Goal: Transaction & Acquisition: Purchase product/service

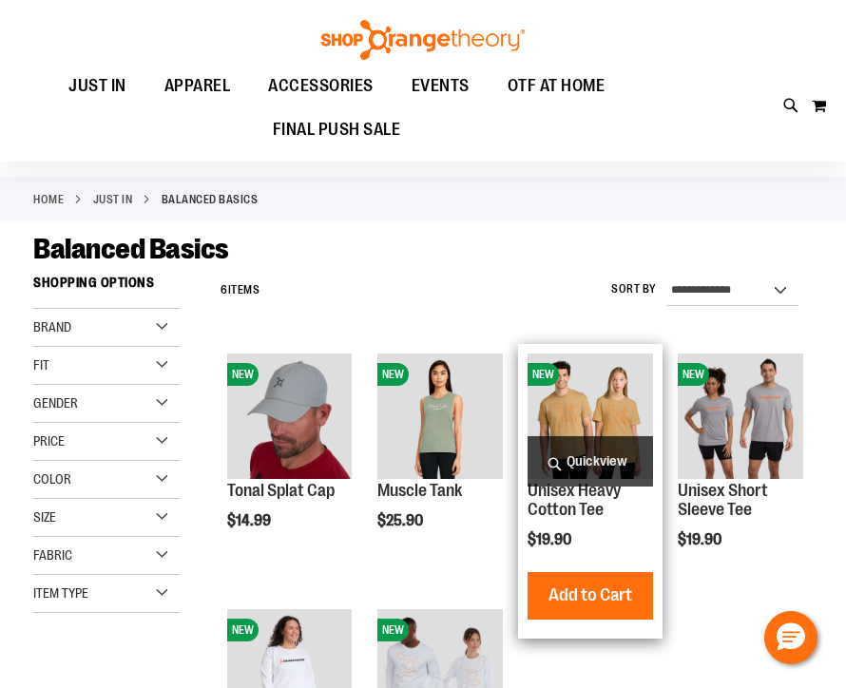
scroll to position [3, 0]
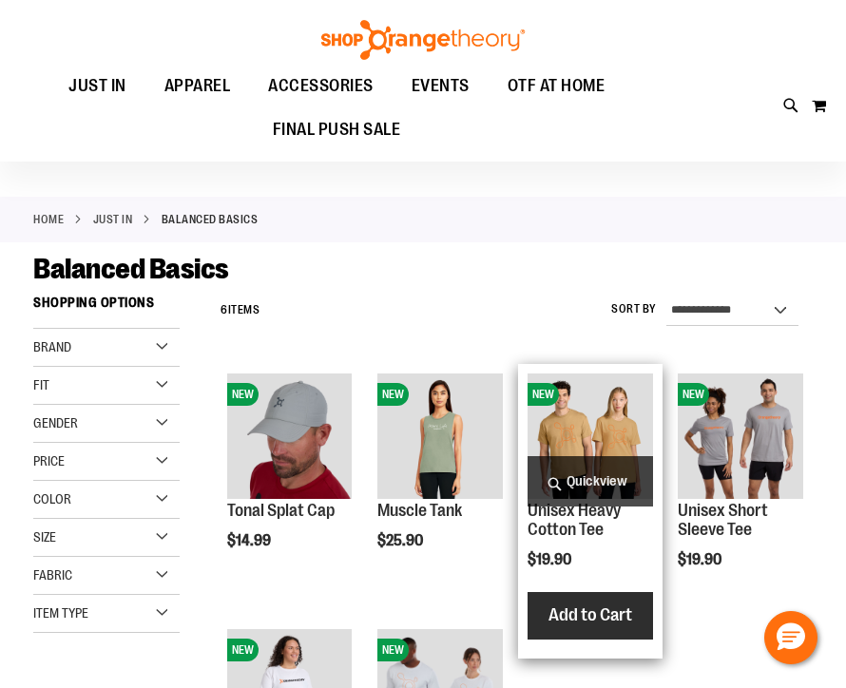
click at [585, 614] on span "Add to Cart" at bounding box center [590, 614] width 84 height 21
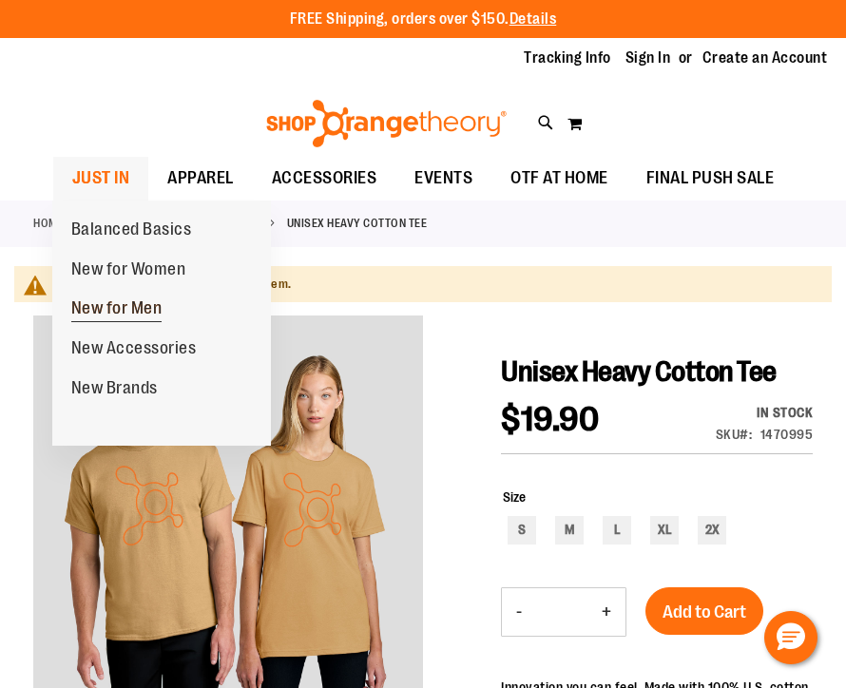
click at [76, 317] on span "New for Men" at bounding box center [116, 310] width 91 height 24
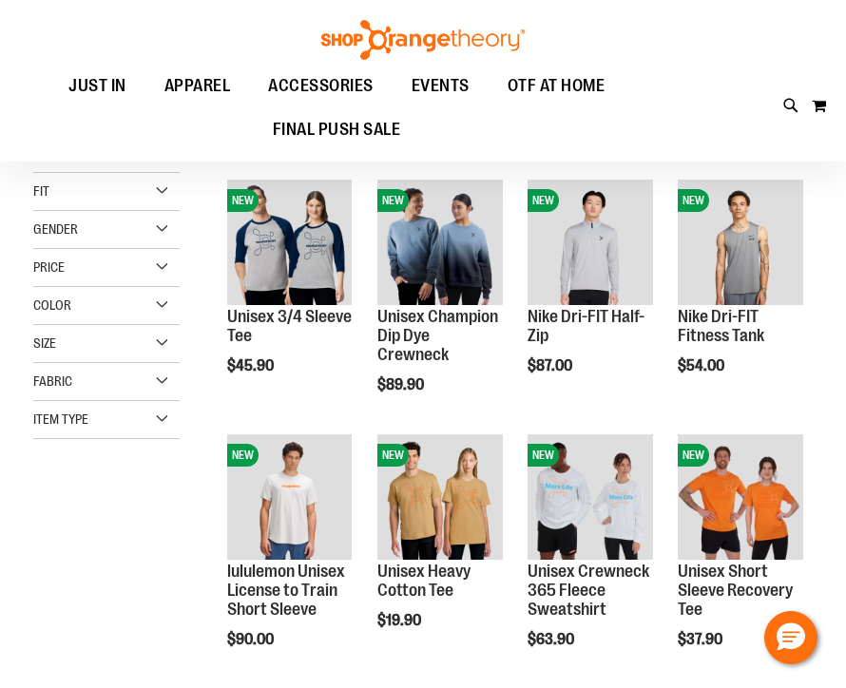
scroll to position [196, 0]
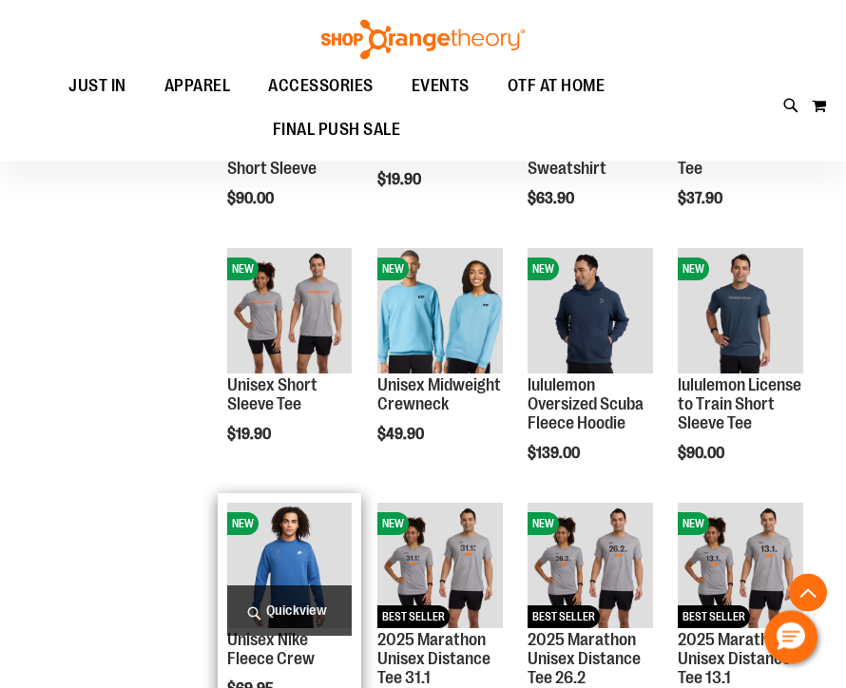
scroll to position [637, 0]
click at [272, 568] on img "product" at bounding box center [289, 565] width 125 height 125
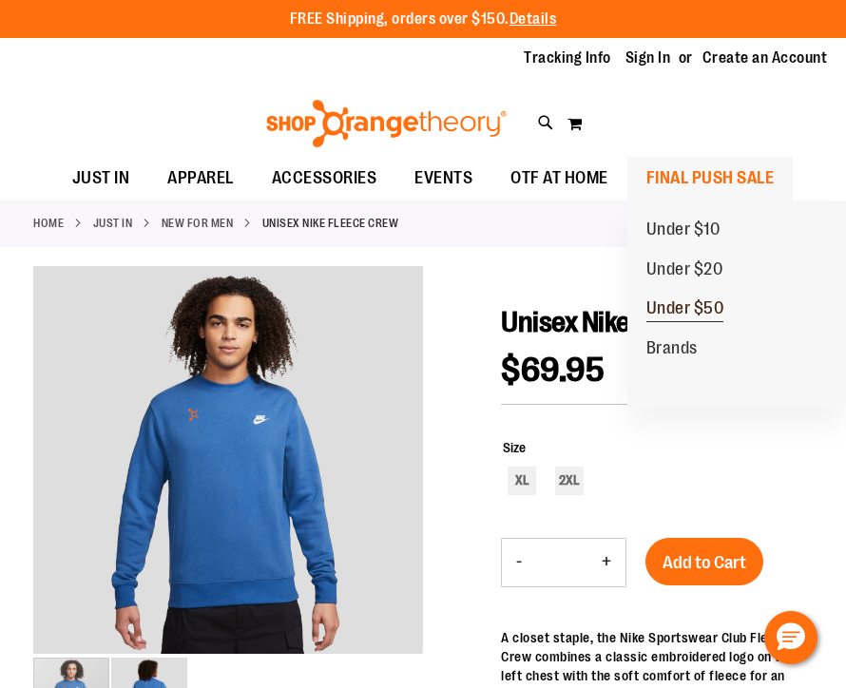
click at [663, 309] on span "Under $50" at bounding box center [685, 310] width 78 height 24
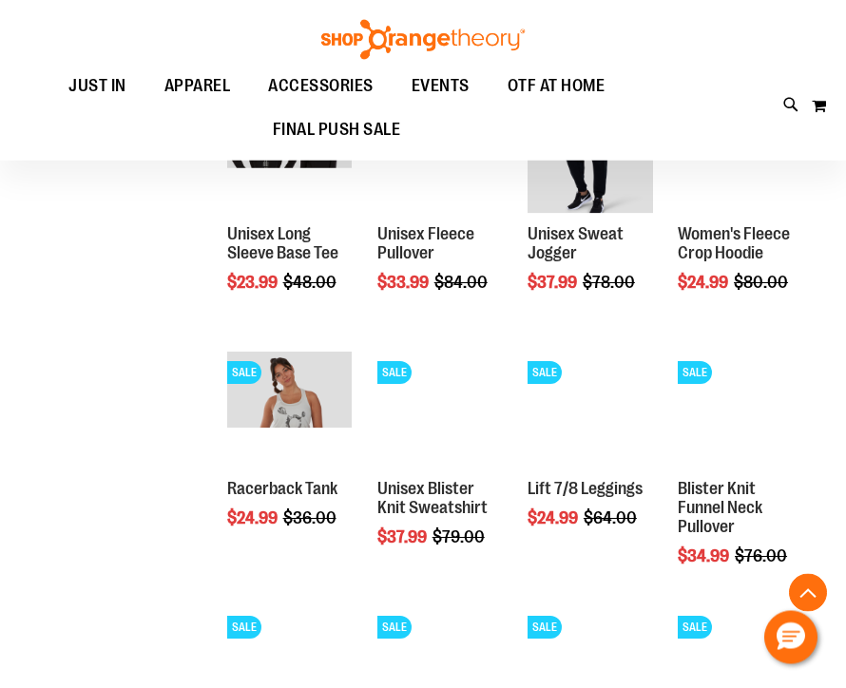
scroll to position [1063, 0]
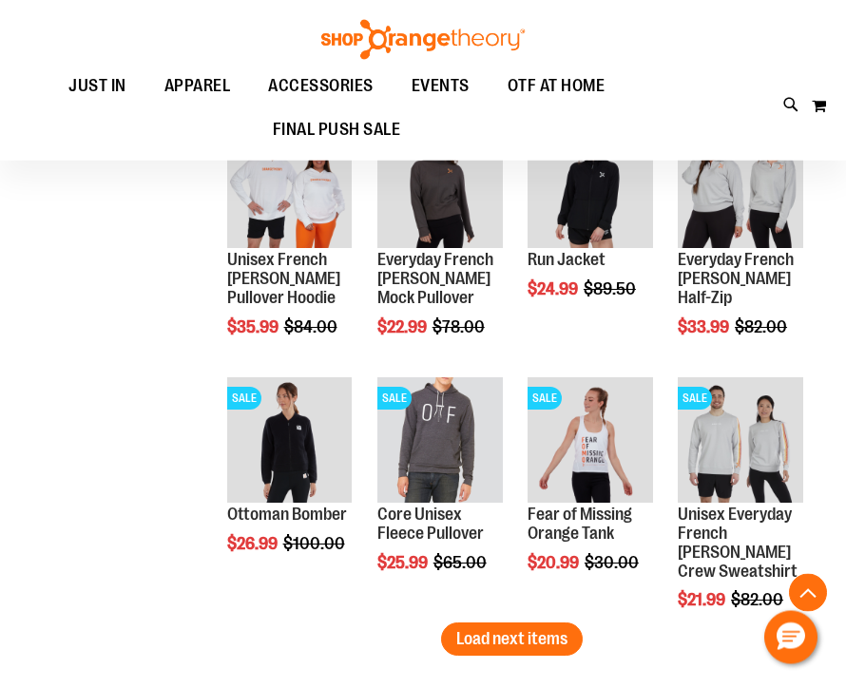
scroll to position [2041, 0]
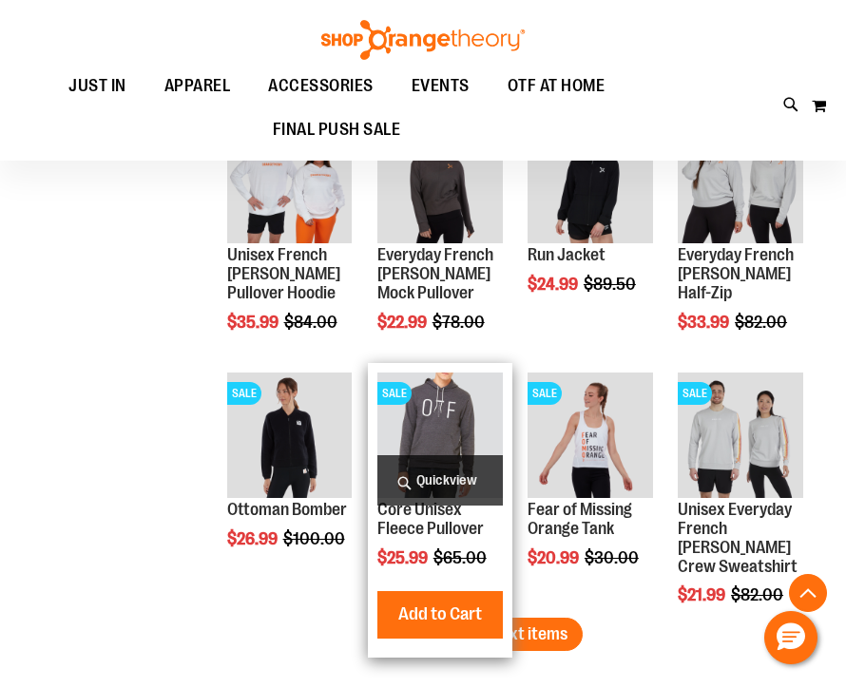
click at [428, 408] on img "product" at bounding box center [439, 434] width 125 height 125
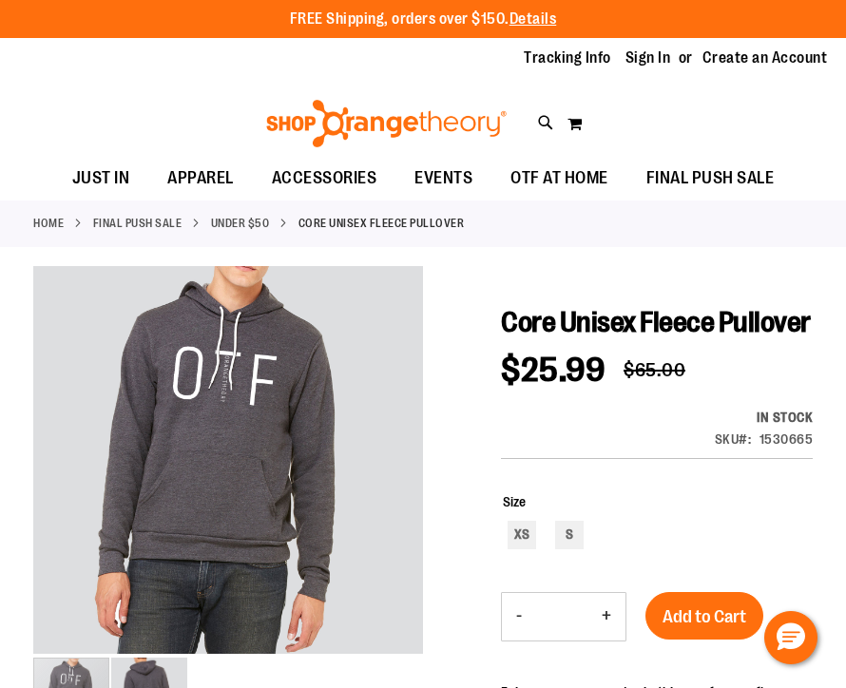
click at [138, 223] on link "FINAL PUSH SALE" at bounding box center [137, 223] width 89 height 17
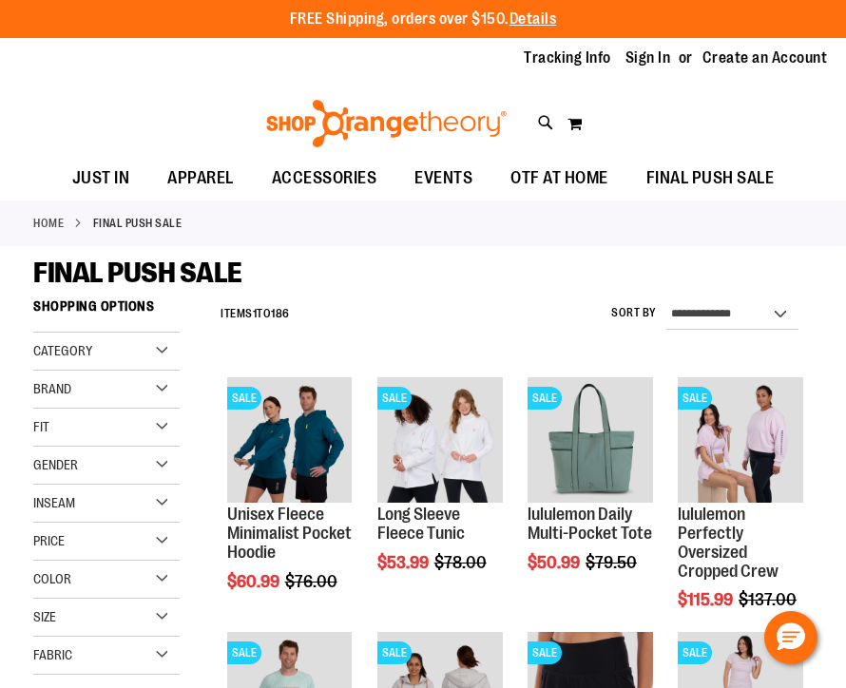
click at [49, 350] on span "Category" at bounding box center [62, 350] width 59 height 15
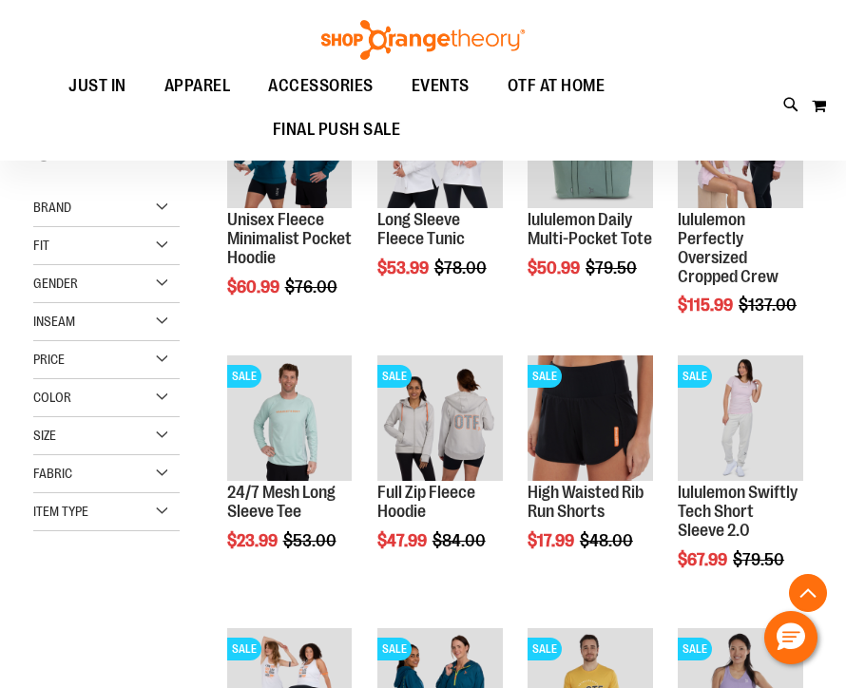
scroll to position [295, 0]
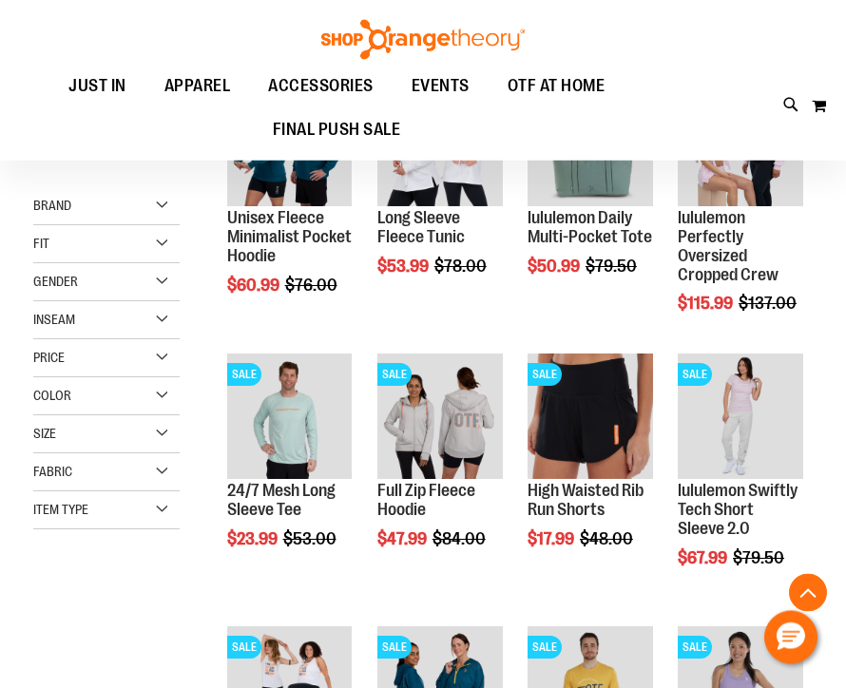
click at [40, 285] on span "Gender" at bounding box center [55, 282] width 45 height 15
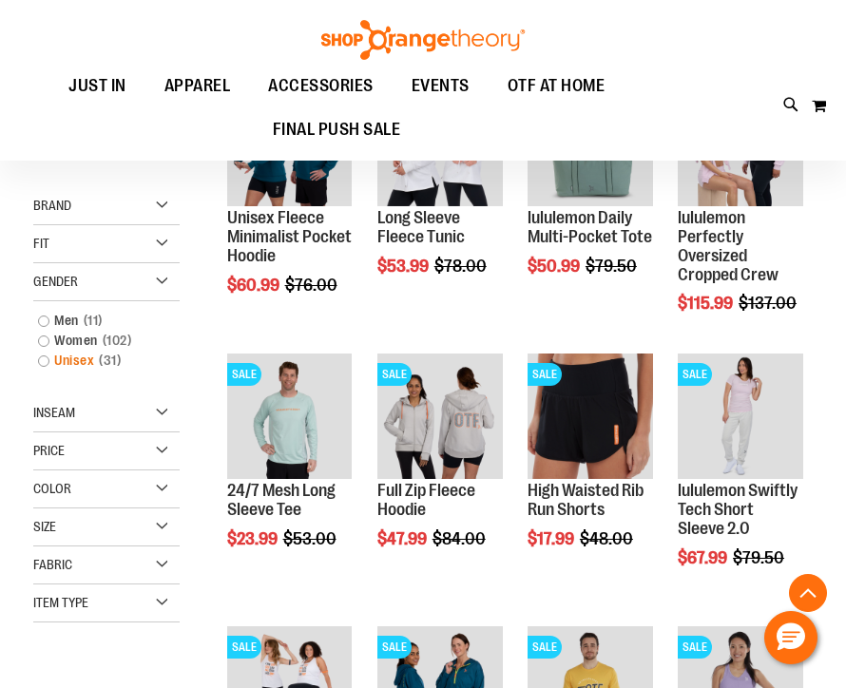
click at [46, 370] on link "Unisex 31 items" at bounding box center [99, 361] width 141 height 20
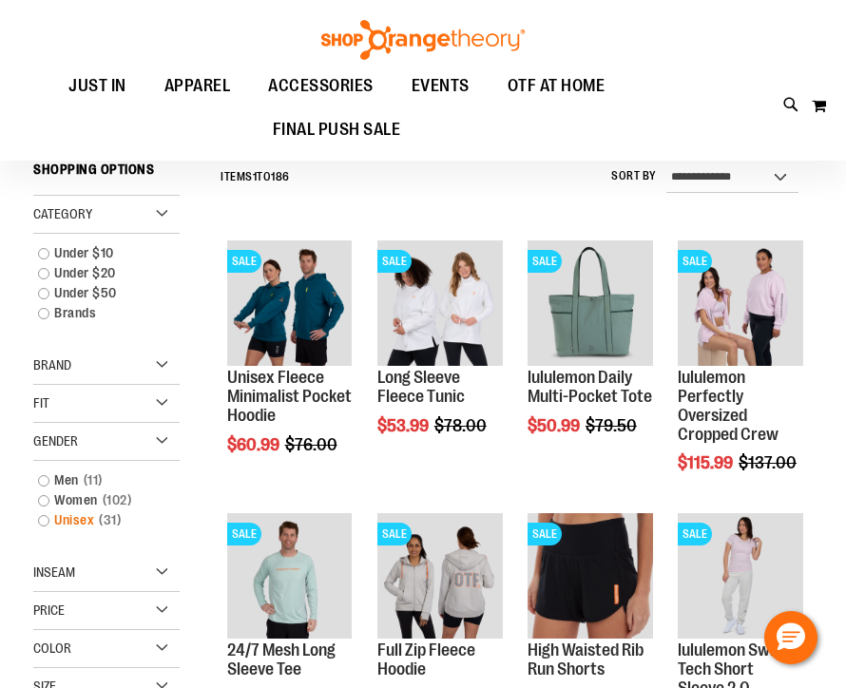
scroll to position [129, 0]
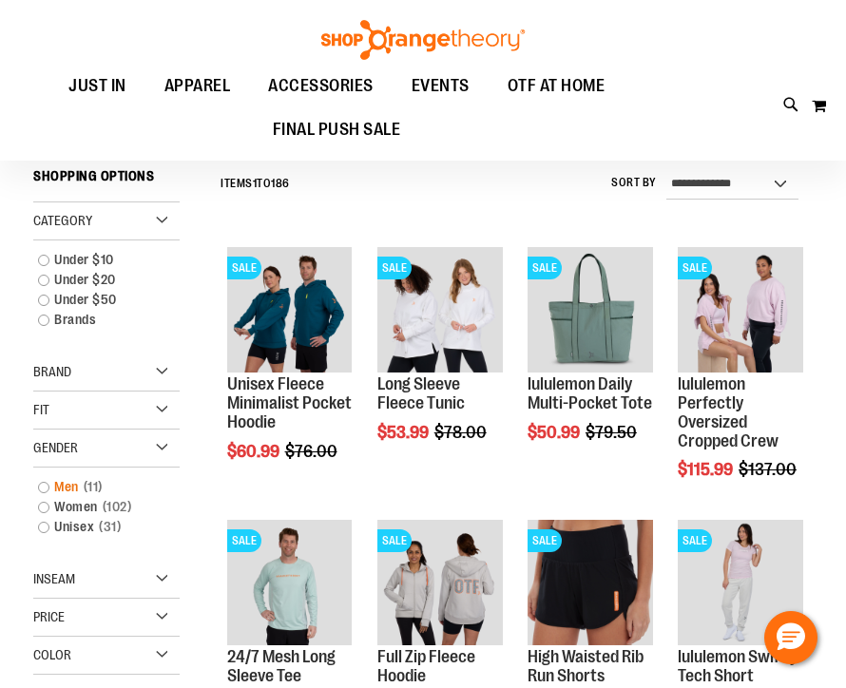
click at [47, 488] on link "Men 11 items" at bounding box center [99, 487] width 141 height 20
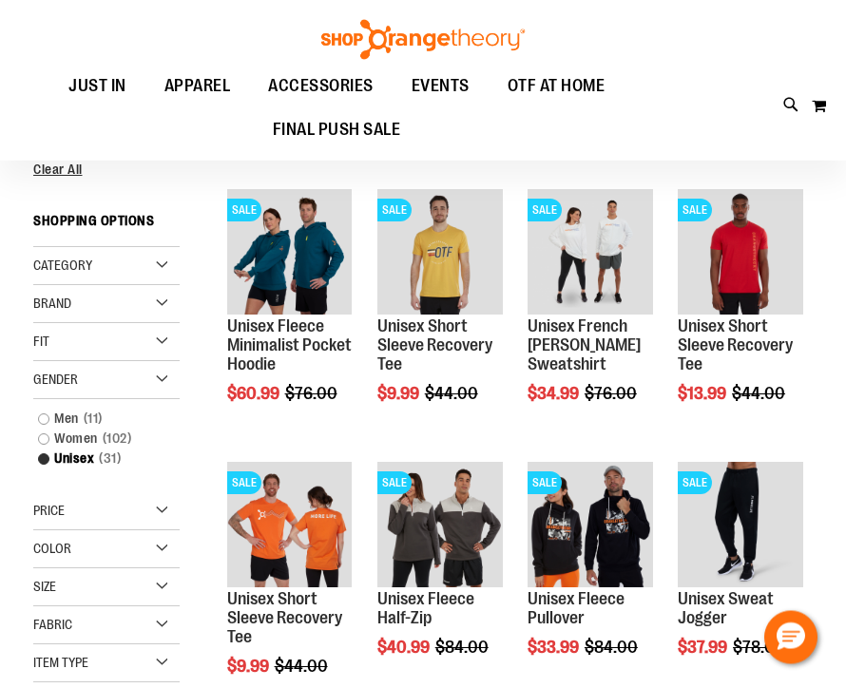
scroll to position [186, 0]
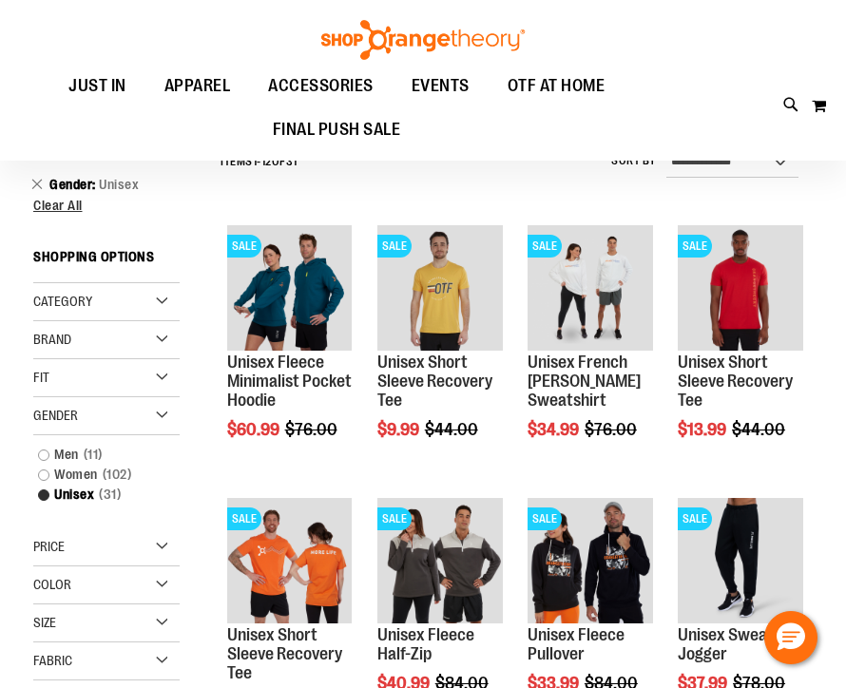
scroll to position [148, 0]
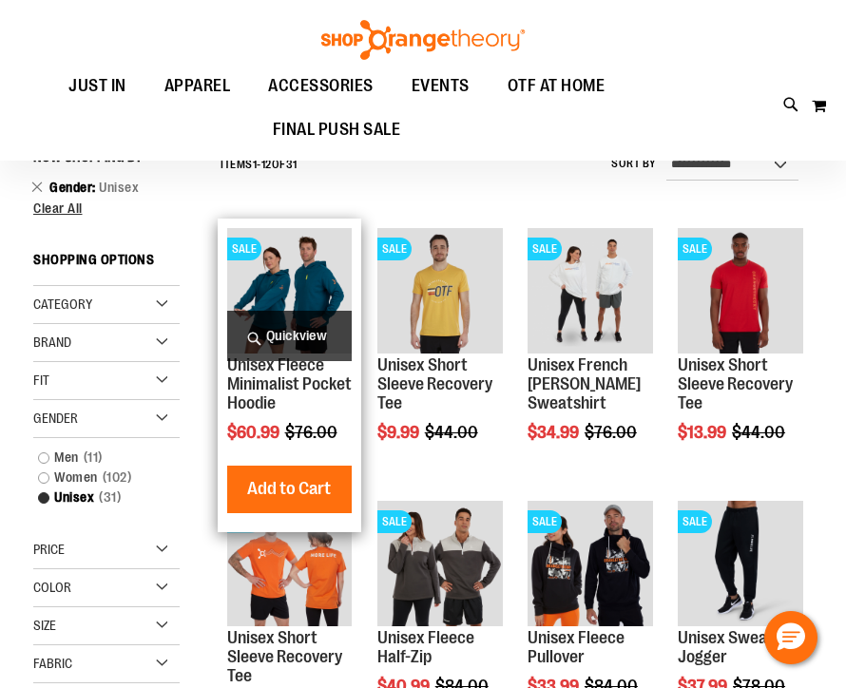
click at [257, 277] on img "product" at bounding box center [289, 290] width 125 height 125
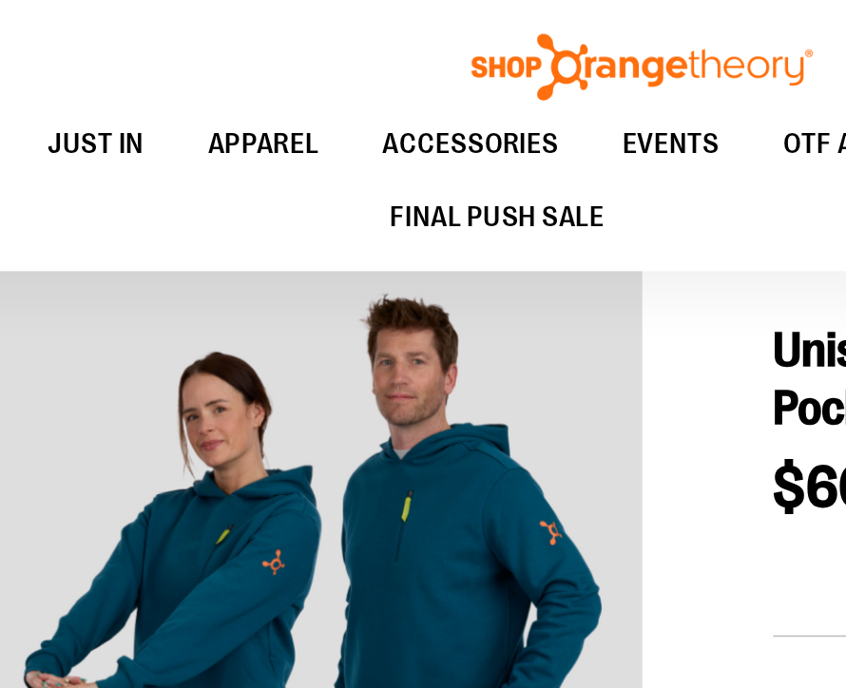
scroll to position [95, 0]
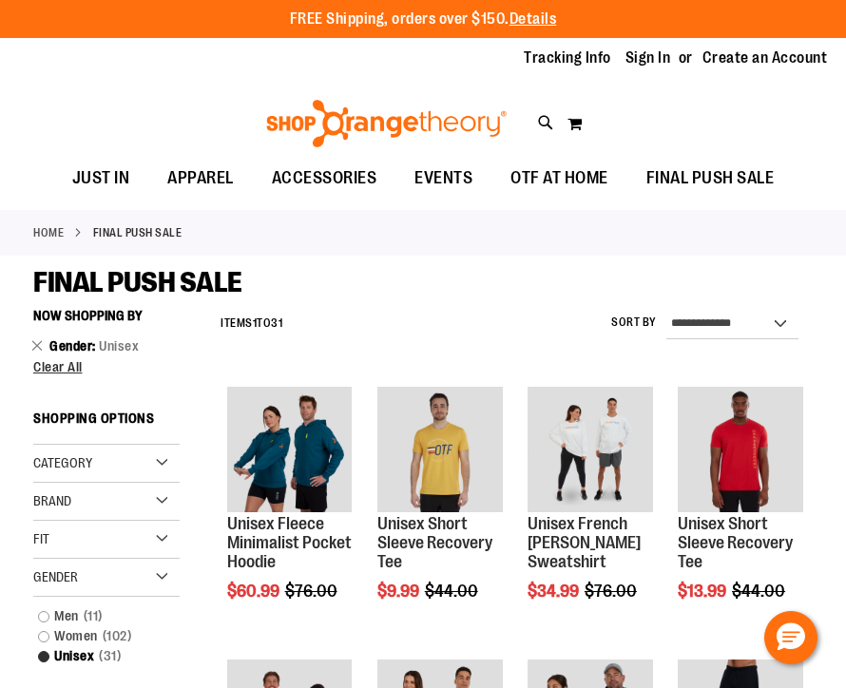
scroll to position [211, 0]
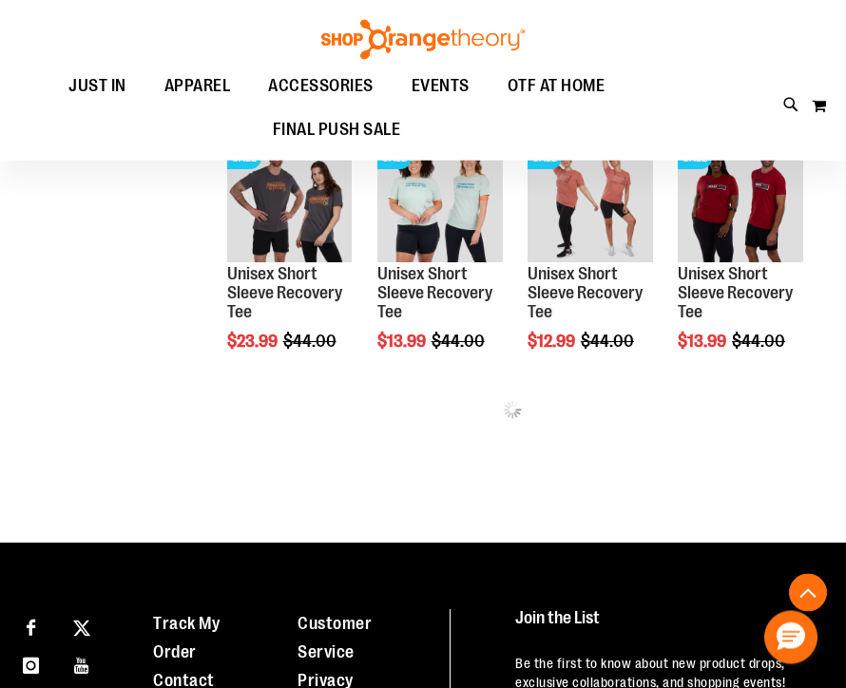
scroll to position [1608, 0]
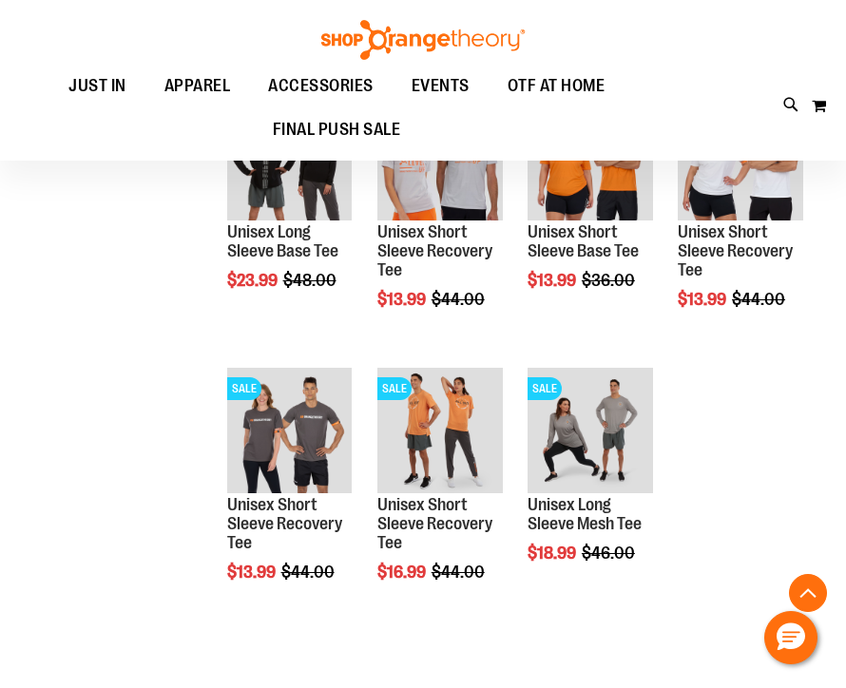
scroll to position [1969, 0]
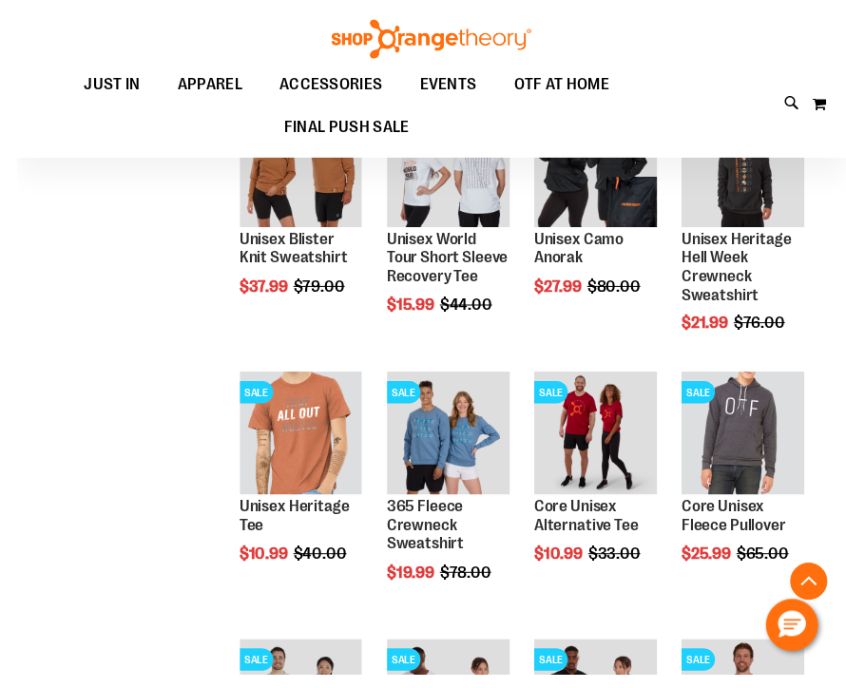
scroll to position [905, 0]
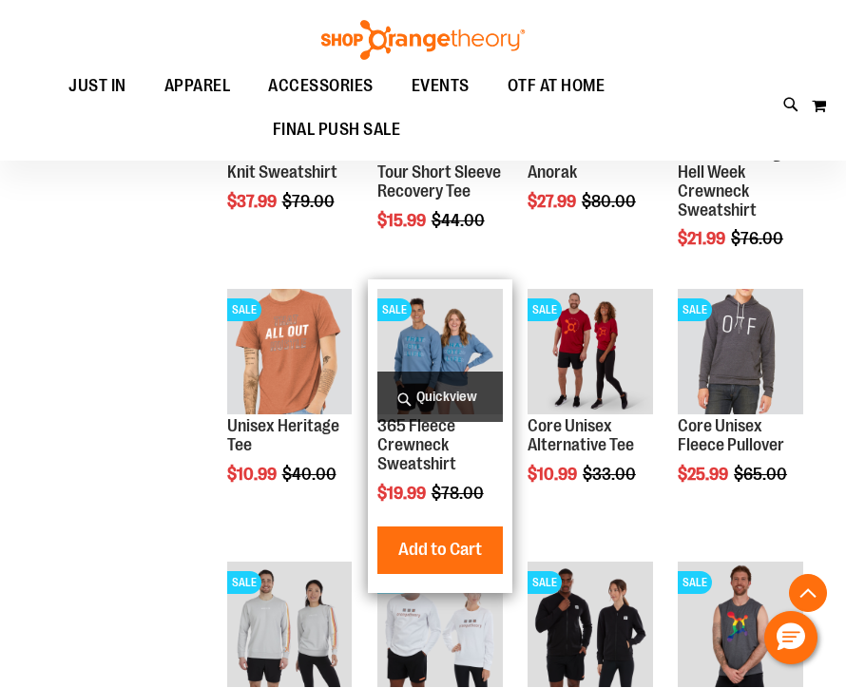
click at [425, 324] on img "product" at bounding box center [439, 351] width 125 height 125
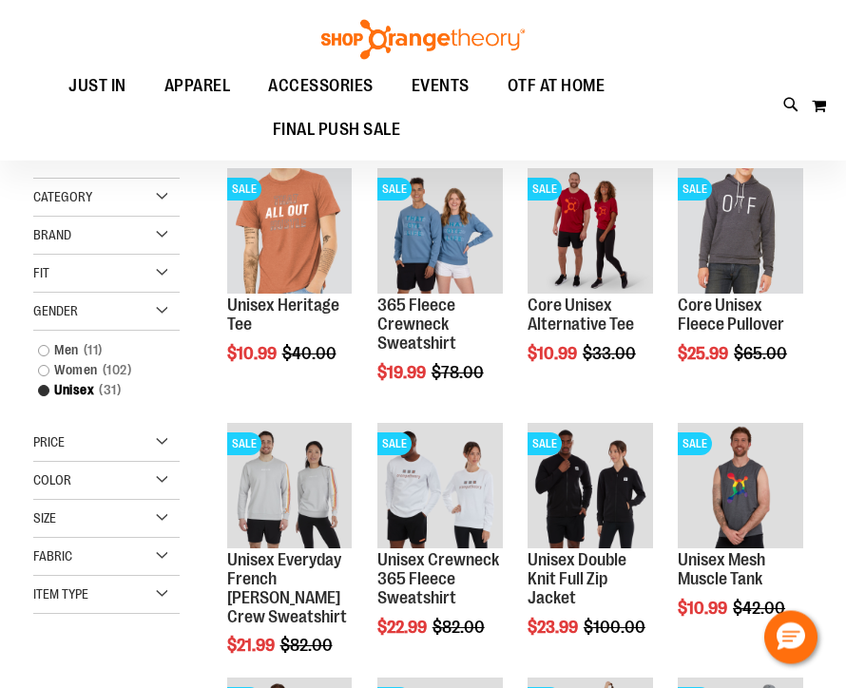
scroll to position [58, 0]
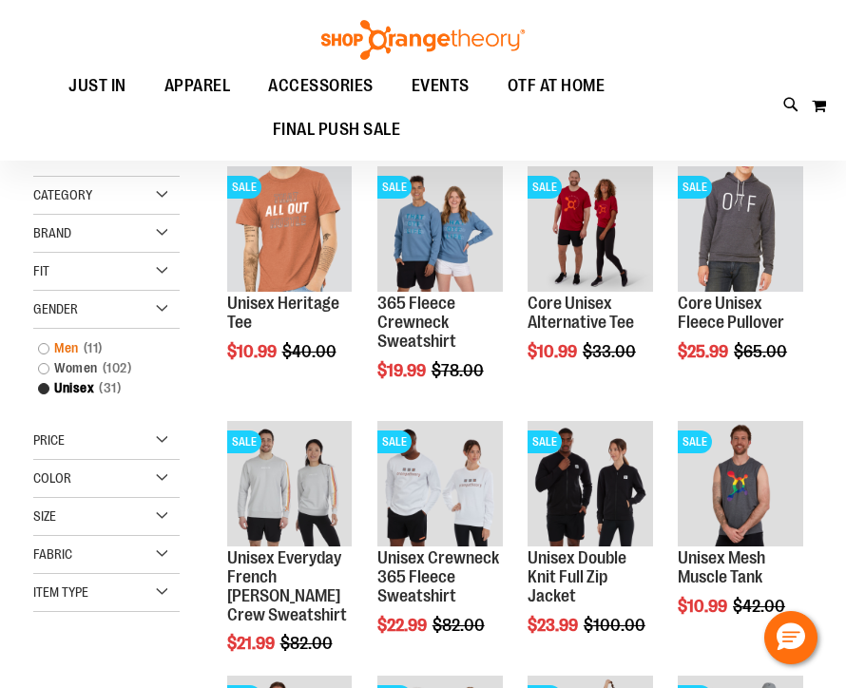
click at [48, 344] on link "Men 11 items" at bounding box center [99, 348] width 141 height 20
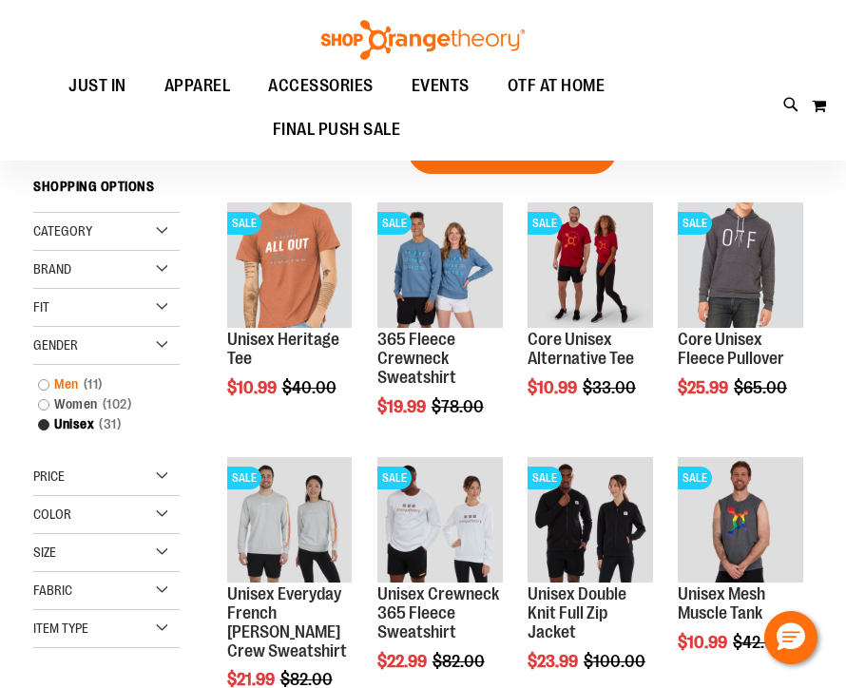
scroll to position [0, 0]
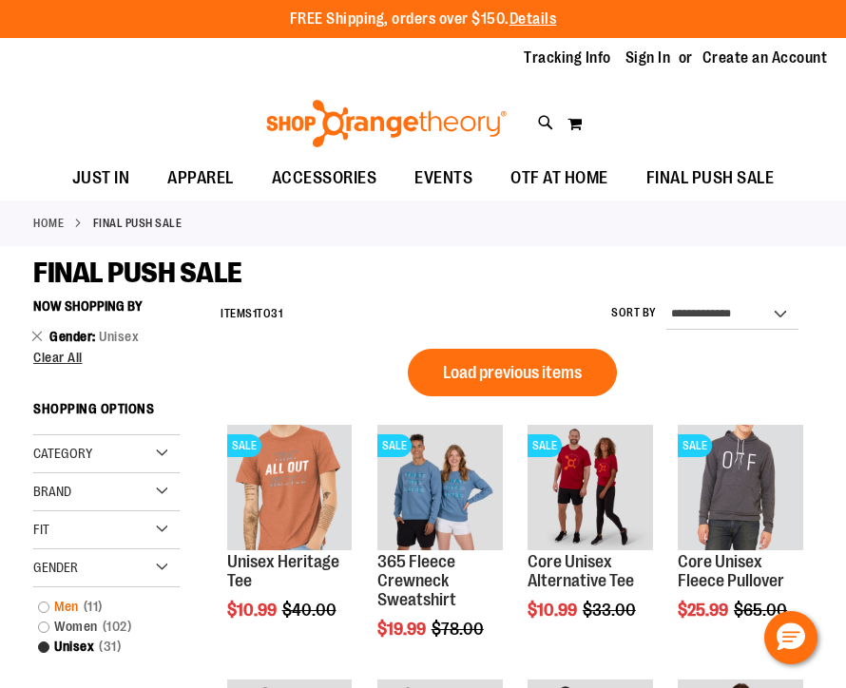
click at [52, 604] on link "Men 11 items" at bounding box center [99, 607] width 141 height 20
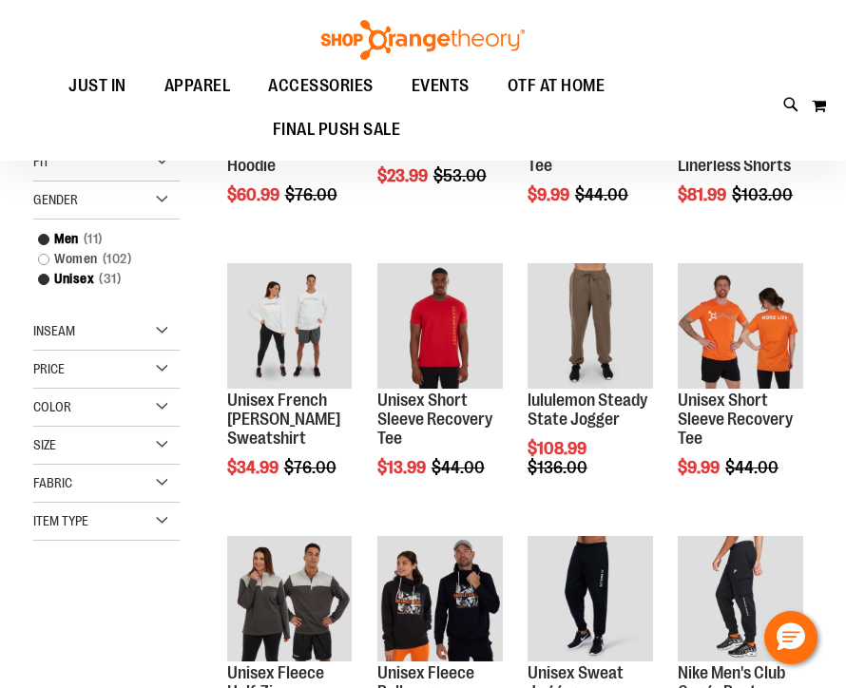
scroll to position [179, 0]
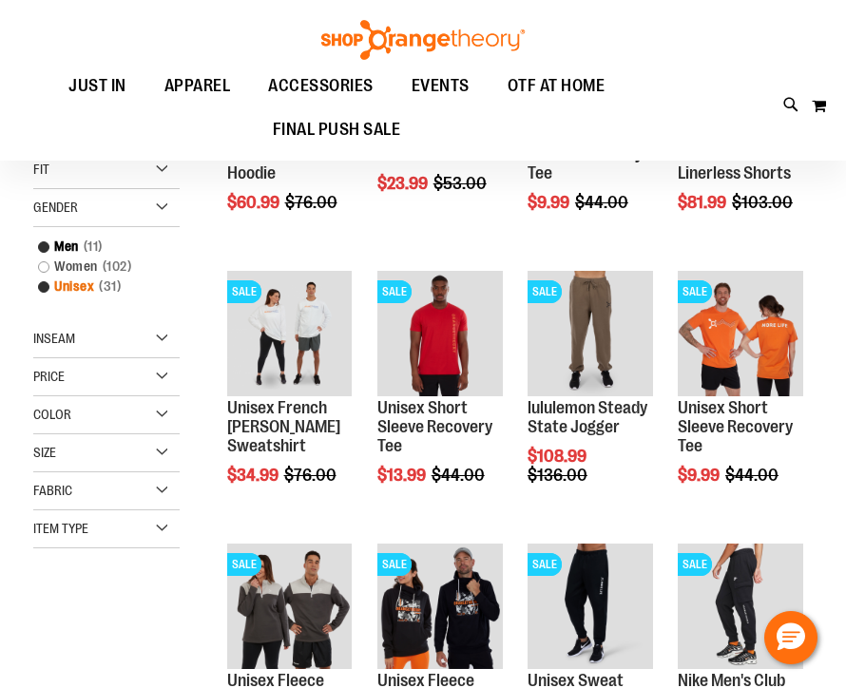
click at [37, 292] on link "Unisex 31 items" at bounding box center [99, 286] width 141 height 20
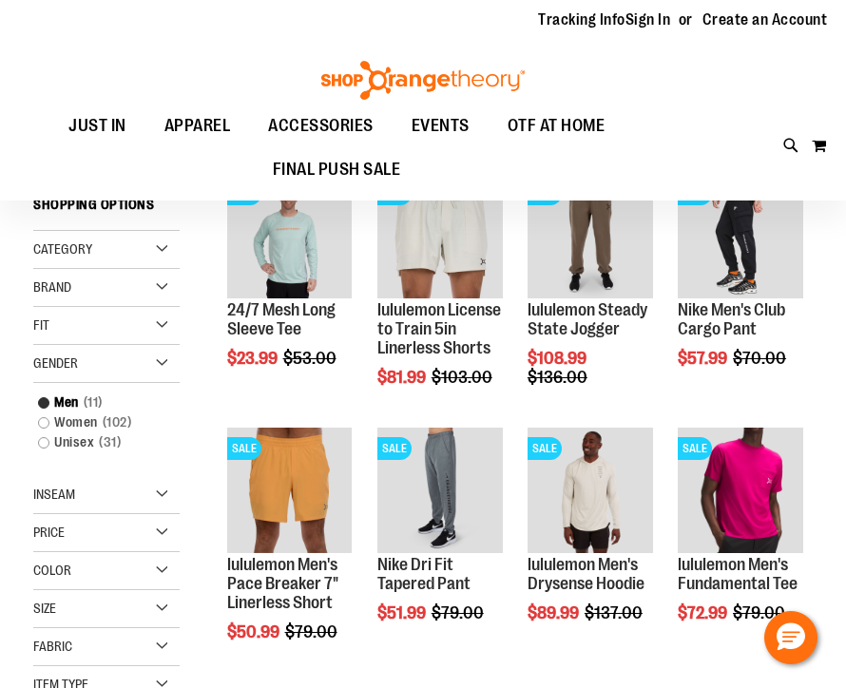
scroll to position [3, 0]
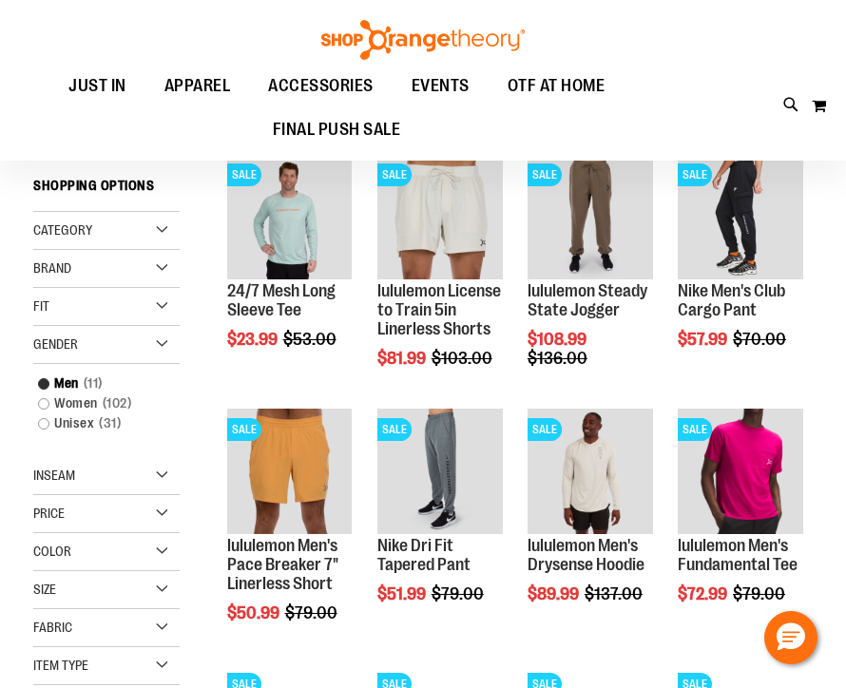
scroll to position [4, 0]
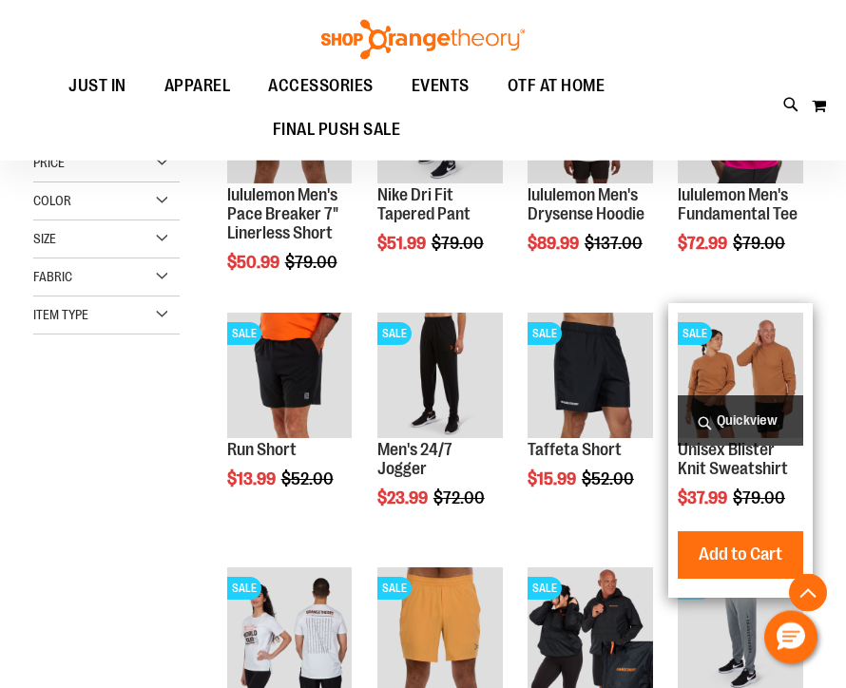
scroll to position [373, 0]
click at [730, 378] on img "product" at bounding box center [739, 375] width 125 height 125
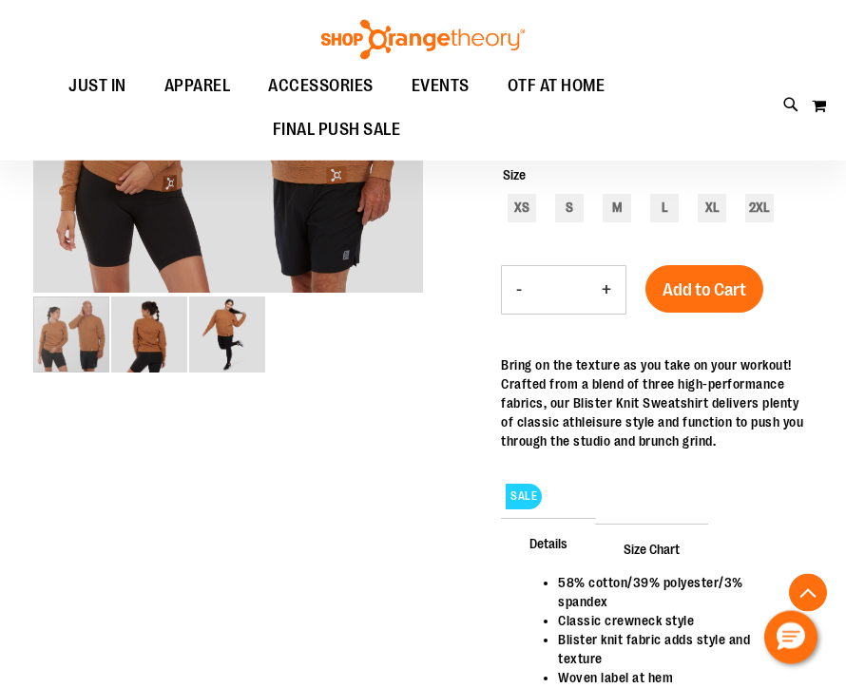
scroll to position [364, 0]
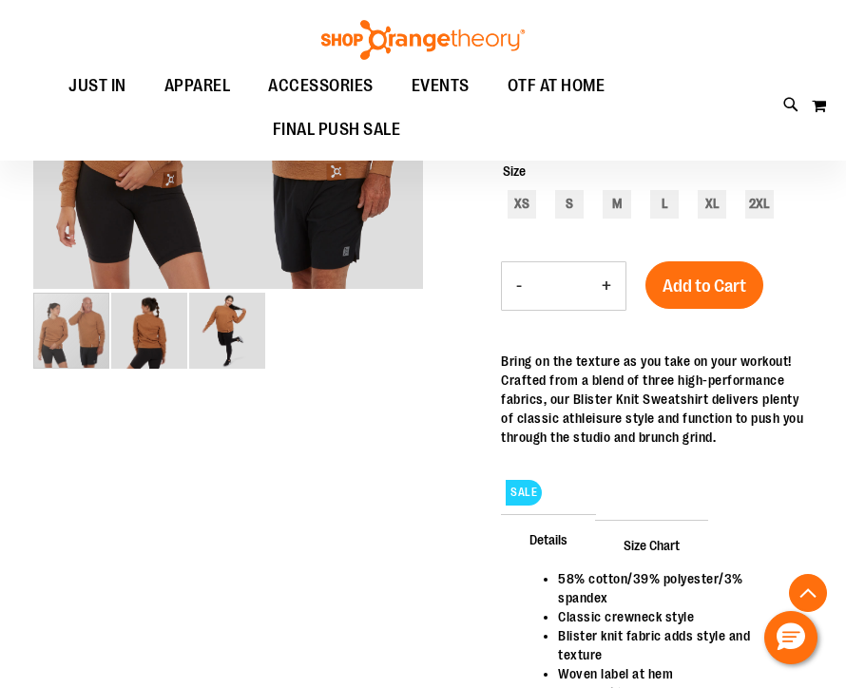
click at [233, 323] on img "image 3 of 3" at bounding box center [227, 331] width 76 height 76
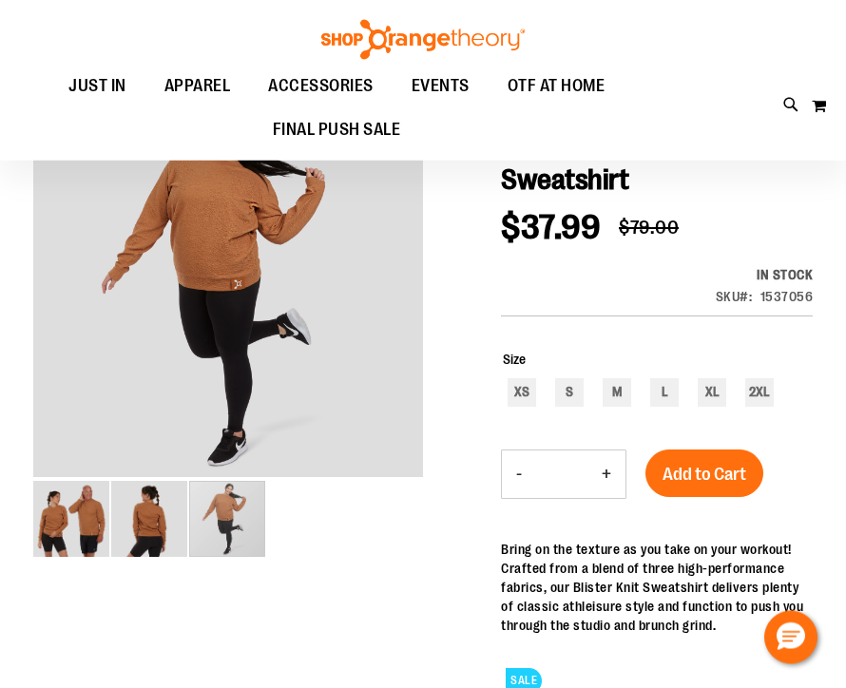
scroll to position [193, 0]
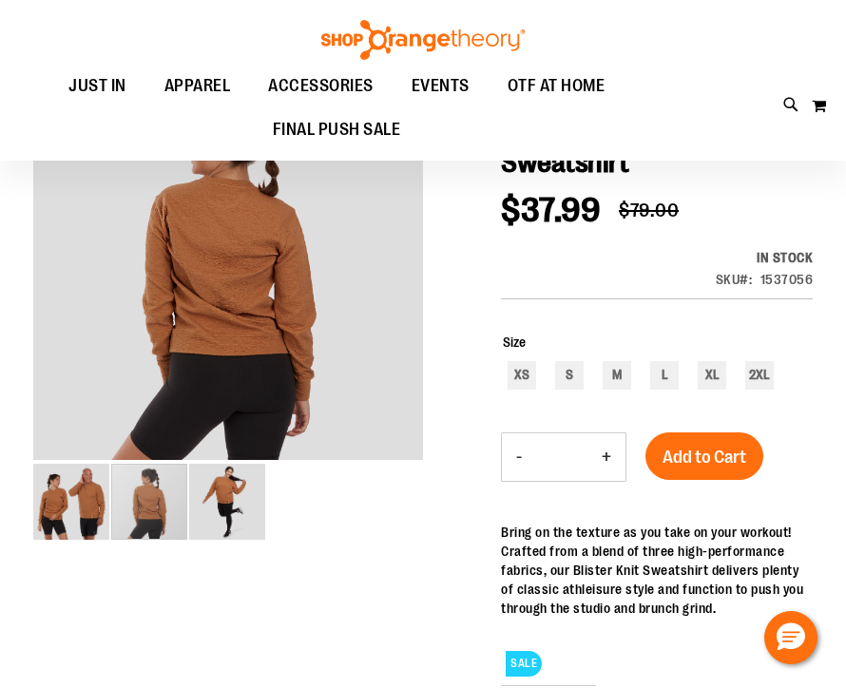
click at [141, 504] on img "image 2 of 3" at bounding box center [149, 502] width 76 height 76
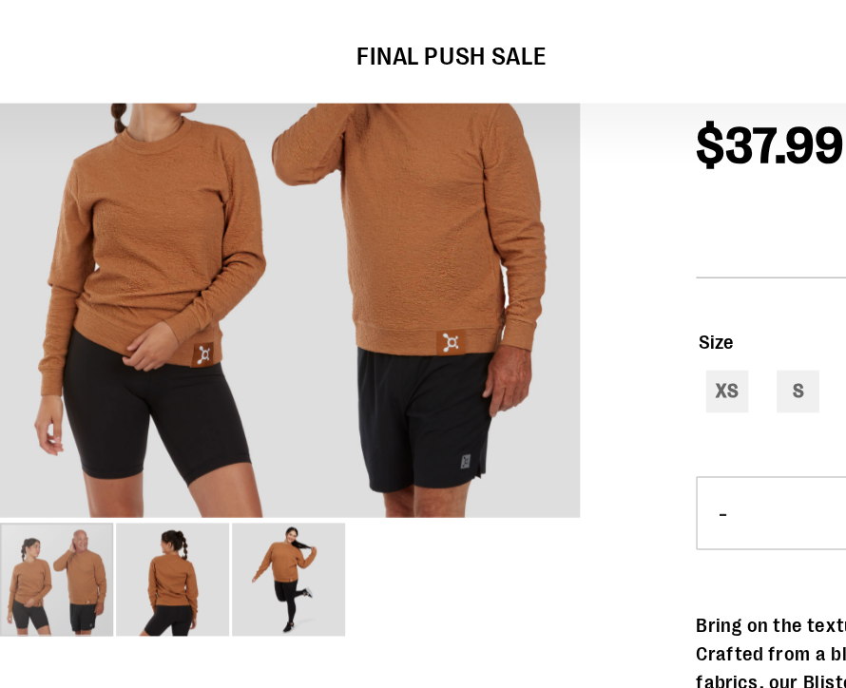
click at [37, 443] on img "image 1 of 3" at bounding box center [71, 481] width 76 height 76
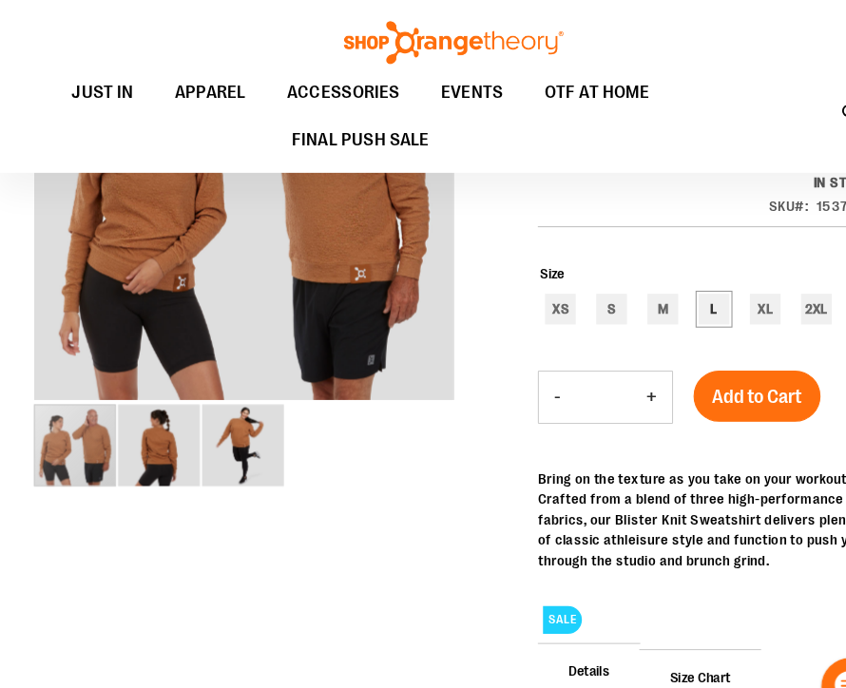
scroll to position [282, 0]
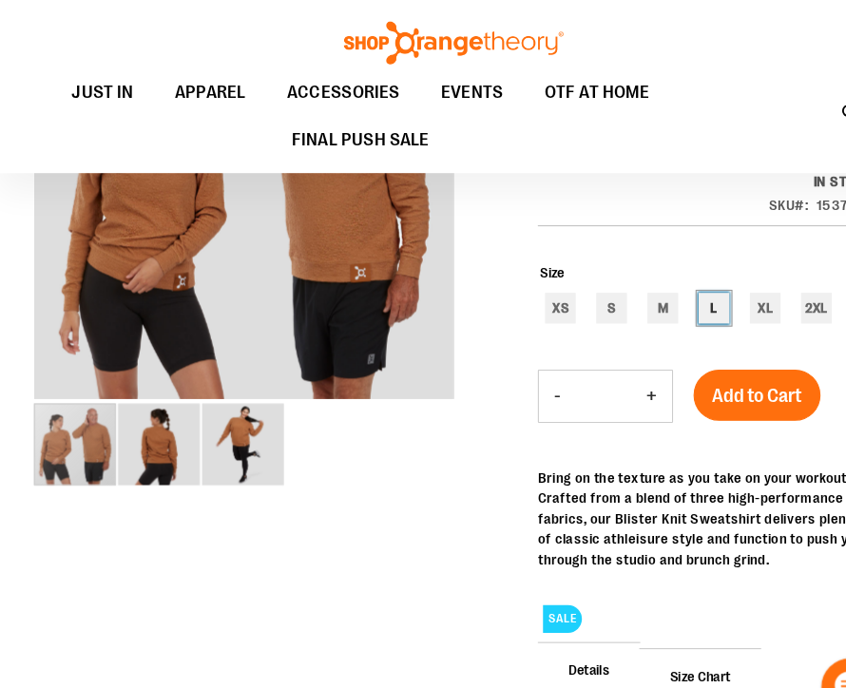
click at [668, 289] on div "L" at bounding box center [664, 286] width 29 height 29
type input "***"
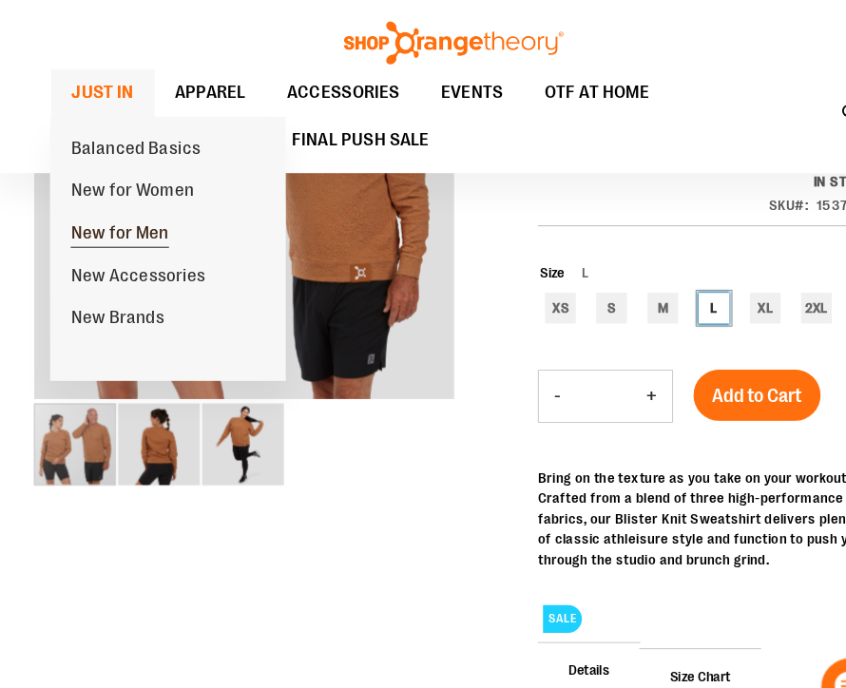
click at [80, 215] on span "New for Men" at bounding box center [112, 218] width 91 height 24
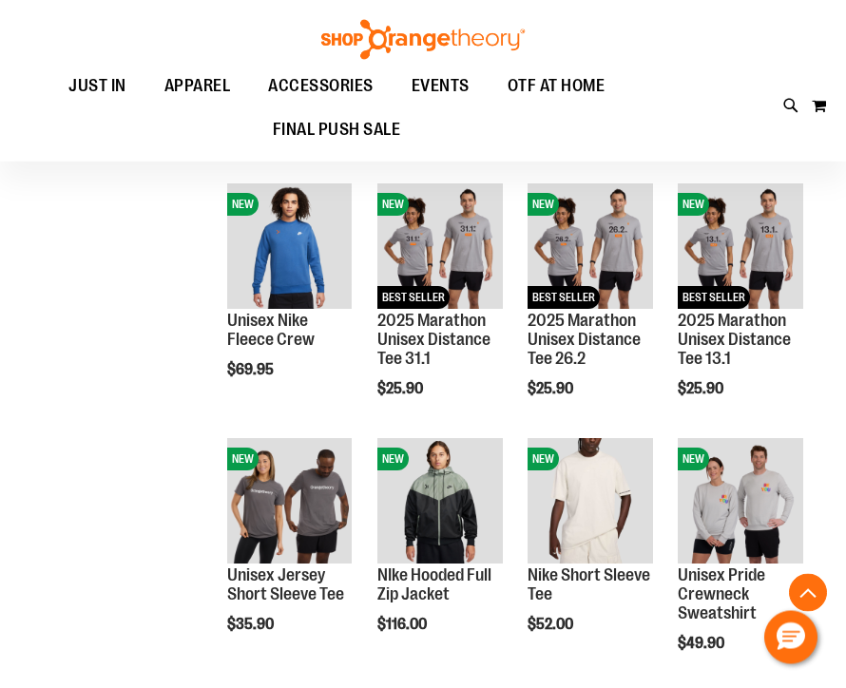
scroll to position [957, 0]
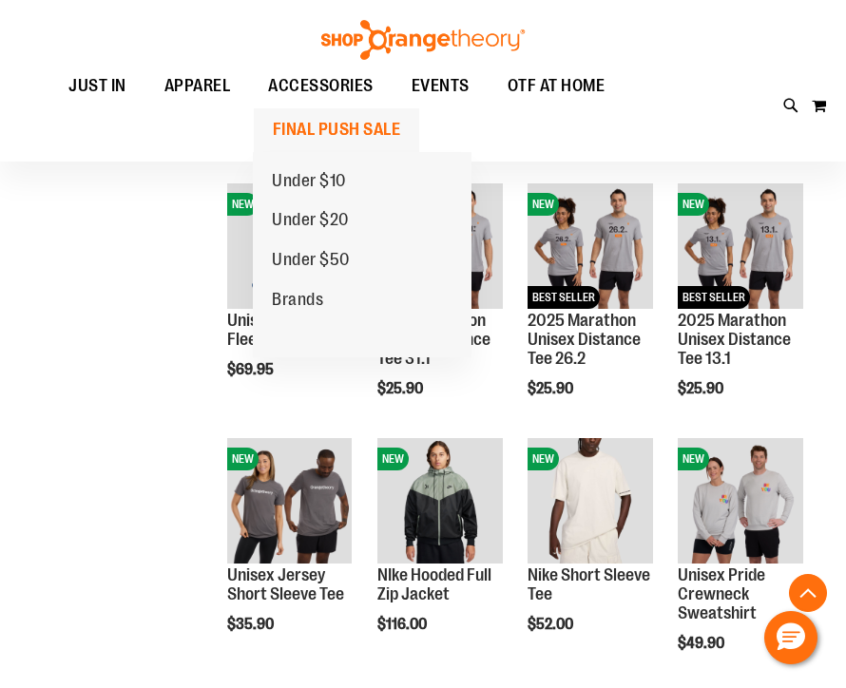
click at [292, 133] on span "FINAL PUSH SALE" at bounding box center [337, 129] width 128 height 43
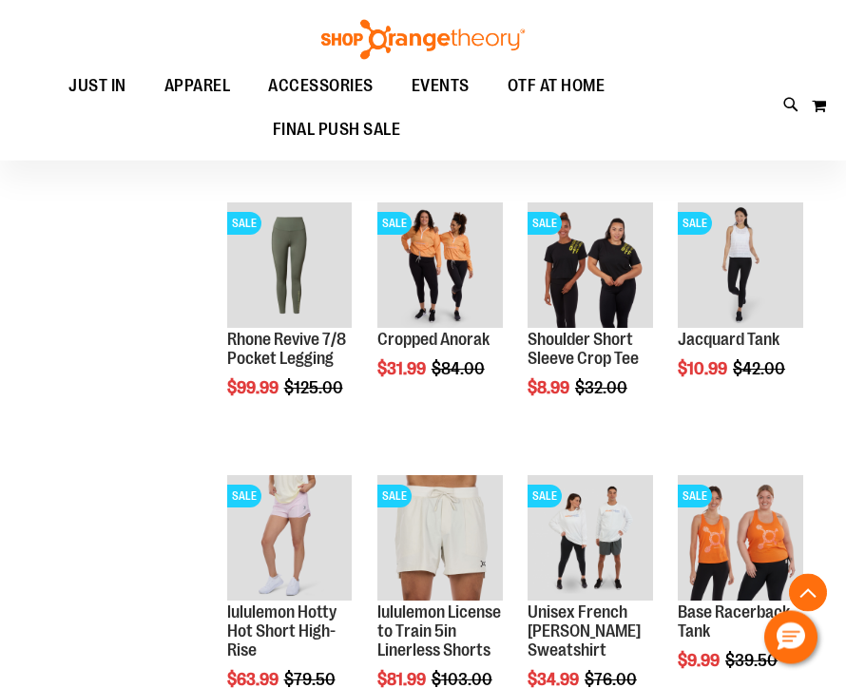
scroll to position [995, 0]
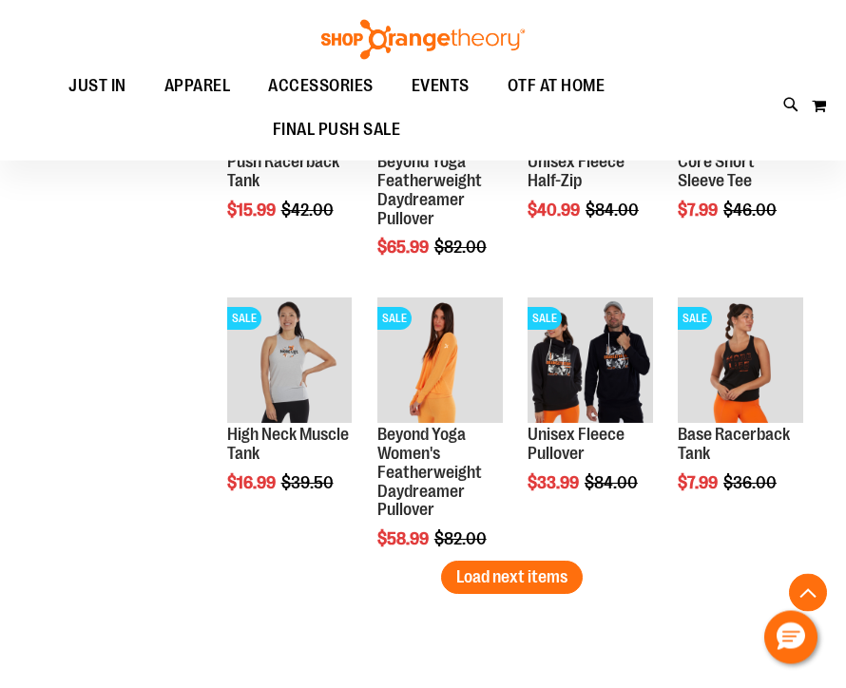
scroll to position [2260, 0]
click at [490, 580] on span "Load next items" at bounding box center [511, 576] width 111 height 19
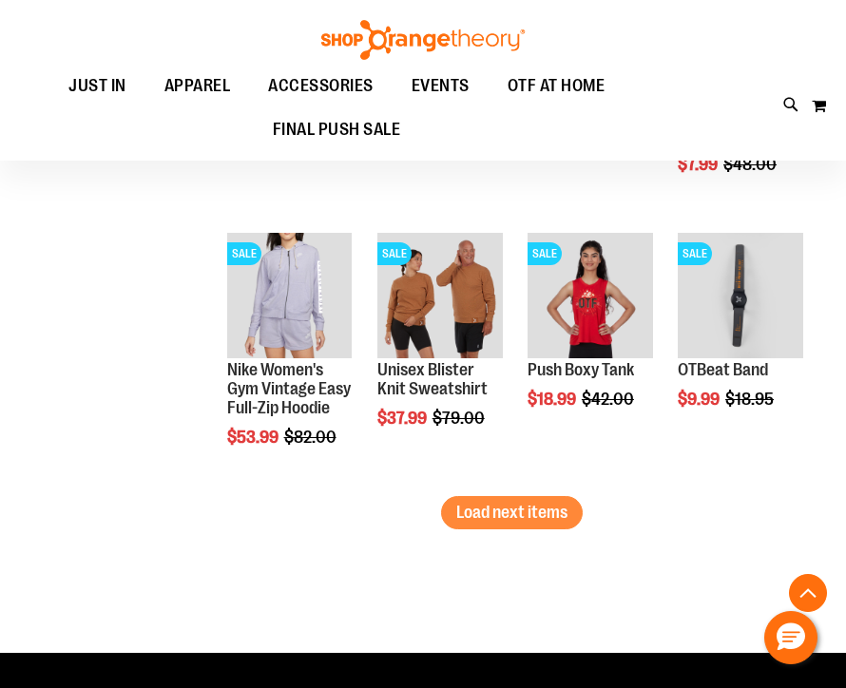
scroll to position [3166, 0]
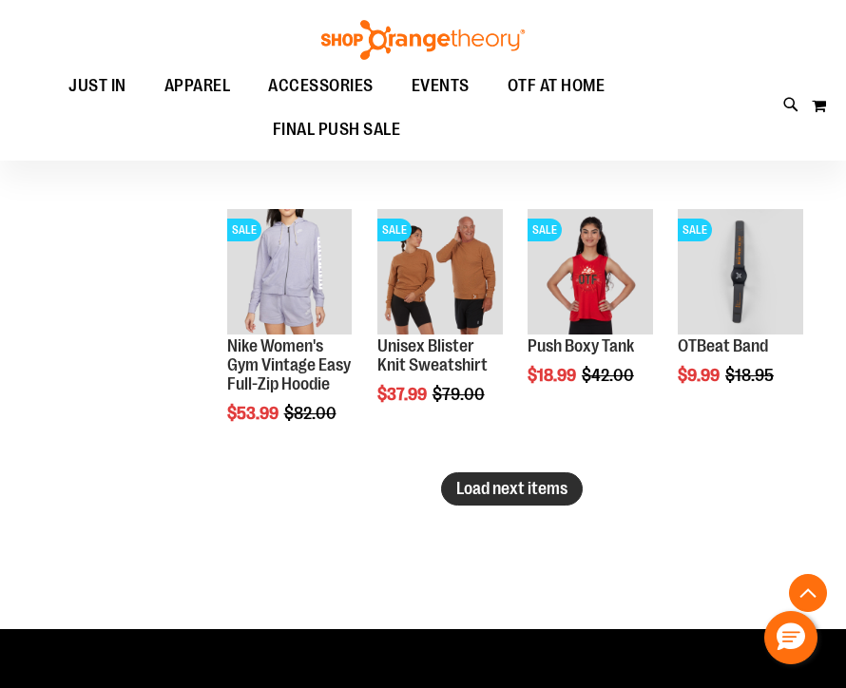
click at [488, 498] on span "Load next items" at bounding box center [511, 488] width 111 height 19
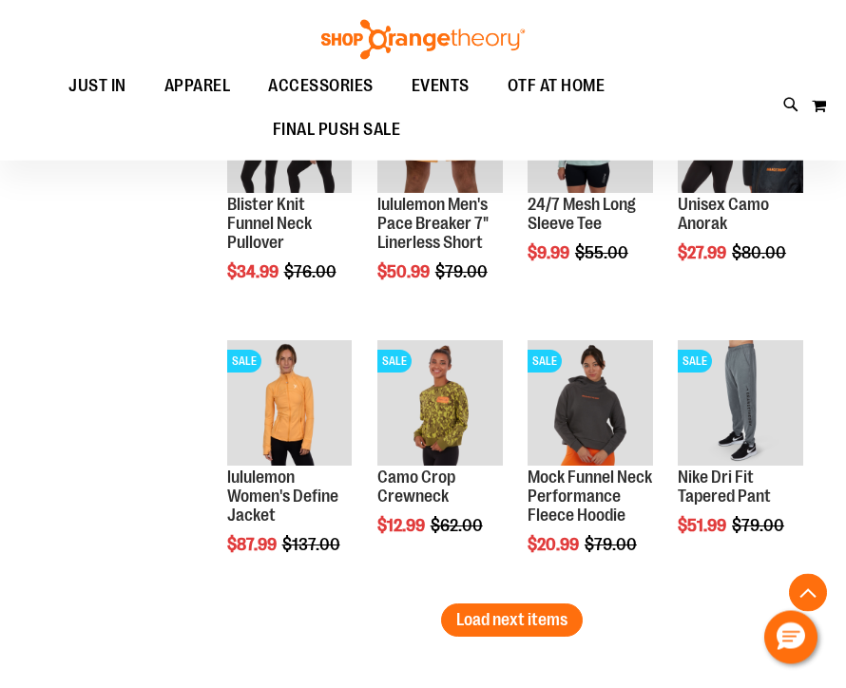
scroll to position [3853, 0]
click at [506, 618] on span "Load next items" at bounding box center [511, 619] width 111 height 19
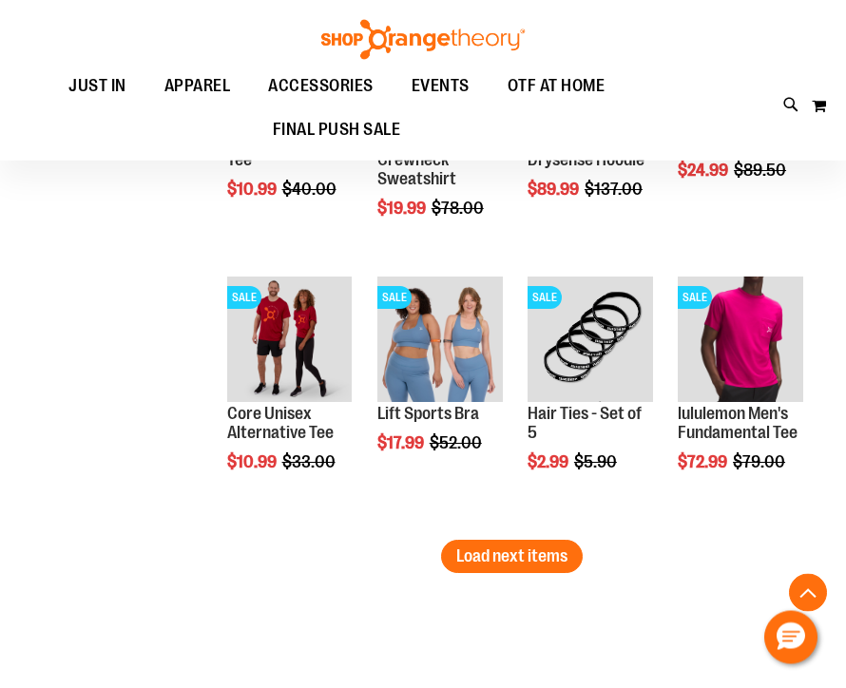
scroll to position [4735, 0]
click at [478, 565] on span "Load next items" at bounding box center [511, 555] width 111 height 19
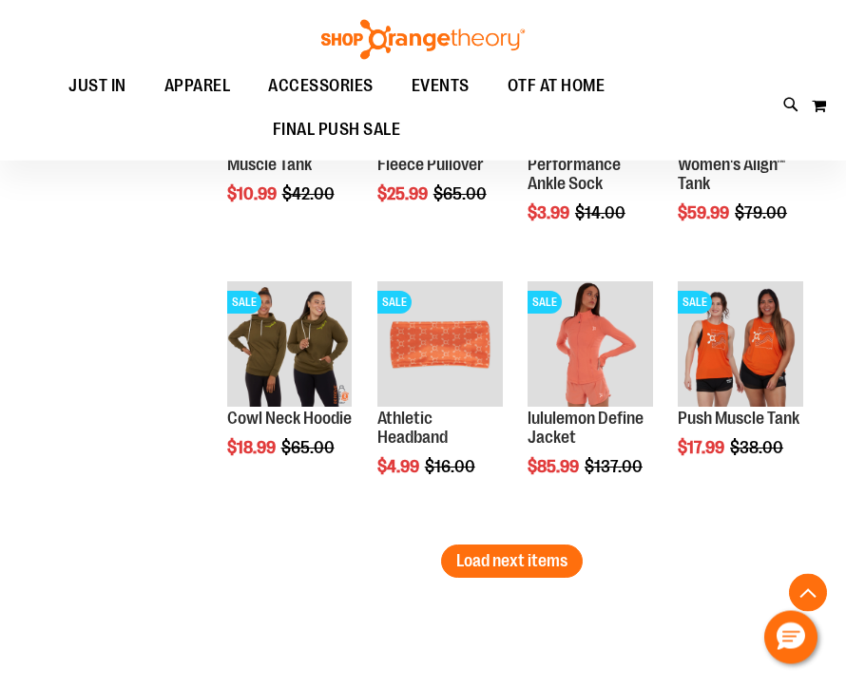
scroll to position [5548, 0]
click at [491, 556] on span "Load next items" at bounding box center [511, 560] width 111 height 19
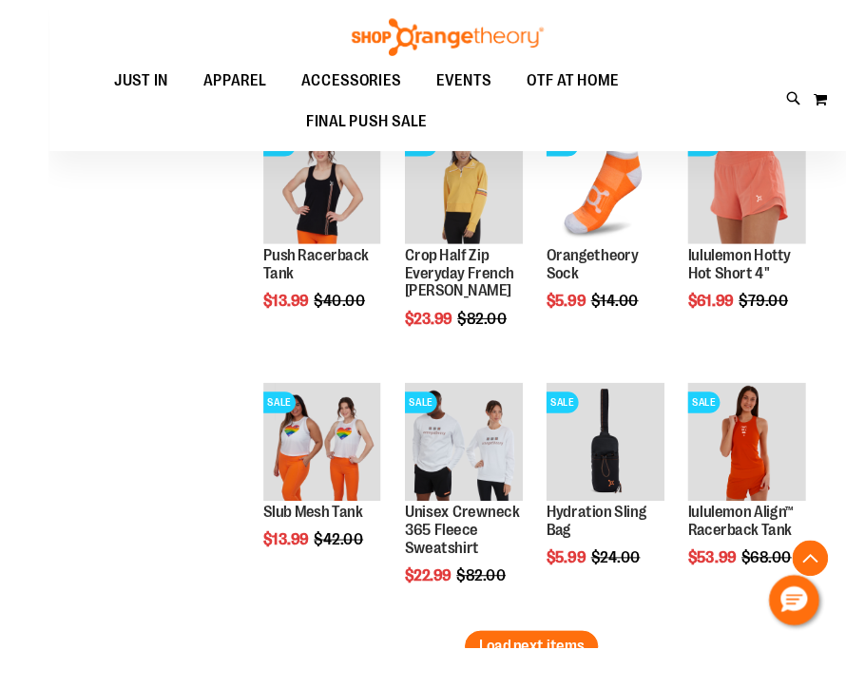
scroll to position [6347, 0]
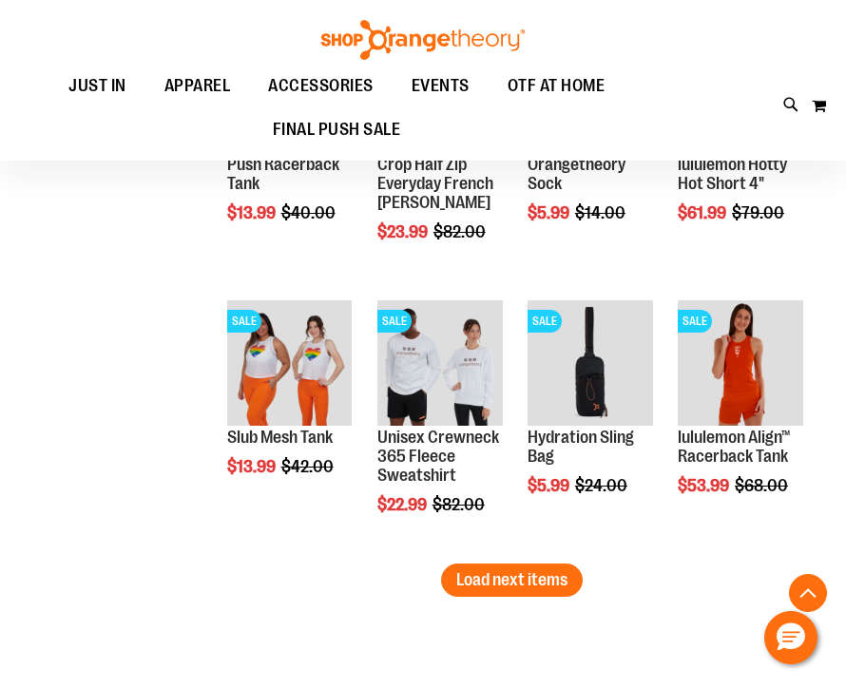
click at [485, 589] on span "Load next items" at bounding box center [511, 579] width 111 height 19
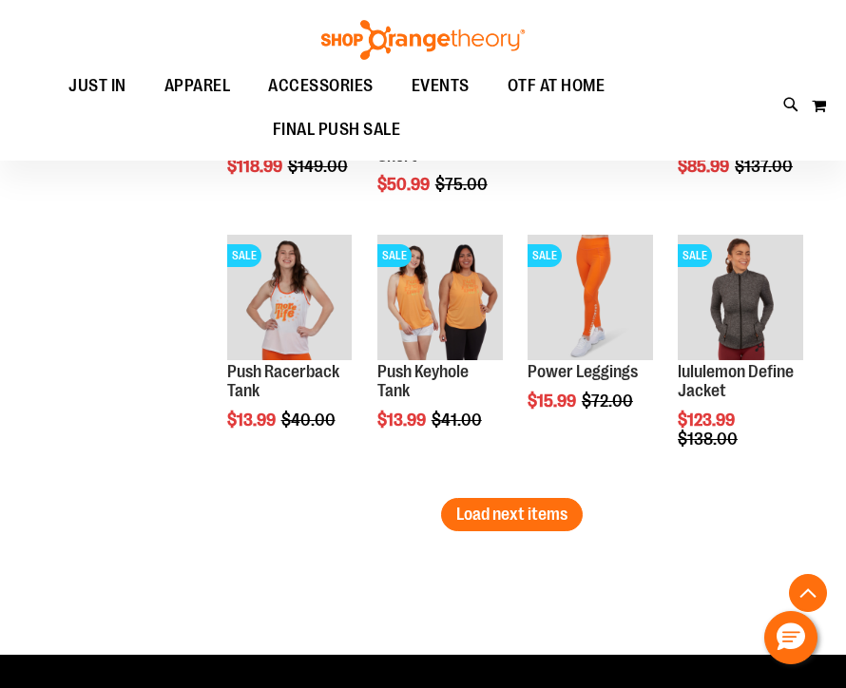
scroll to position [7239, 0]
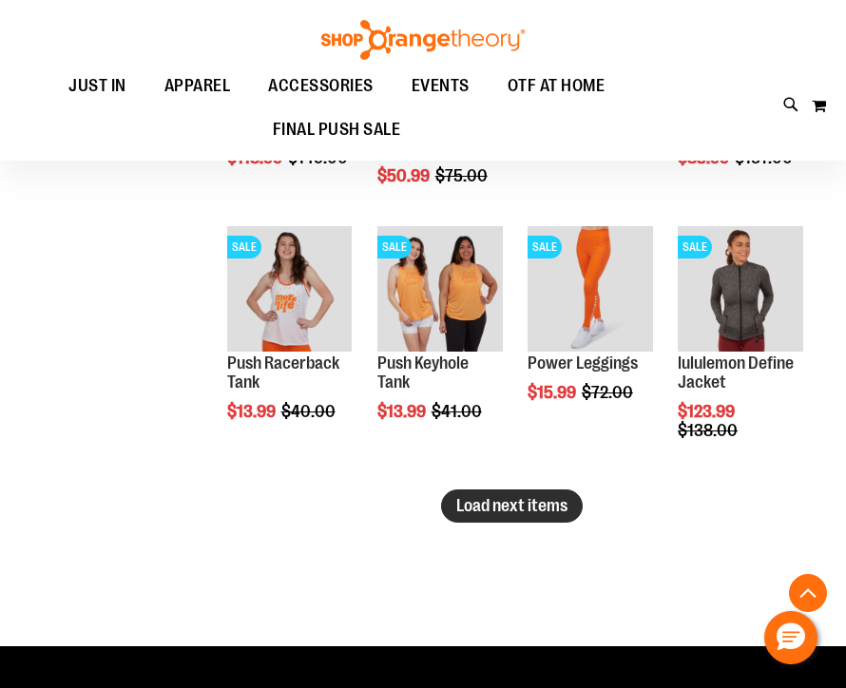
click at [479, 506] on span "Load next items" at bounding box center [511, 505] width 111 height 19
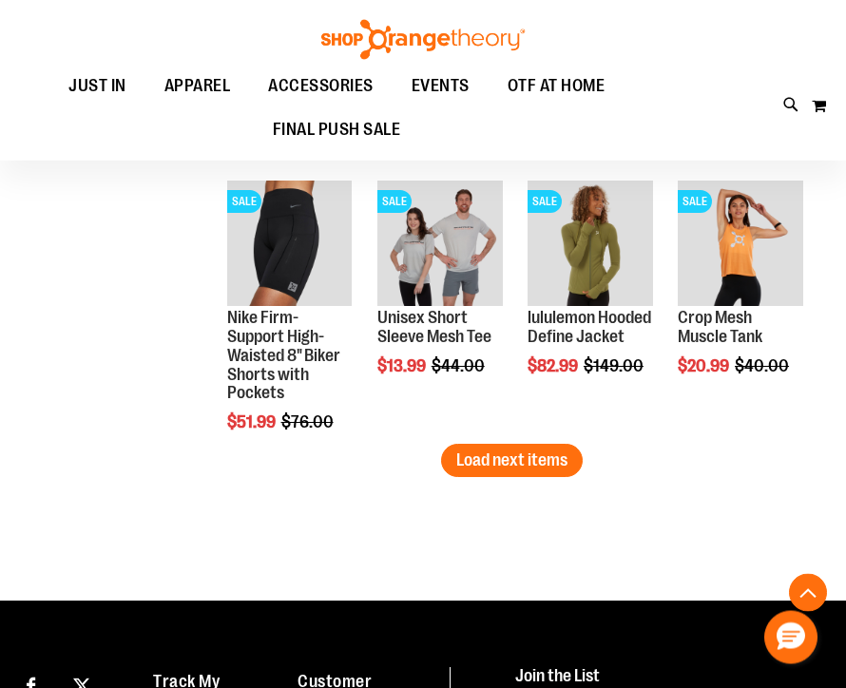
scroll to position [8165, 0]
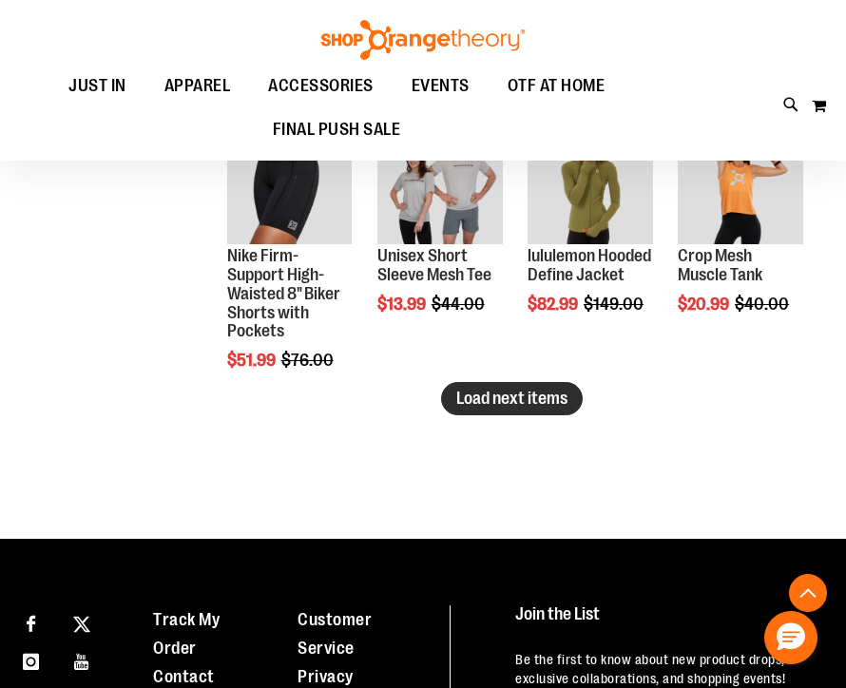
click at [484, 396] on span "Load next items" at bounding box center [511, 398] width 111 height 19
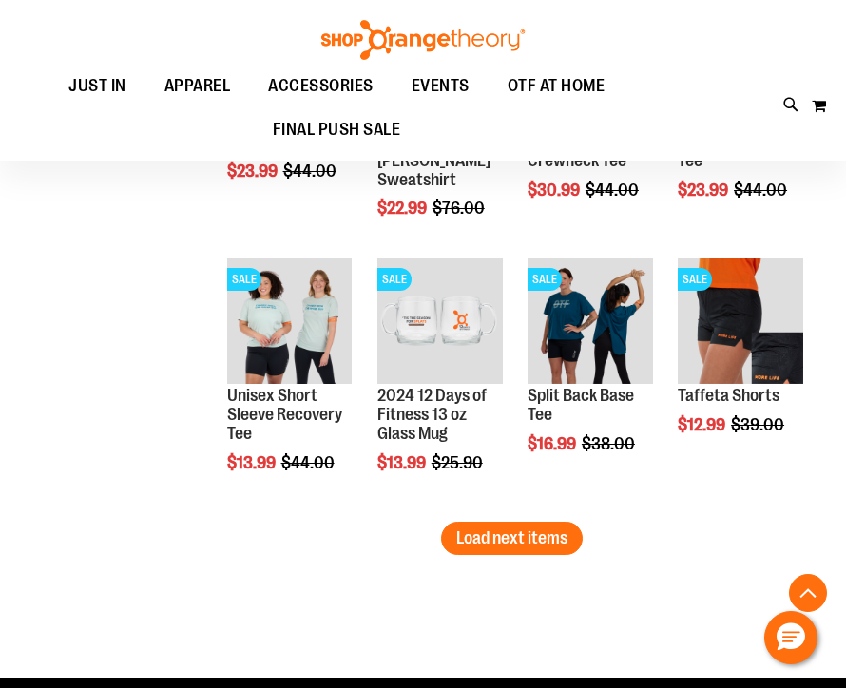
scroll to position [8845, 0]
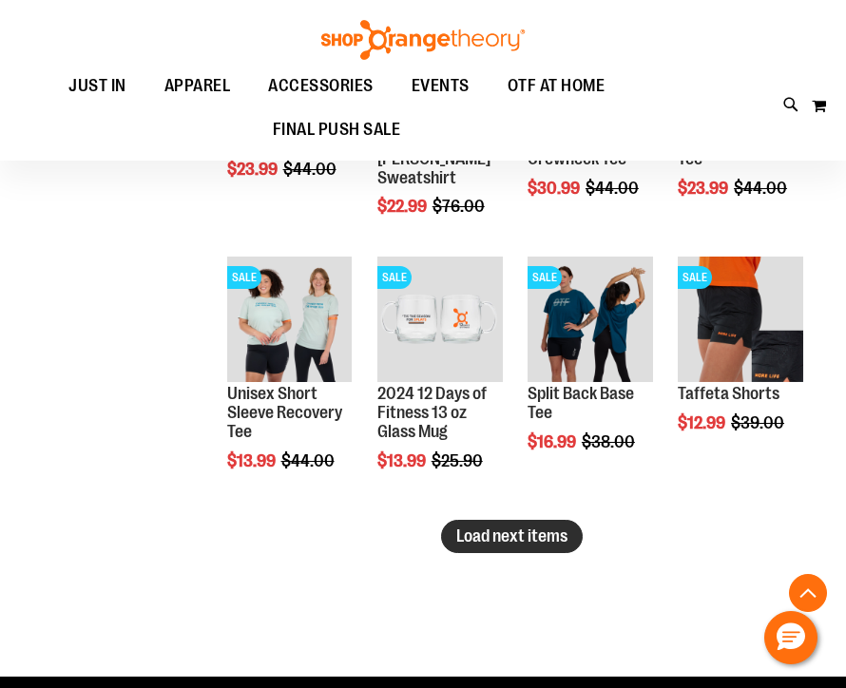
click at [501, 526] on span "Load next items" at bounding box center [511, 535] width 111 height 19
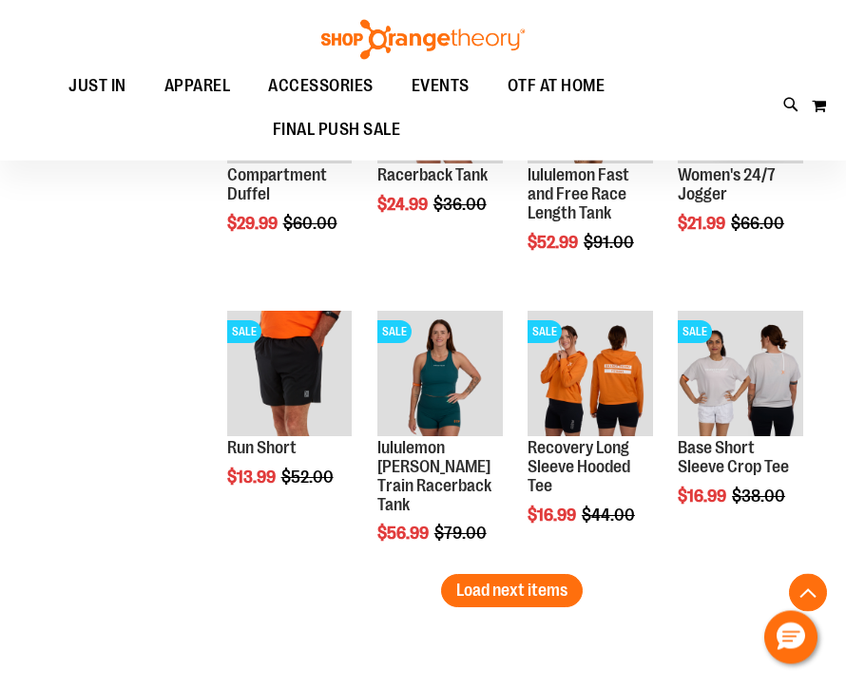
scroll to position [9614, 0]
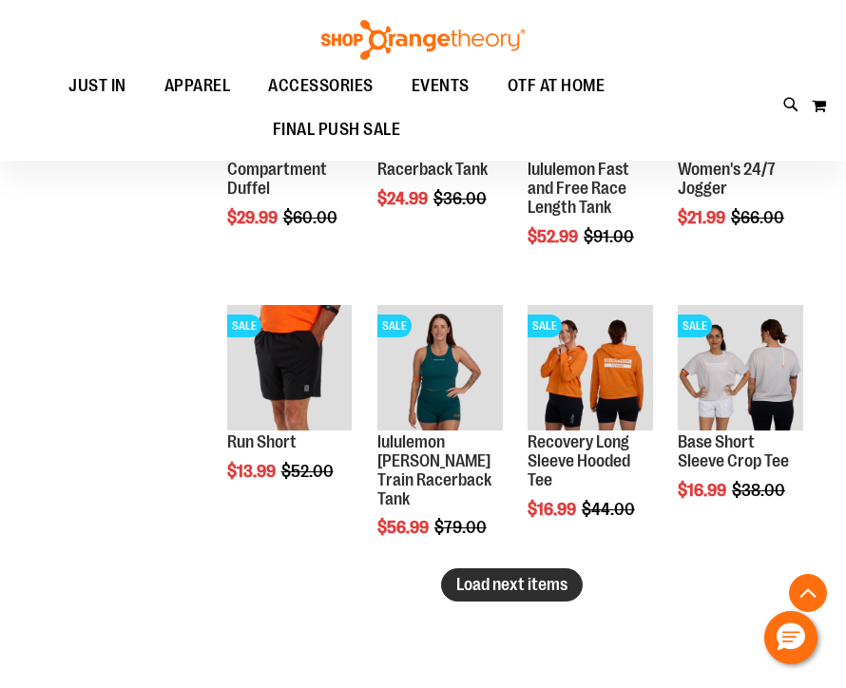
click at [502, 583] on span "Load next items" at bounding box center [511, 584] width 111 height 19
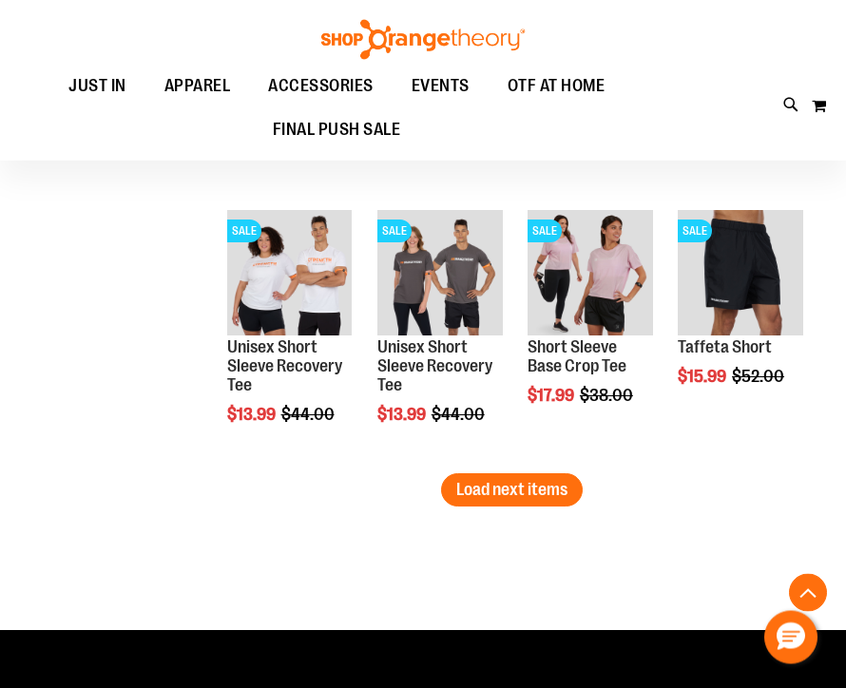
scroll to position [10527, 0]
click at [516, 502] on button "Load next items" at bounding box center [512, 489] width 142 height 33
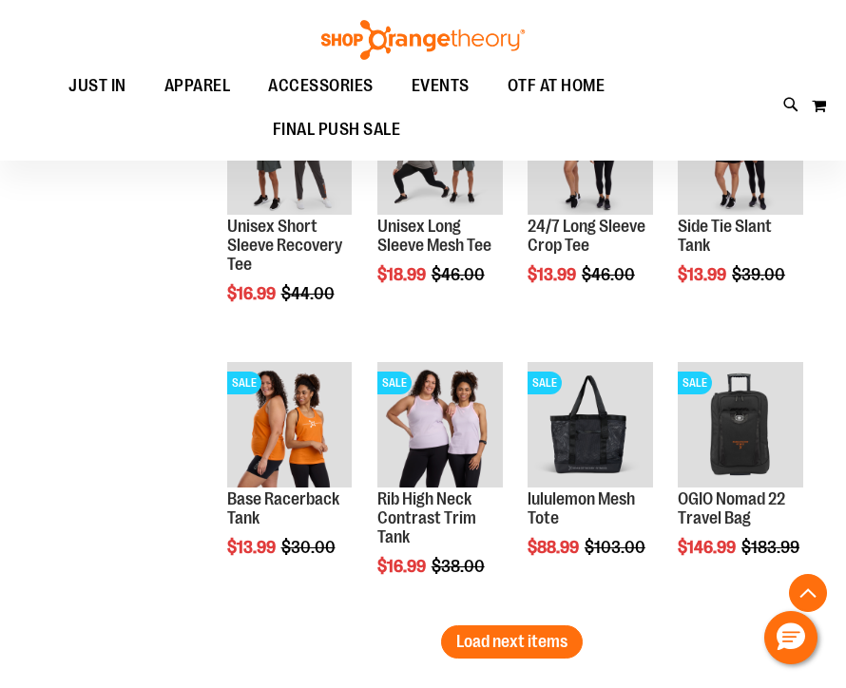
scroll to position [11218, 0]
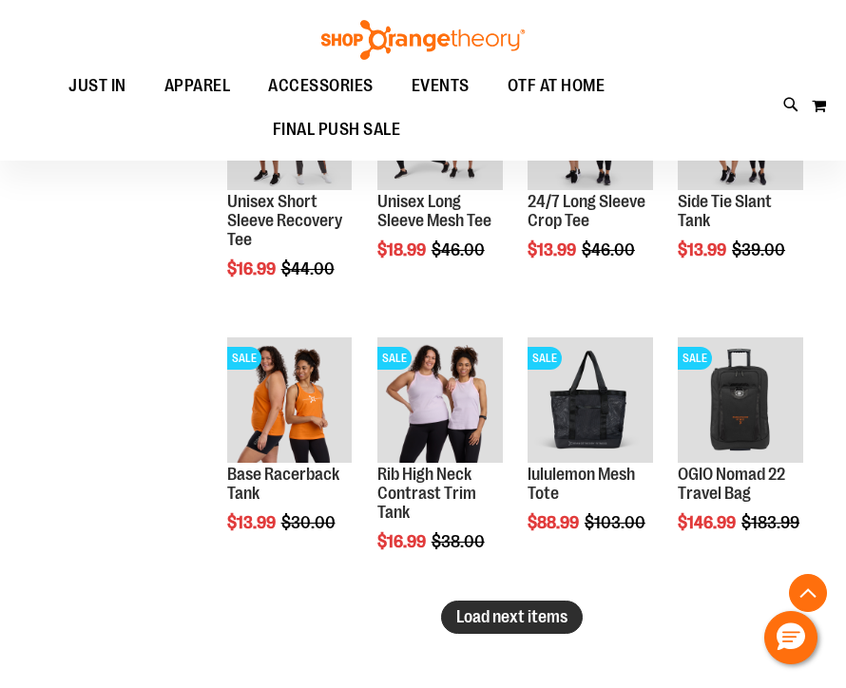
click at [491, 624] on span "Load next items" at bounding box center [511, 616] width 111 height 19
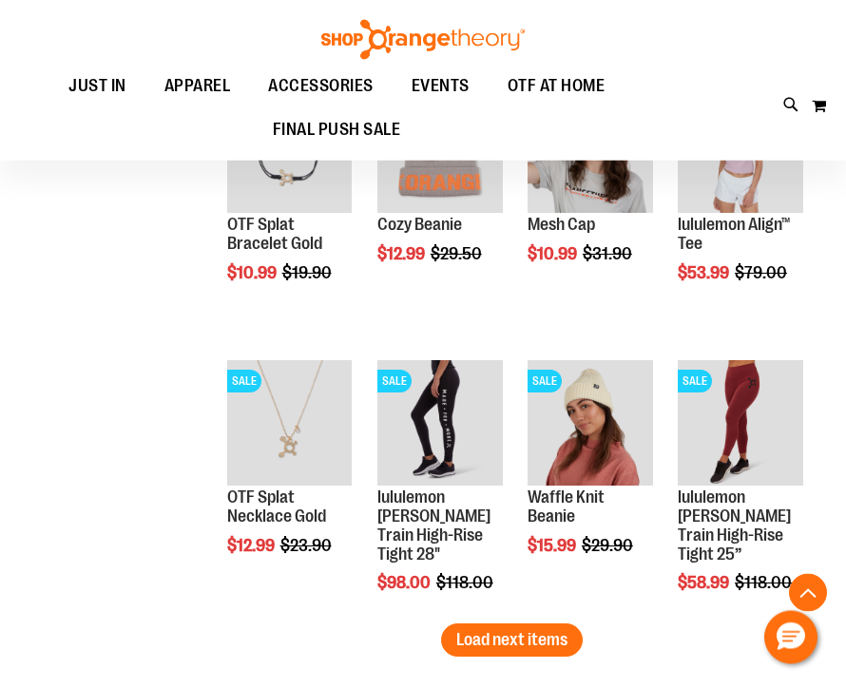
scroll to position [12015, 0]
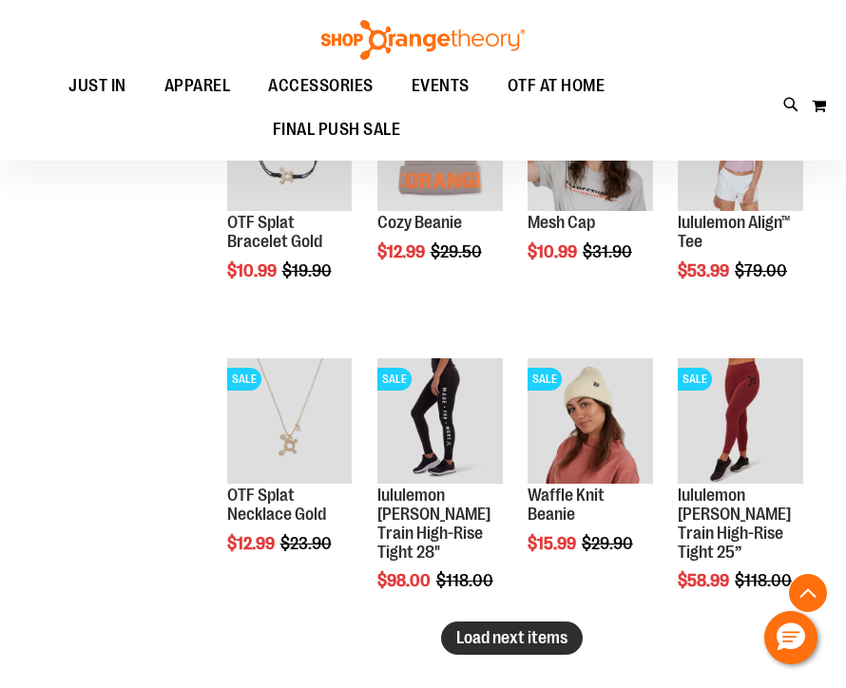
click at [506, 636] on span "Load next items" at bounding box center [511, 637] width 111 height 19
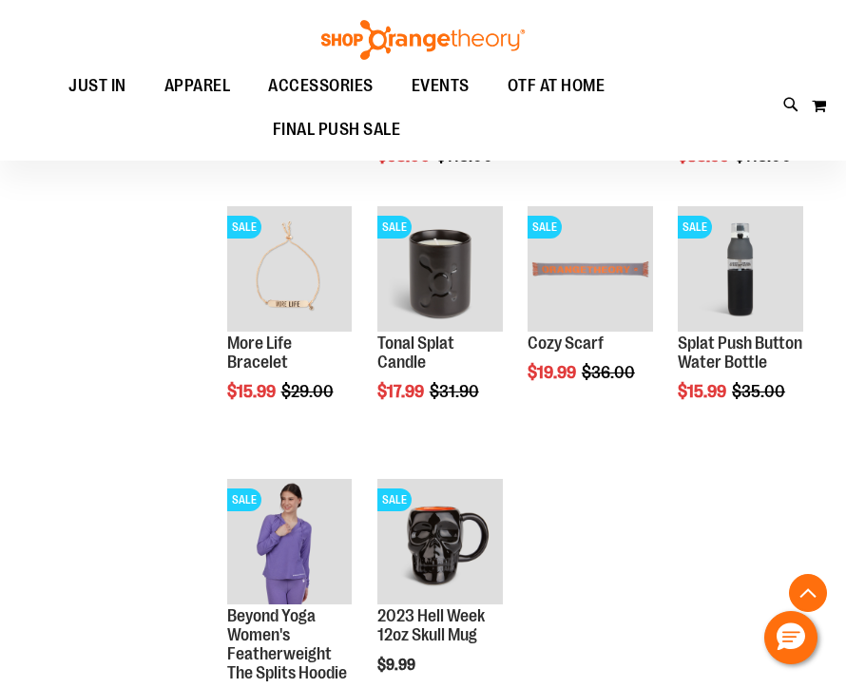
scroll to position [12456, 0]
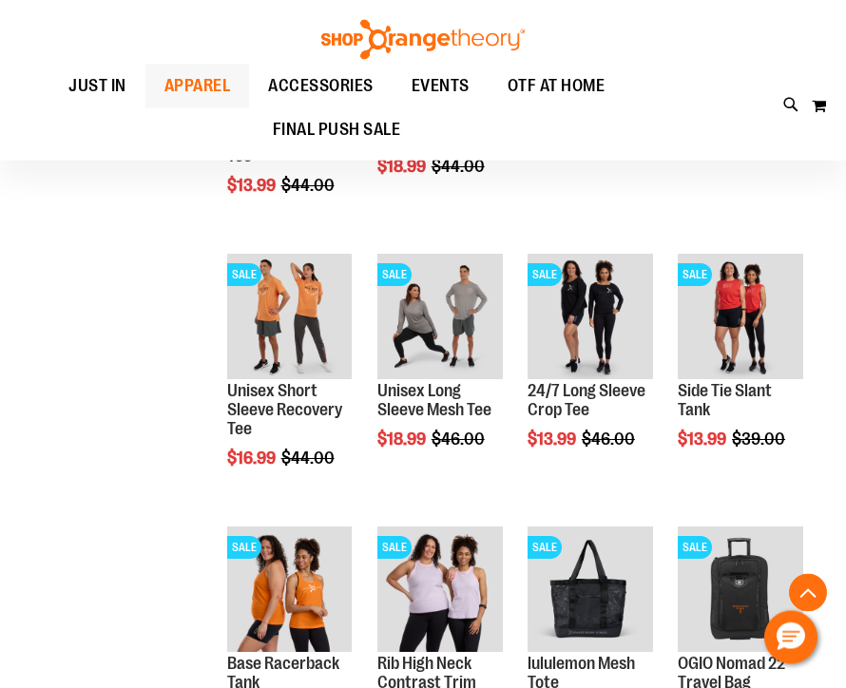
scroll to position [11029, 0]
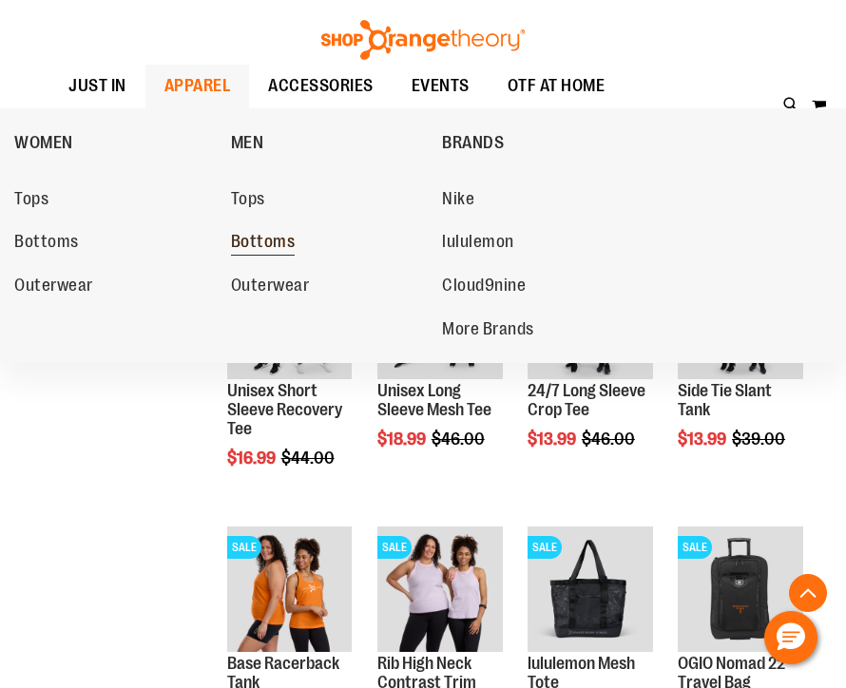
click at [243, 239] on span "Bottoms" at bounding box center [263, 244] width 65 height 24
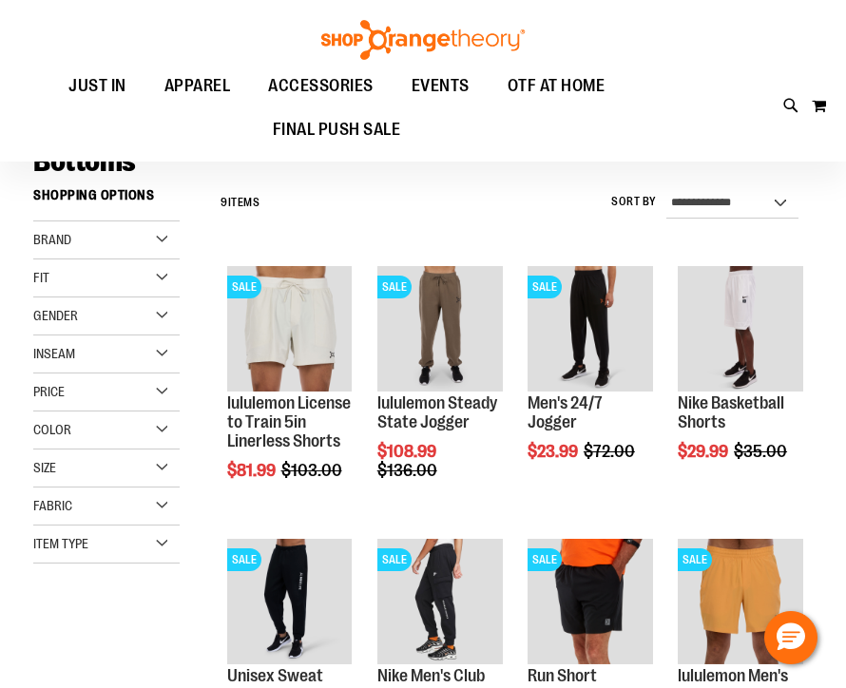
scroll to position [53, 0]
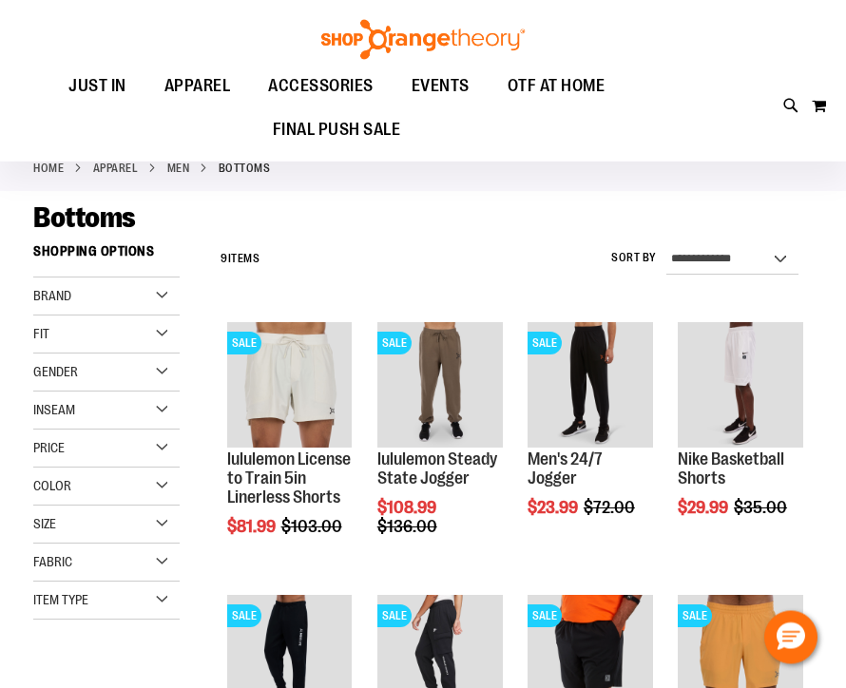
click at [172, 169] on link "MEN" at bounding box center [178, 169] width 23 height 17
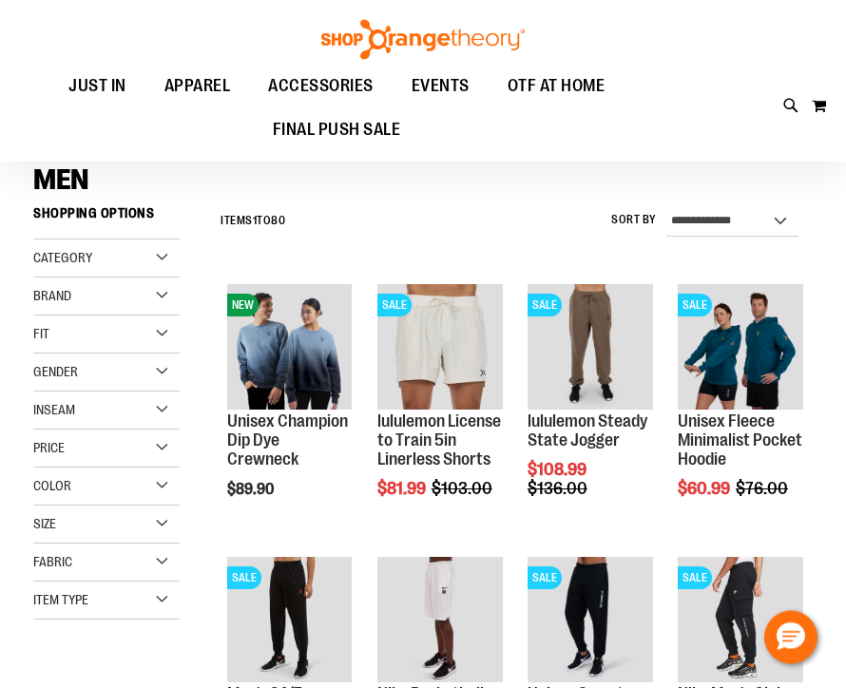
scroll to position [92, 0]
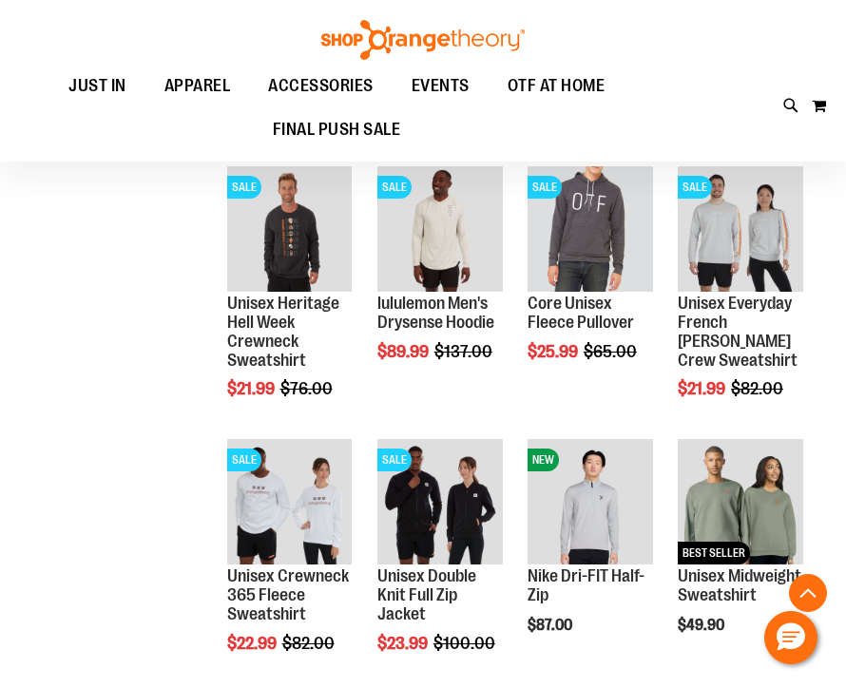
scroll to position [1048, 0]
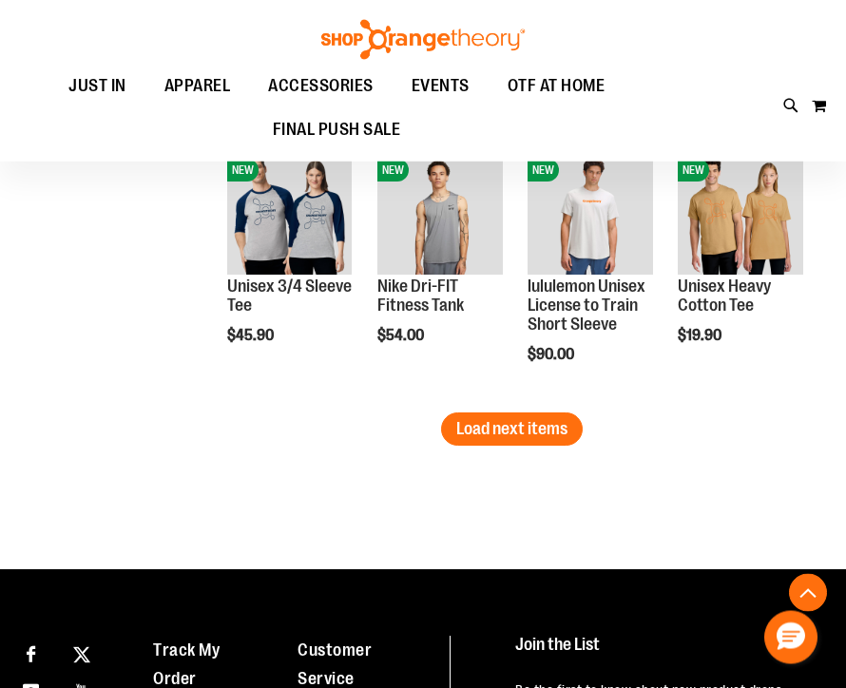
scroll to position [2418, 0]
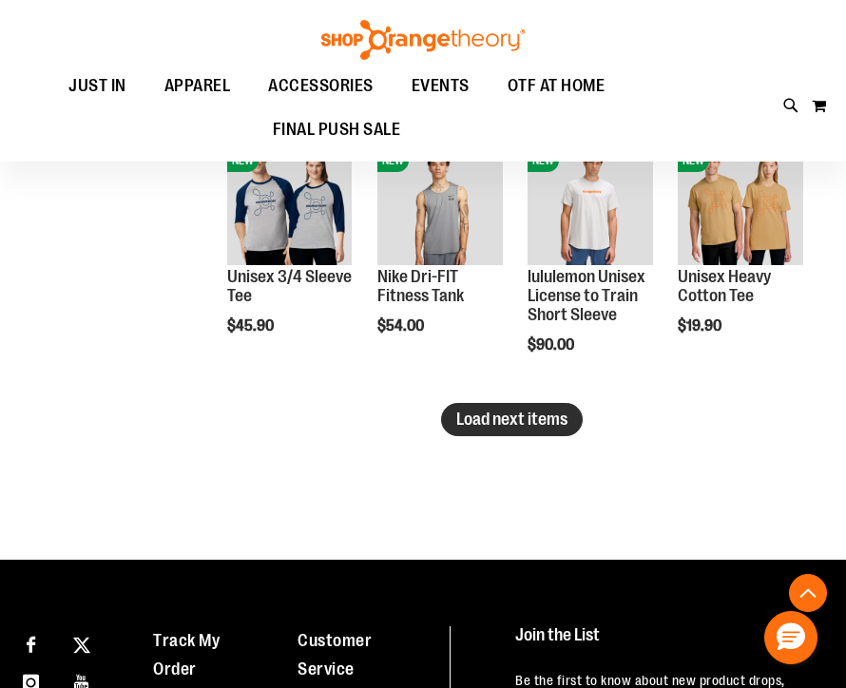
click at [490, 411] on span "Load next items" at bounding box center [511, 418] width 111 height 19
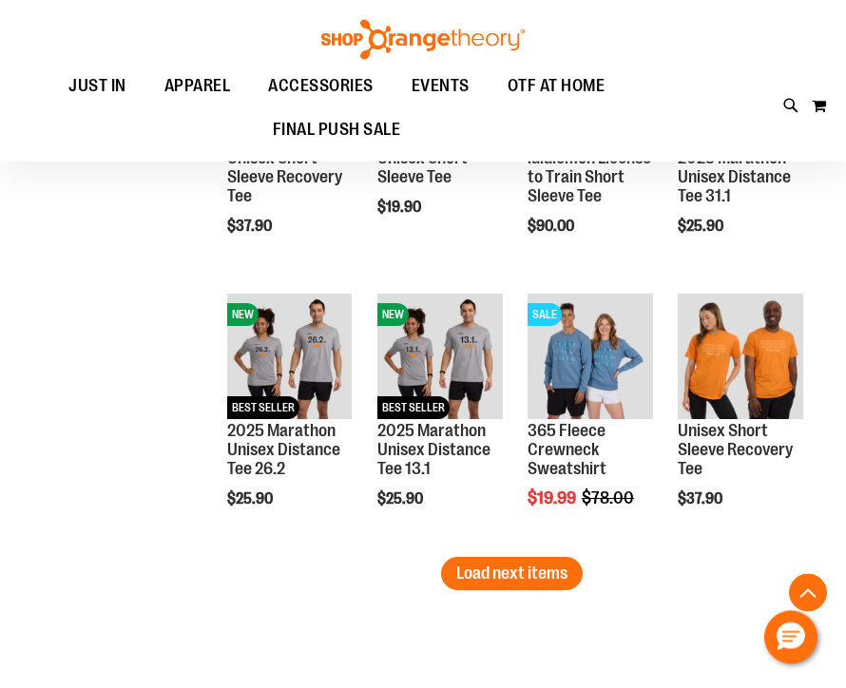
scroll to position [3091, 0]
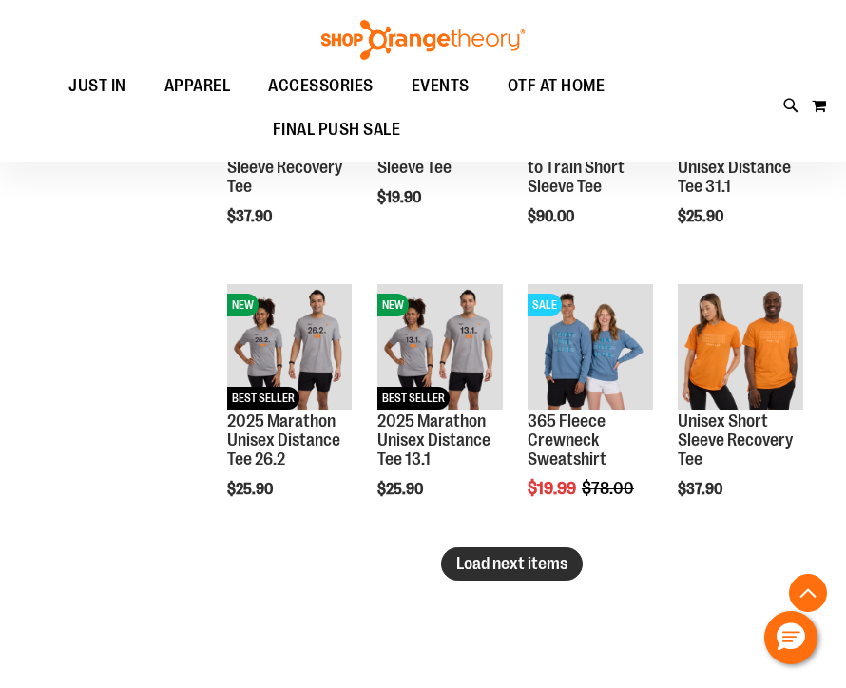
click at [504, 548] on button "Load next items" at bounding box center [512, 563] width 142 height 33
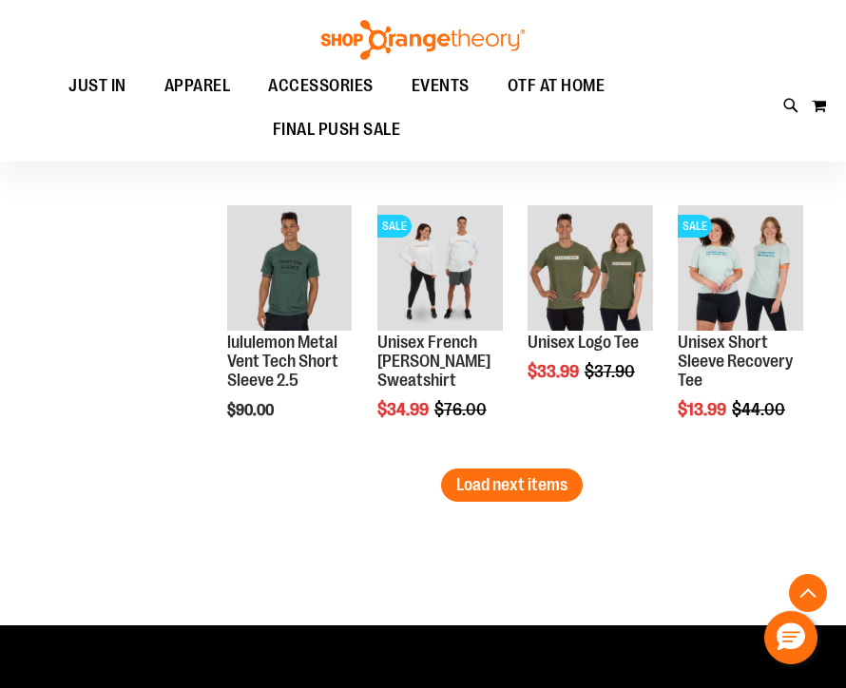
scroll to position [3987, 0]
click at [477, 485] on span "Load next items" at bounding box center [511, 485] width 111 height 19
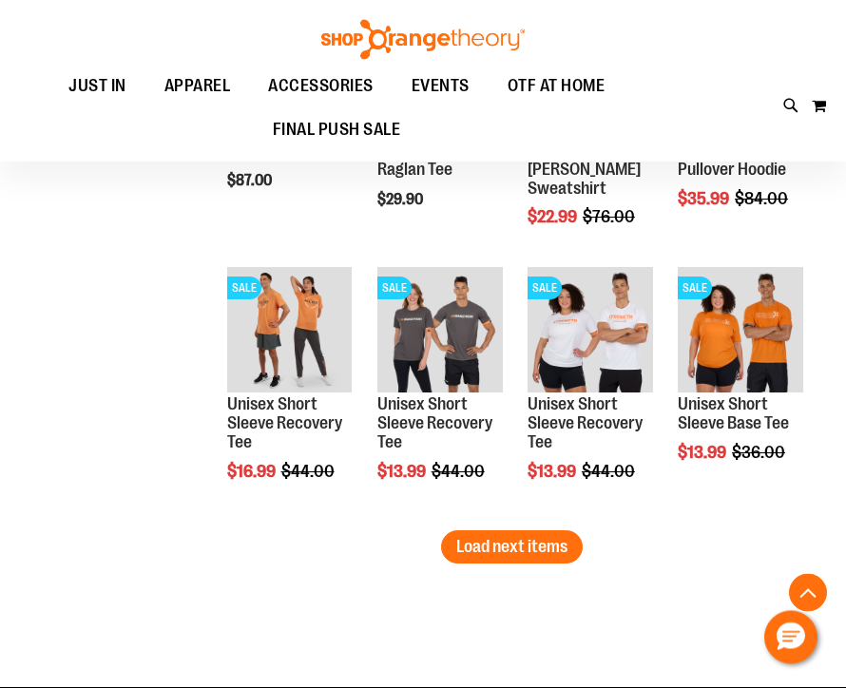
scroll to position [4744, 0]
click at [469, 535] on button "Load next items" at bounding box center [512, 546] width 142 height 33
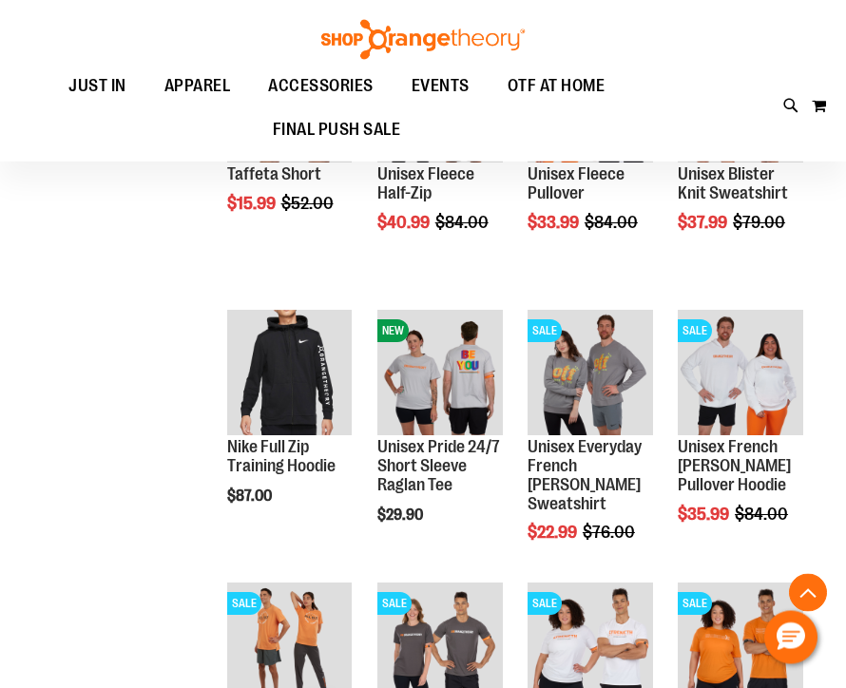
scroll to position [4343, 0]
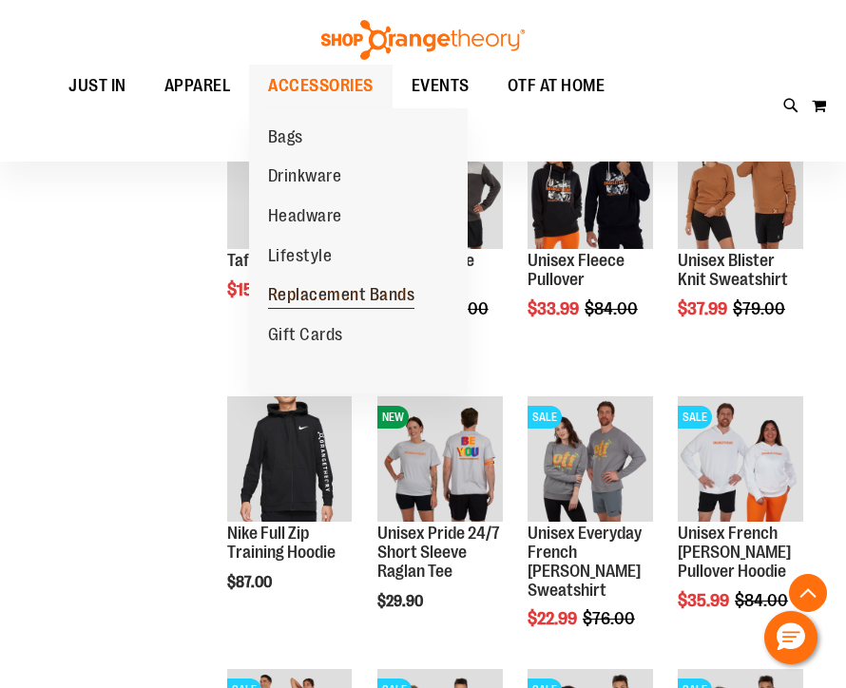
click at [300, 301] on span "Replacement Bands" at bounding box center [341, 297] width 147 height 24
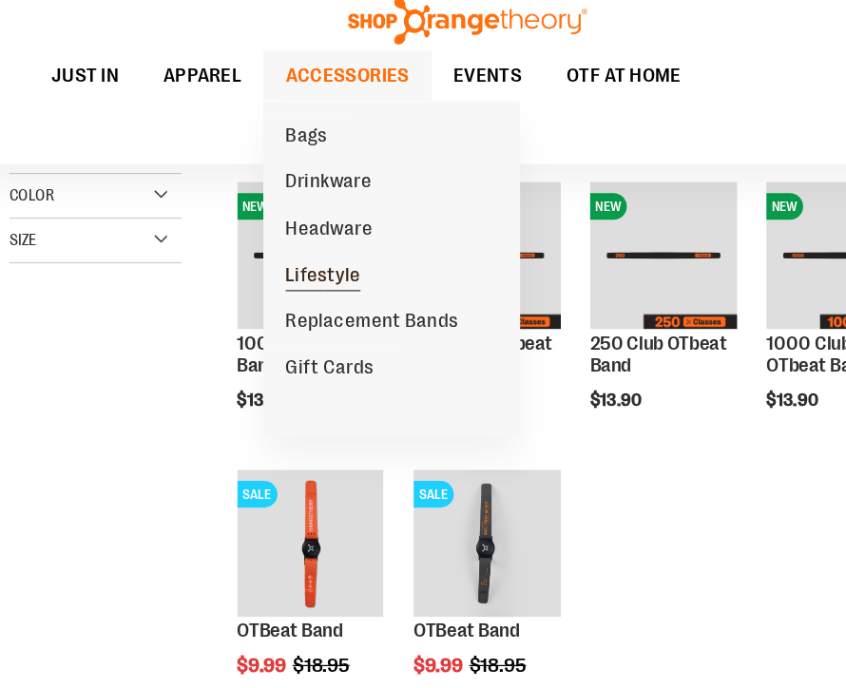
click at [268, 246] on span "Lifestyle" at bounding box center [300, 258] width 65 height 24
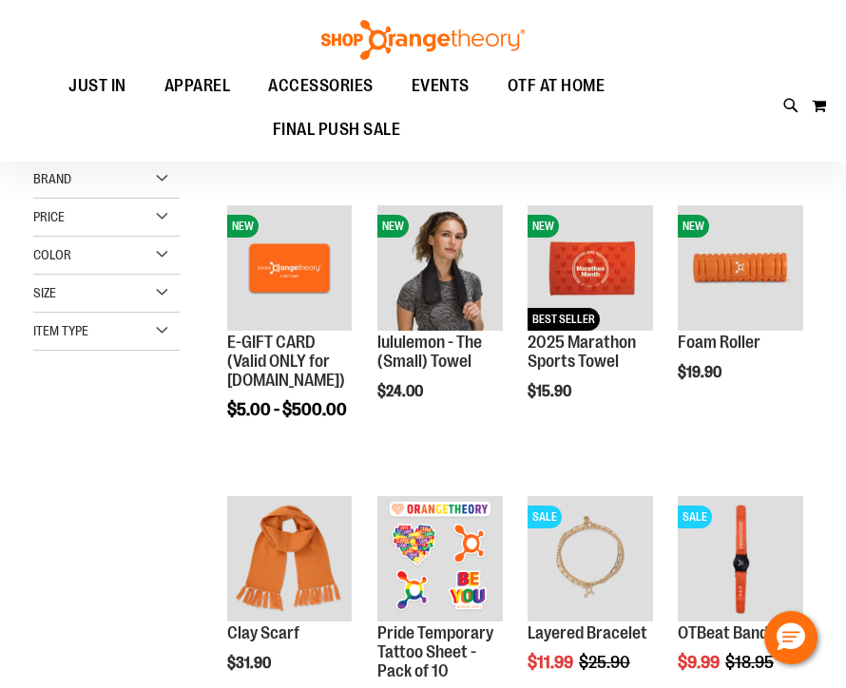
scroll to position [169, 0]
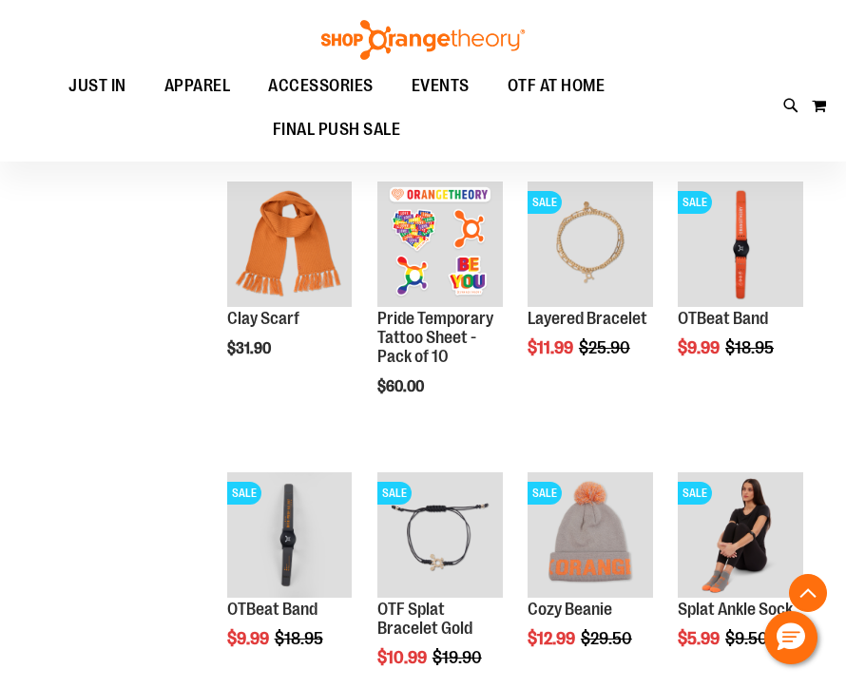
scroll to position [432, 0]
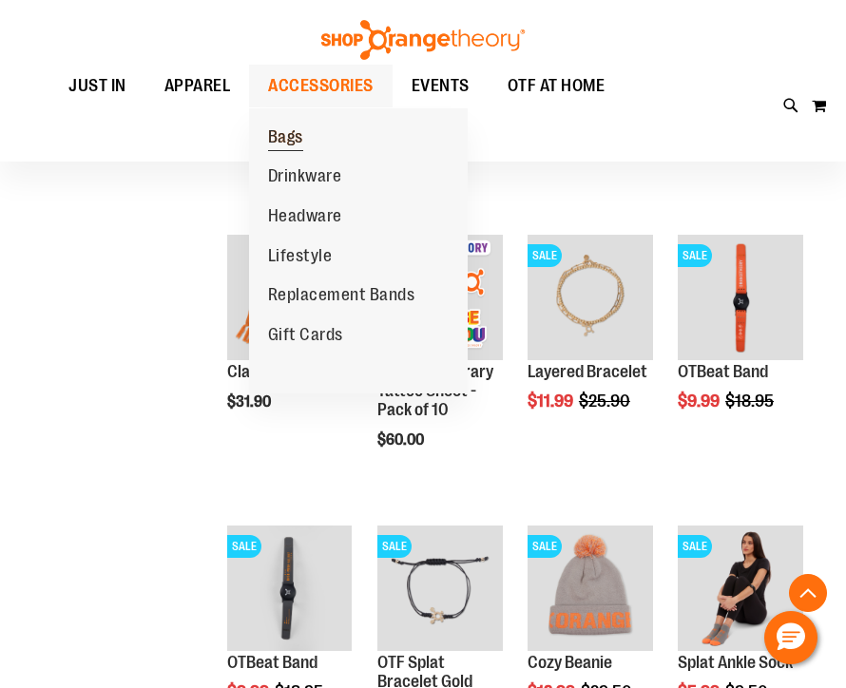
click at [270, 146] on span "Bags" at bounding box center [285, 139] width 35 height 24
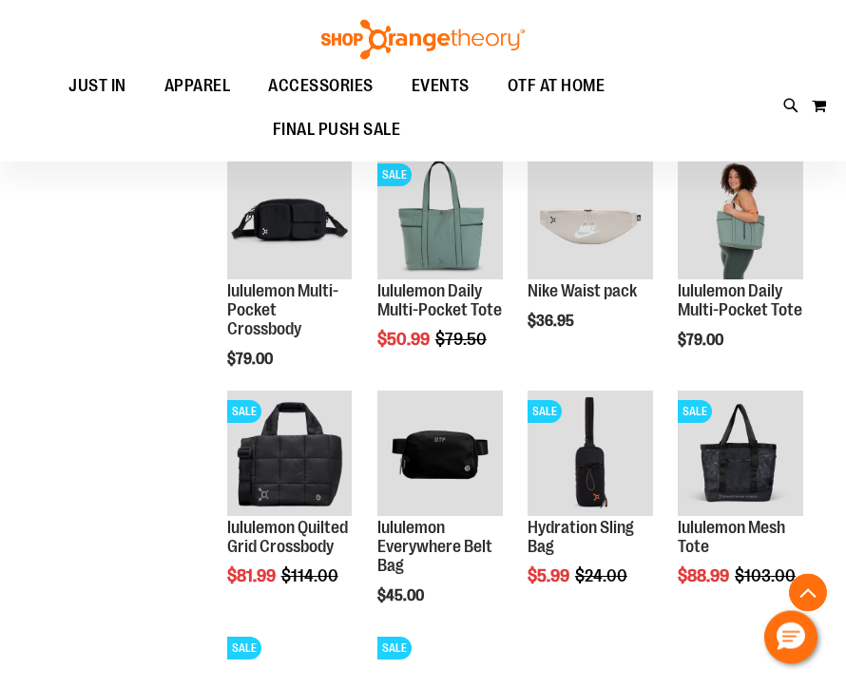
scroll to position [396, 0]
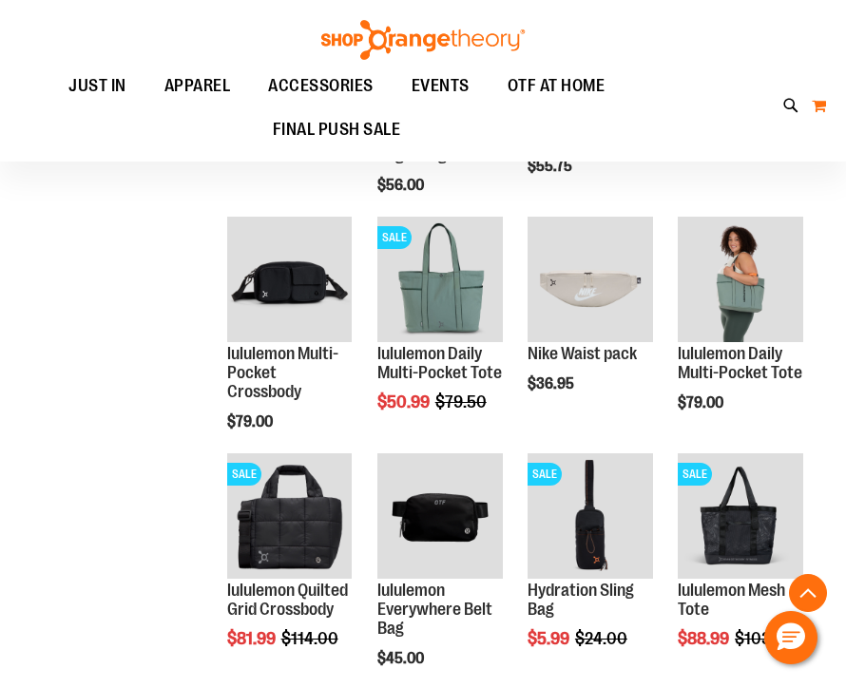
click at [826, 115] on button "My Cart 0" at bounding box center [818, 105] width 16 height 30
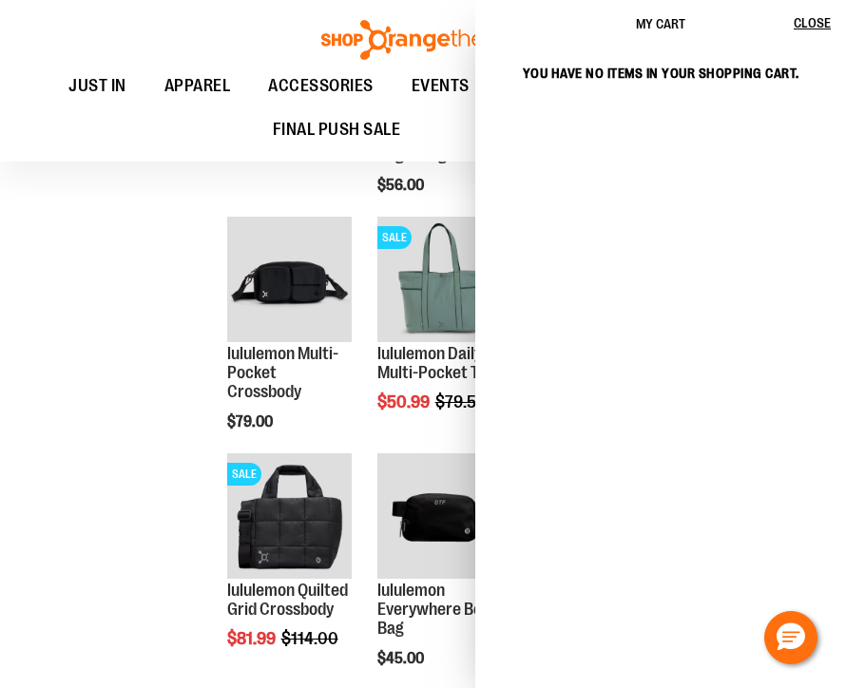
click at [122, 362] on div "**********" at bounding box center [422, 462] width 779 height 1138
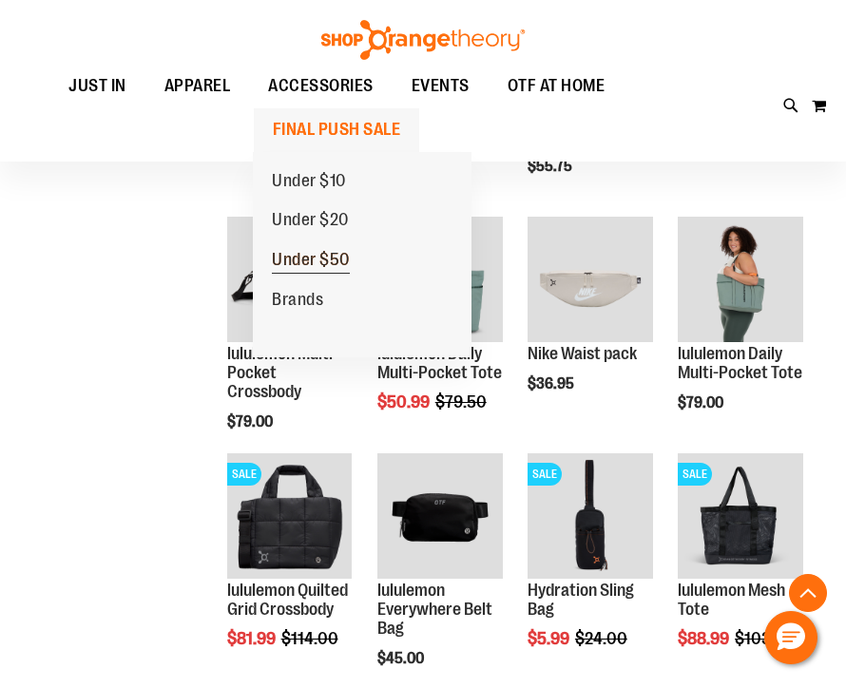
click at [277, 257] on span "Under $50" at bounding box center [311, 262] width 78 height 24
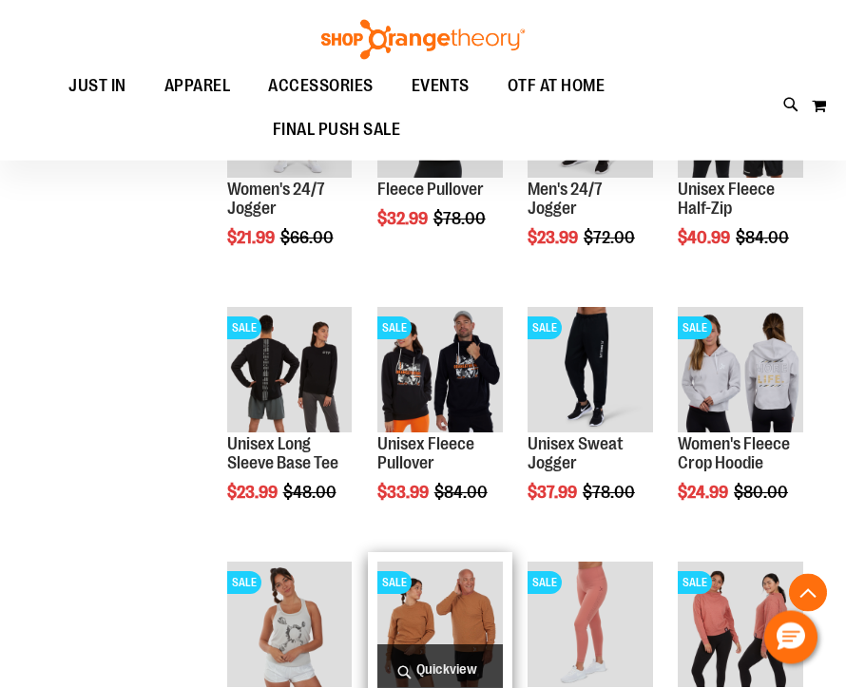
scroll to position [833, 0]
click at [428, 591] on img "product" at bounding box center [439, 623] width 125 height 125
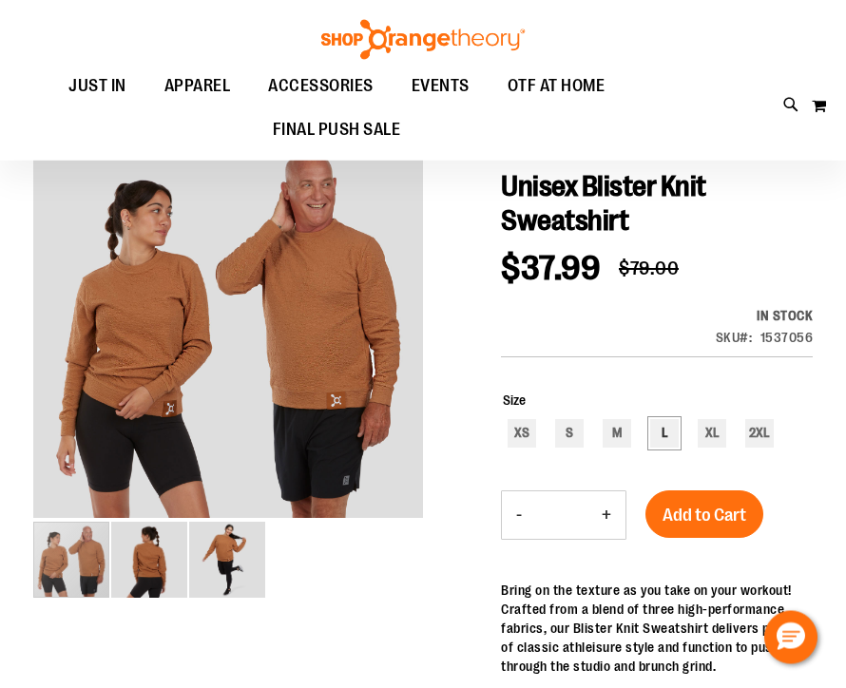
scroll to position [135, 0]
click at [657, 443] on div "L" at bounding box center [664, 433] width 29 height 29
type input "***"
click at [710, 520] on span "Add to Cart" at bounding box center [704, 514] width 84 height 21
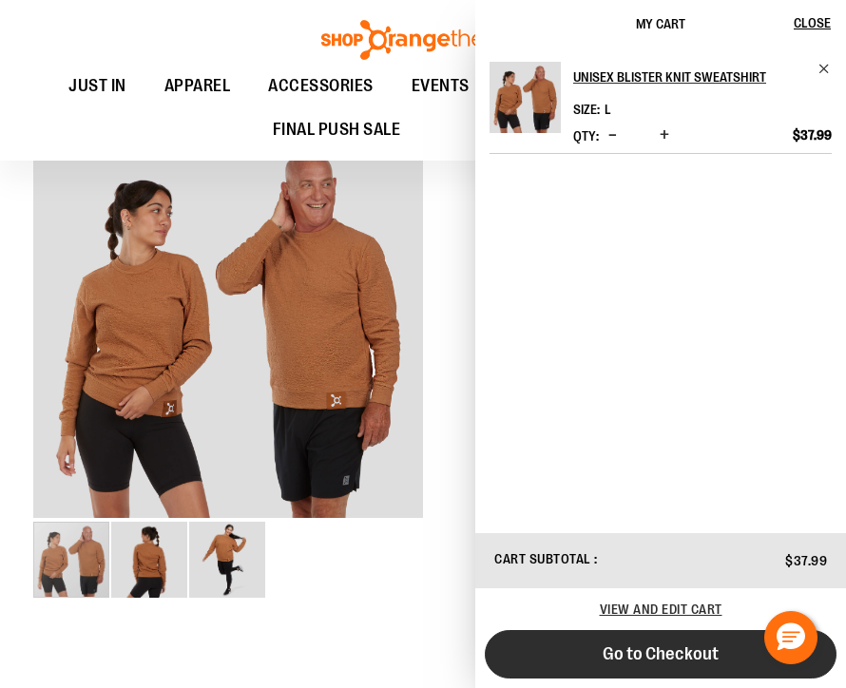
click at [580, 678] on button "Go to Checkout" at bounding box center [661, 654] width 352 height 48
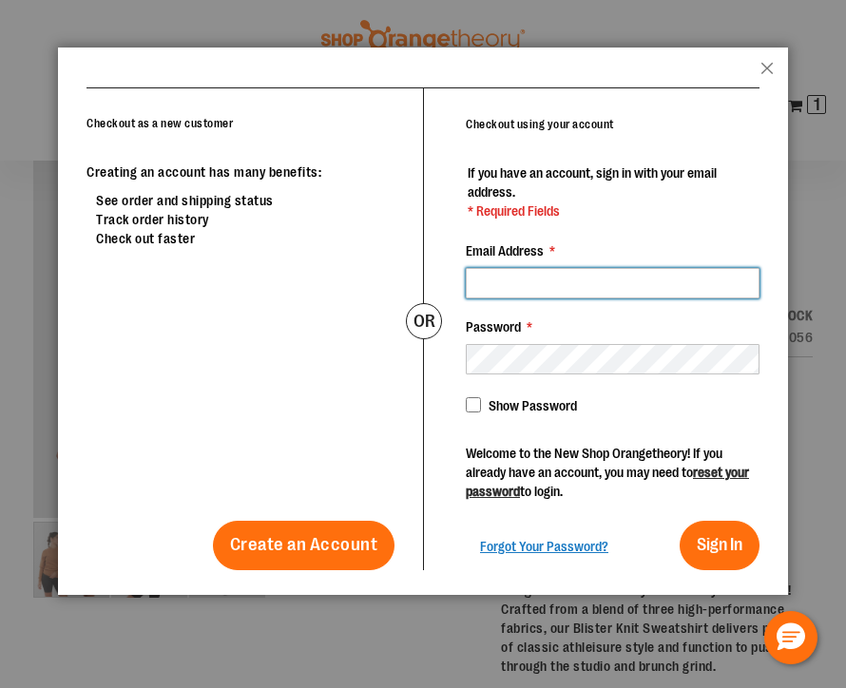
scroll to position [134, 0]
type input "**********"
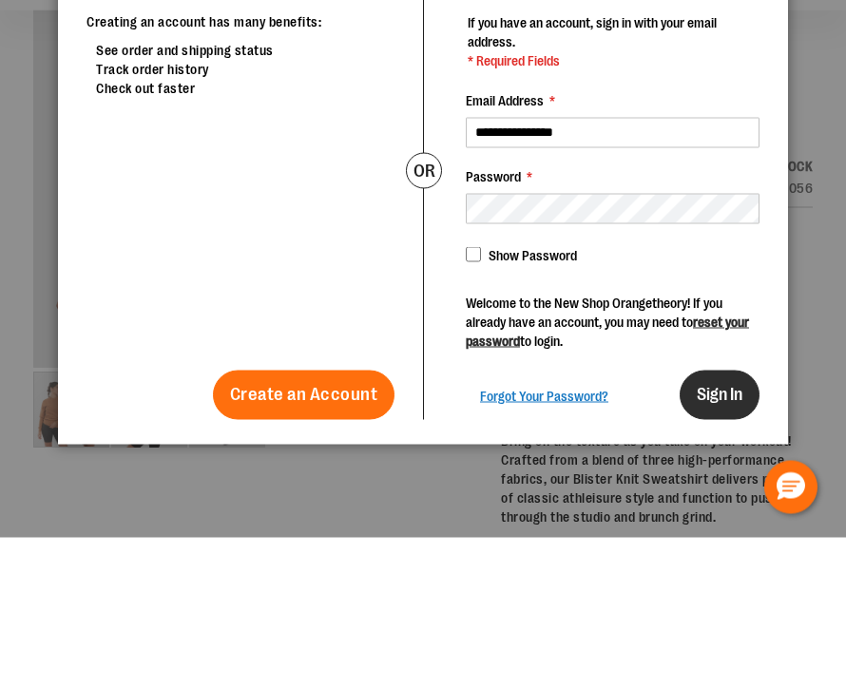
click at [706, 535] on span "Sign In" at bounding box center [719, 544] width 46 height 19
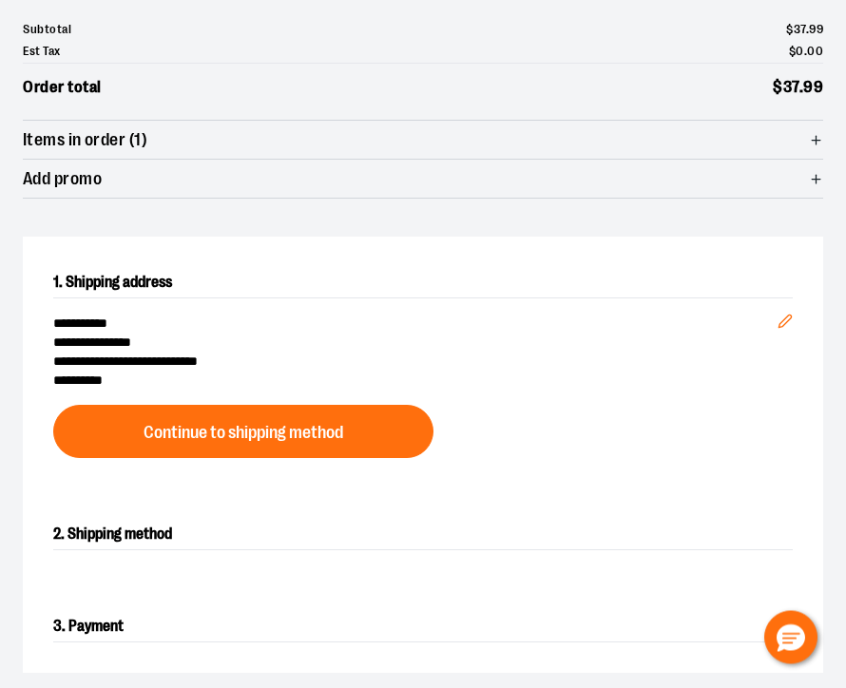
scroll to position [238, 0]
click at [119, 442] on button "Continue to shipping method" at bounding box center [243, 431] width 380 height 53
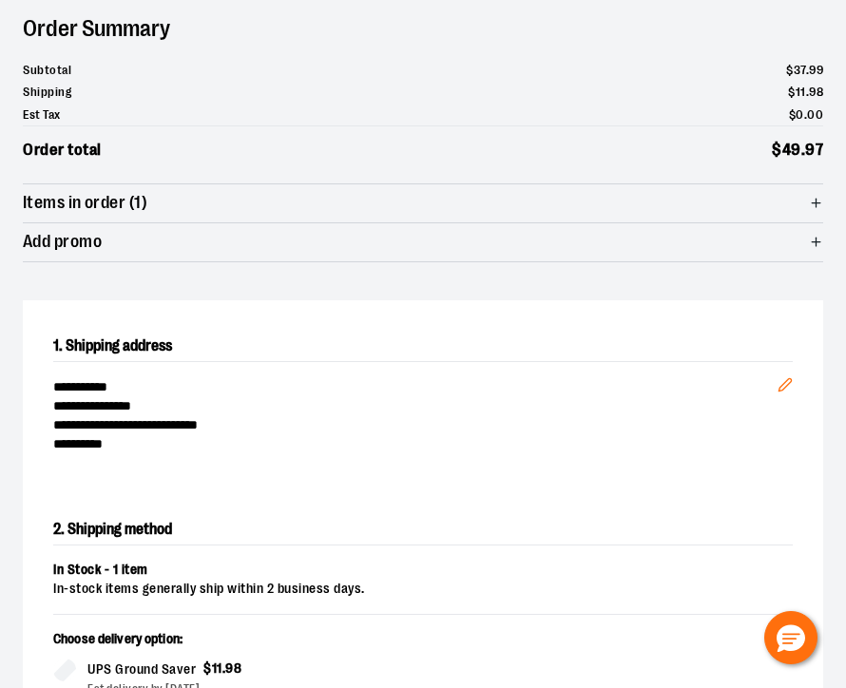
scroll to position [0, 0]
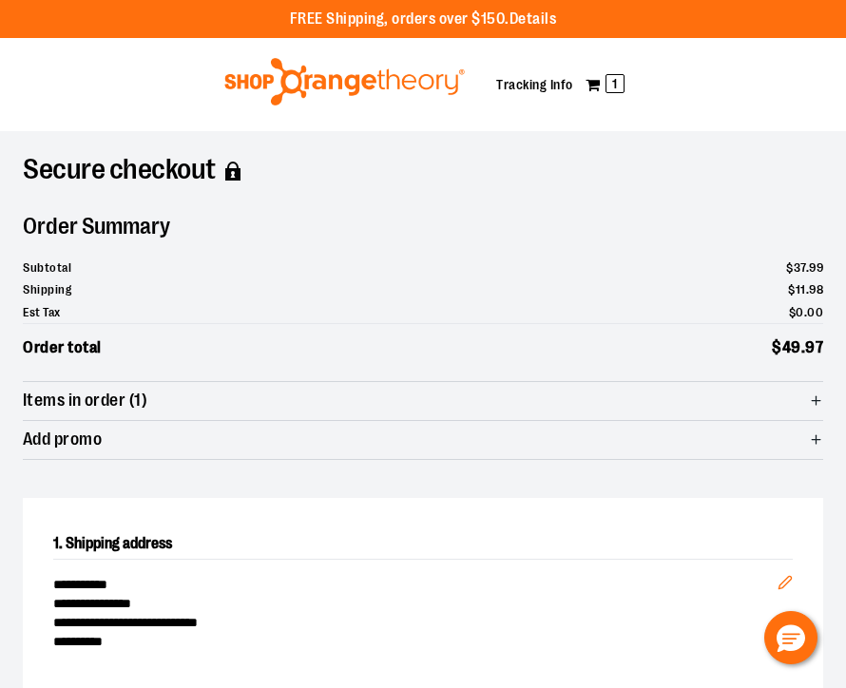
click at [293, 84] on img at bounding box center [344, 82] width 246 height 48
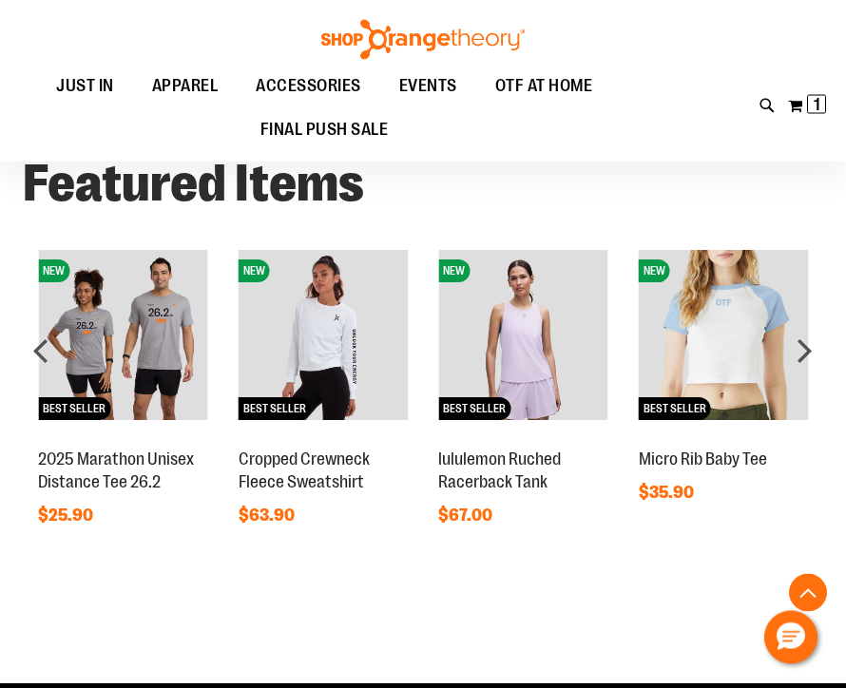
scroll to position [457, 0]
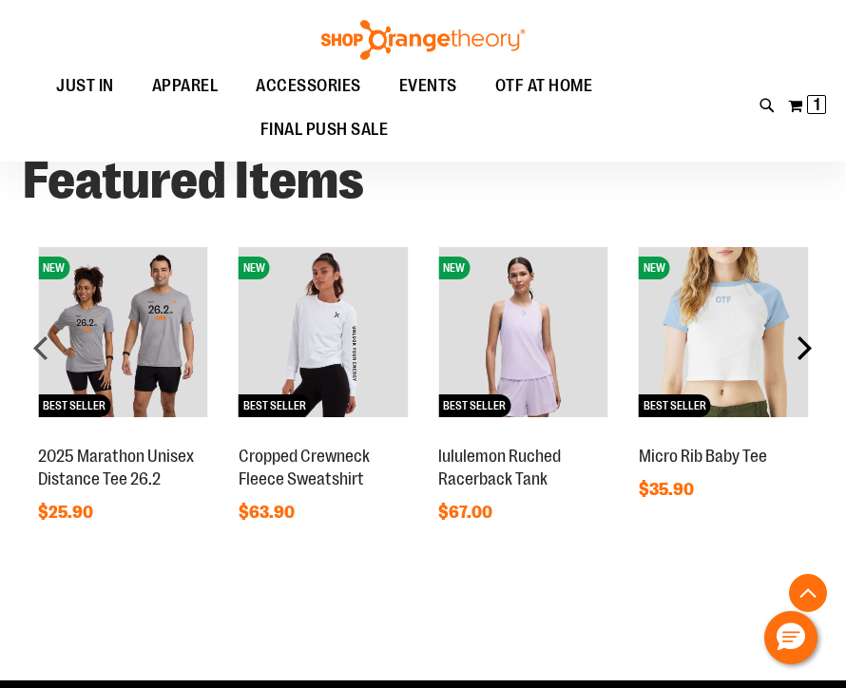
click at [808, 340] on div "next" at bounding box center [804, 348] width 38 height 38
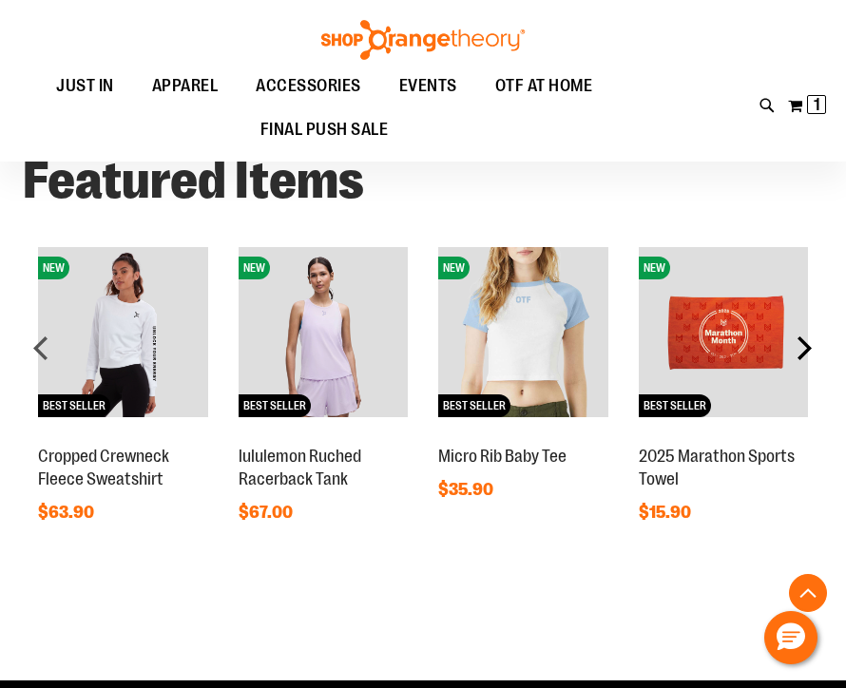
click at [820, 350] on div "next" at bounding box center [804, 348] width 38 height 38
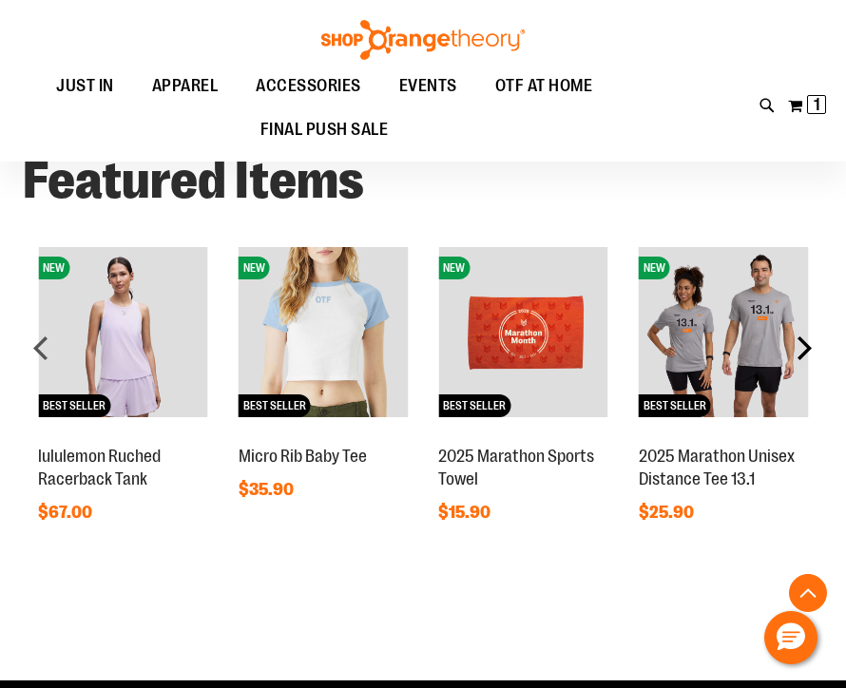
click at [820, 362] on div "next" at bounding box center [804, 348] width 38 height 38
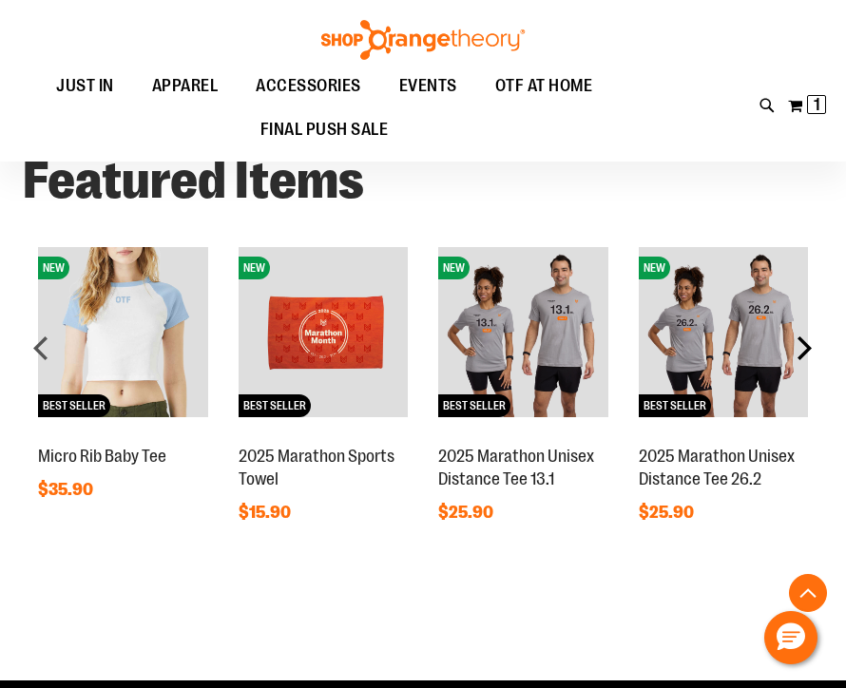
click at [820, 344] on div "next" at bounding box center [804, 348] width 38 height 38
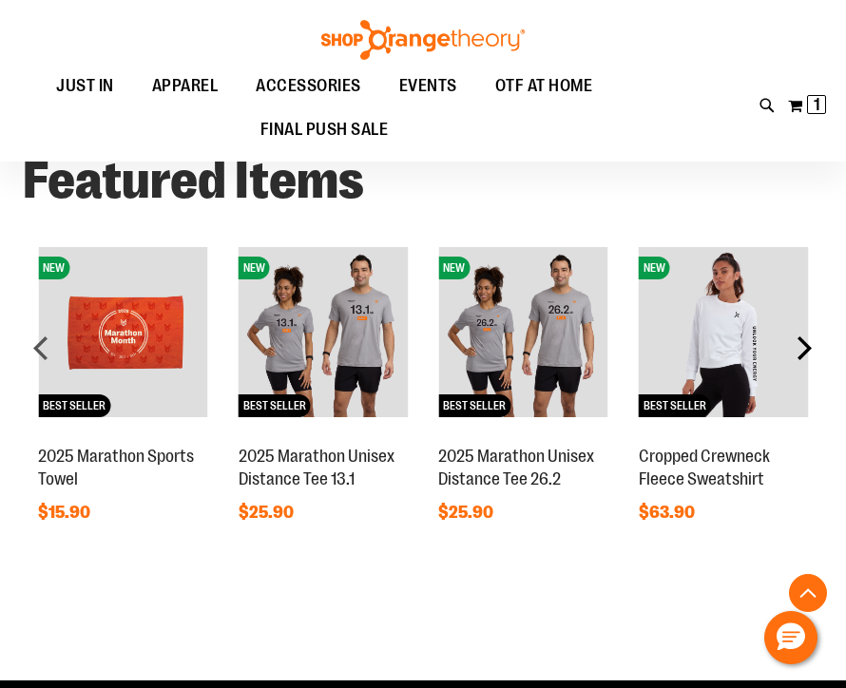
click at [814, 346] on div "next" at bounding box center [804, 348] width 38 height 38
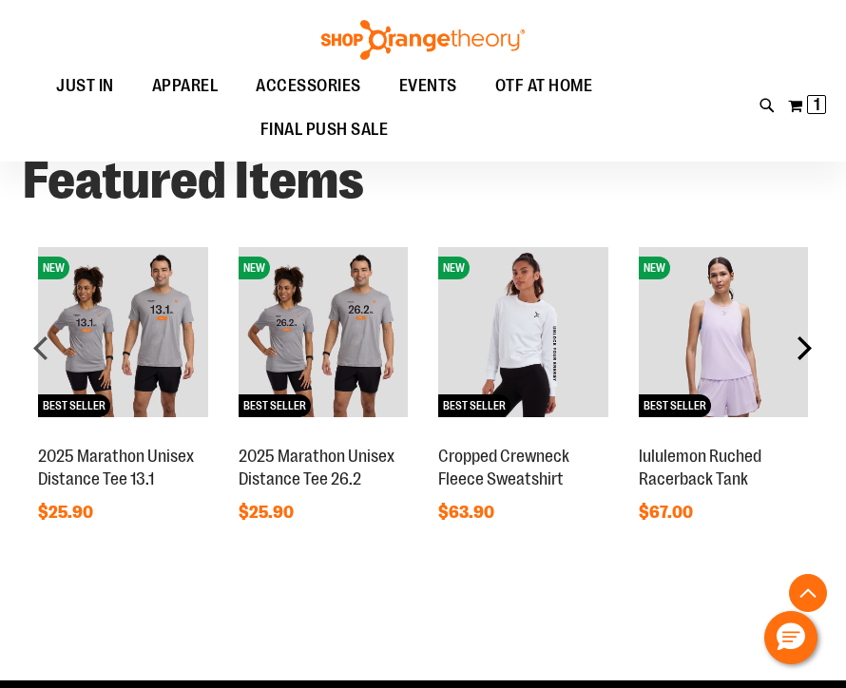
click at [822, 344] on div "next" at bounding box center [804, 348] width 38 height 38
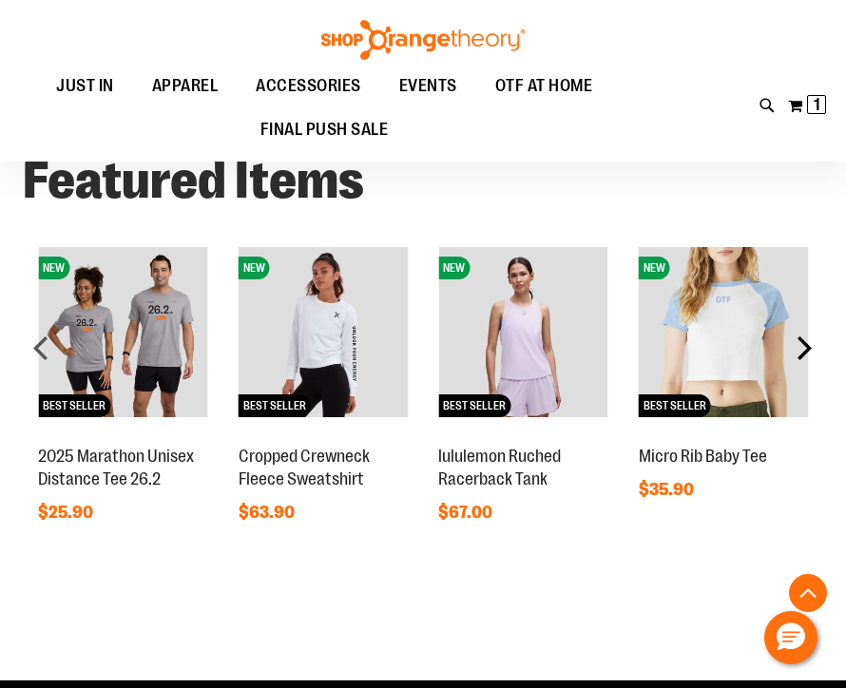
click at [818, 349] on div "next" at bounding box center [804, 348] width 38 height 38
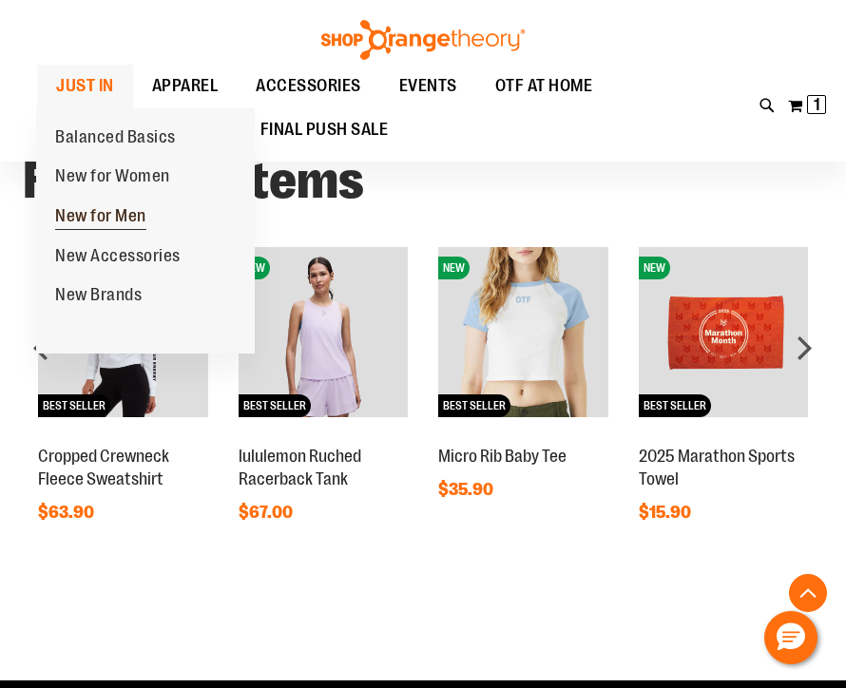
click at [124, 210] on span "New for Men" at bounding box center [100, 218] width 91 height 24
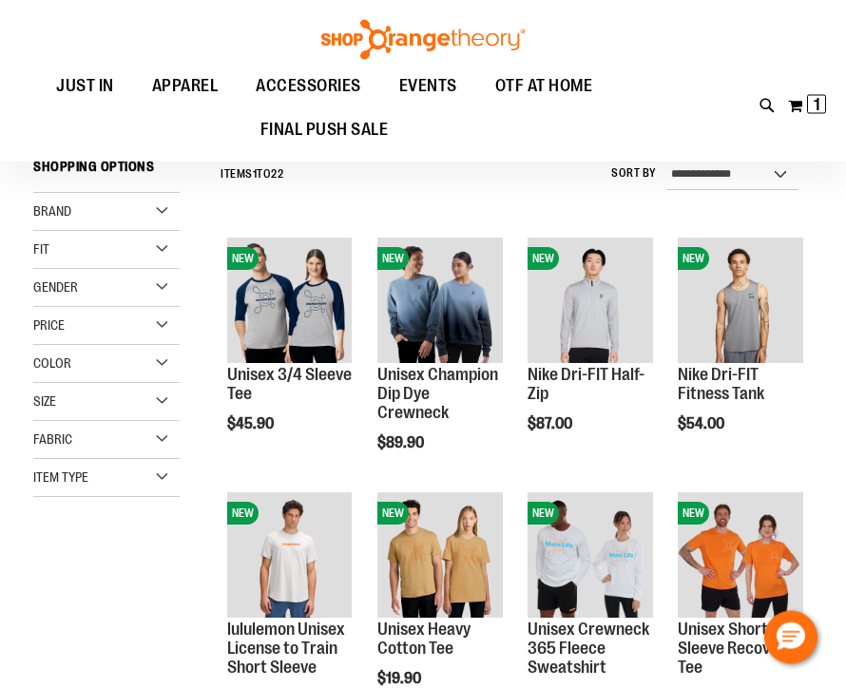
scroll to position [140, 0]
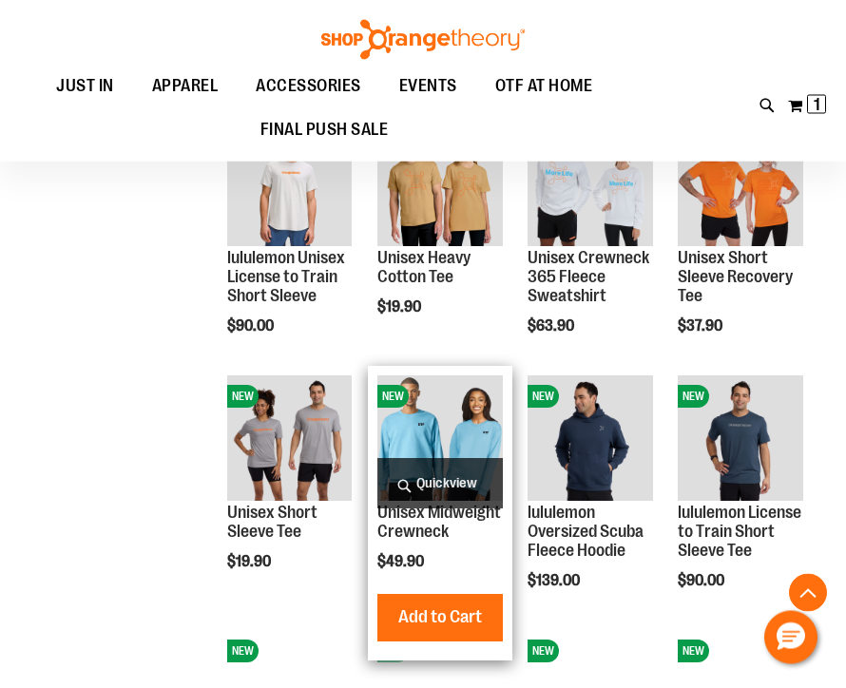
scroll to position [498, 0]
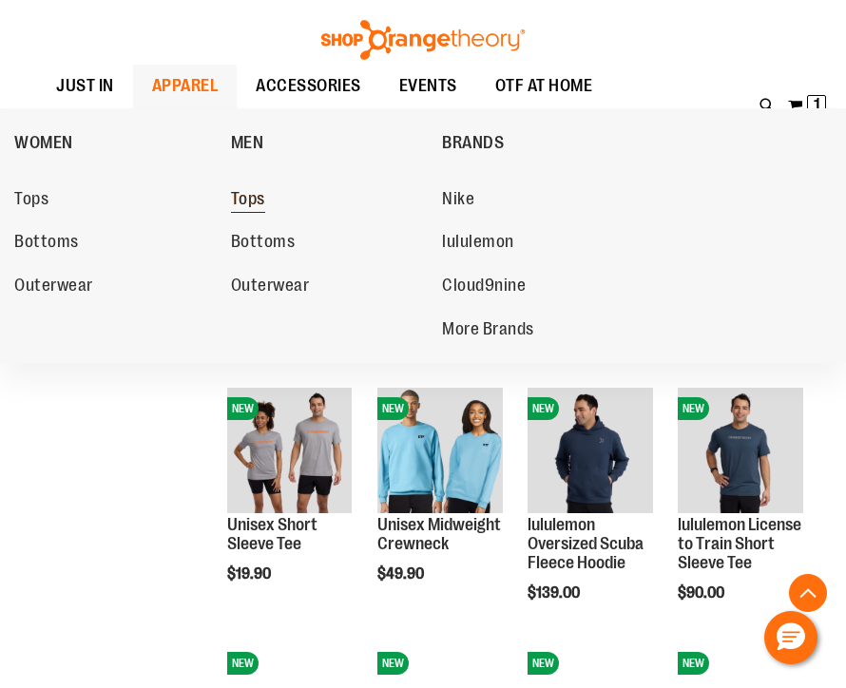
click at [256, 201] on span "Tops" at bounding box center [248, 201] width 34 height 24
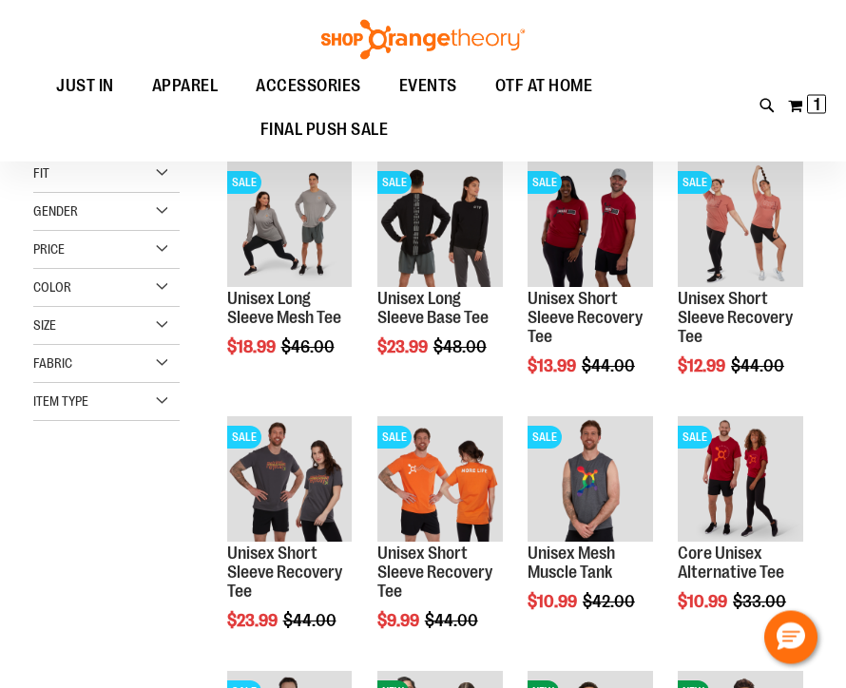
scroll to position [224, 0]
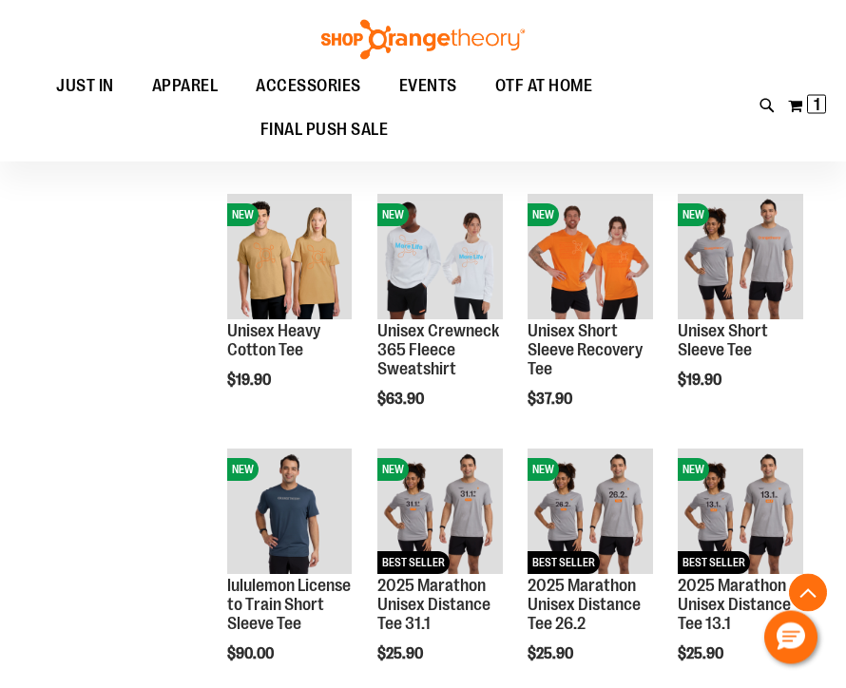
scroll to position [948, 0]
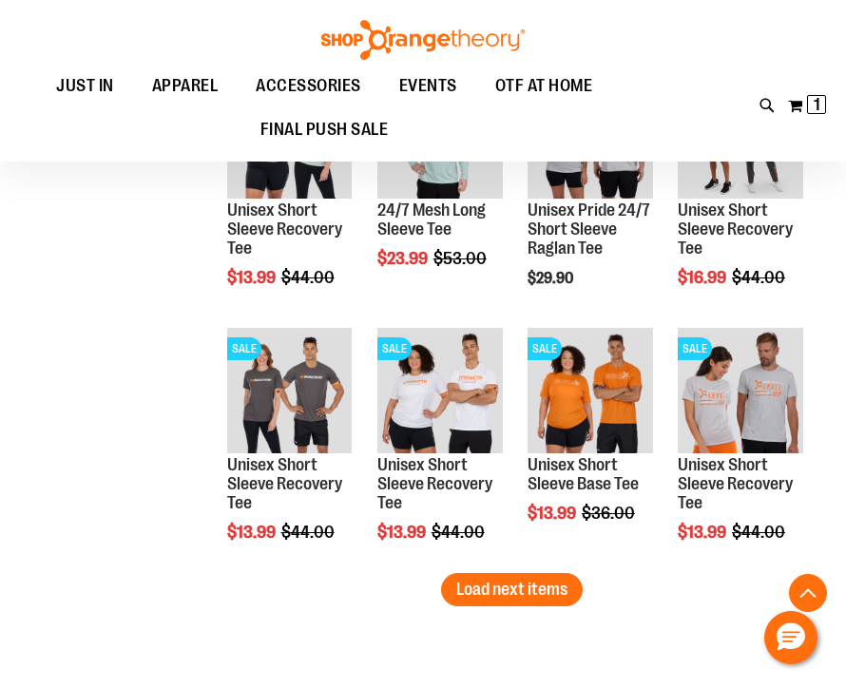
scroll to position [2087, 0]
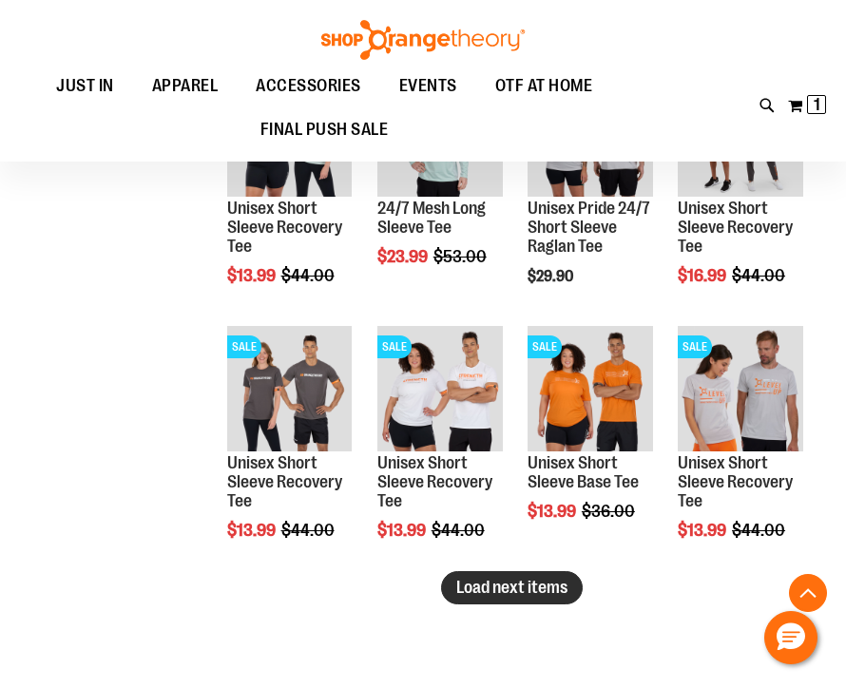
click at [541, 601] on button "Load next items" at bounding box center [512, 587] width 142 height 33
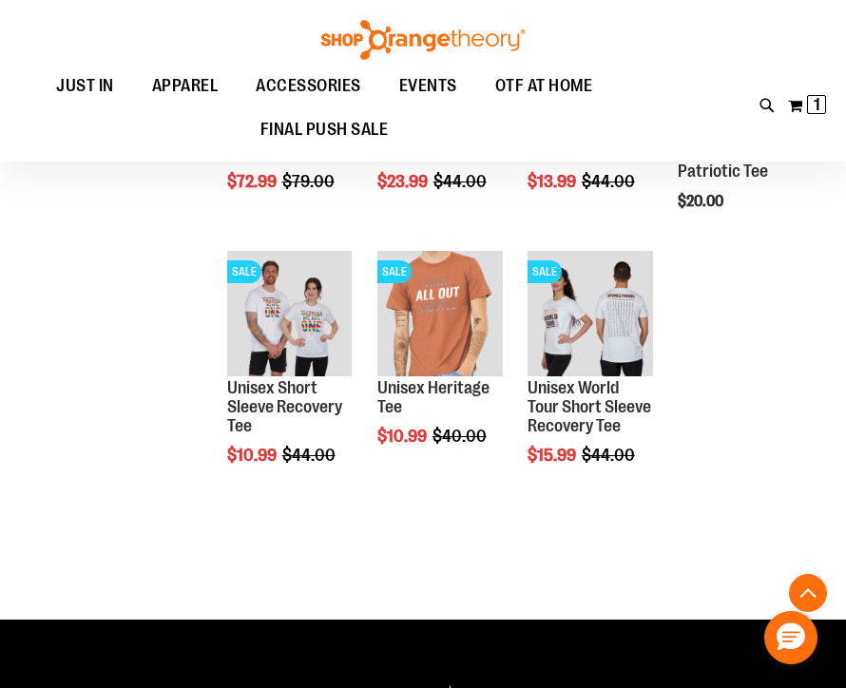
scroll to position [2690, 0]
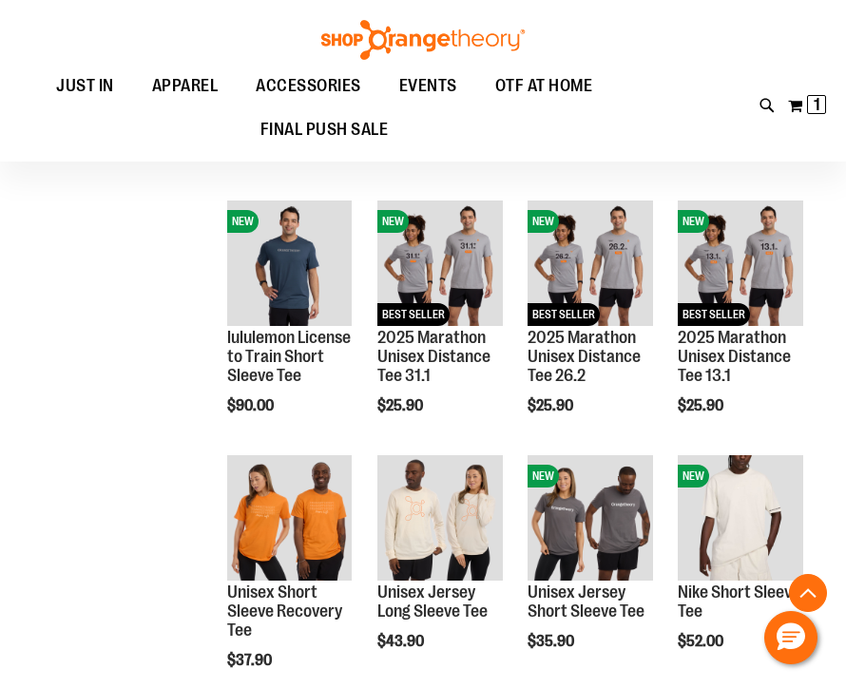
scroll to position [1170, 0]
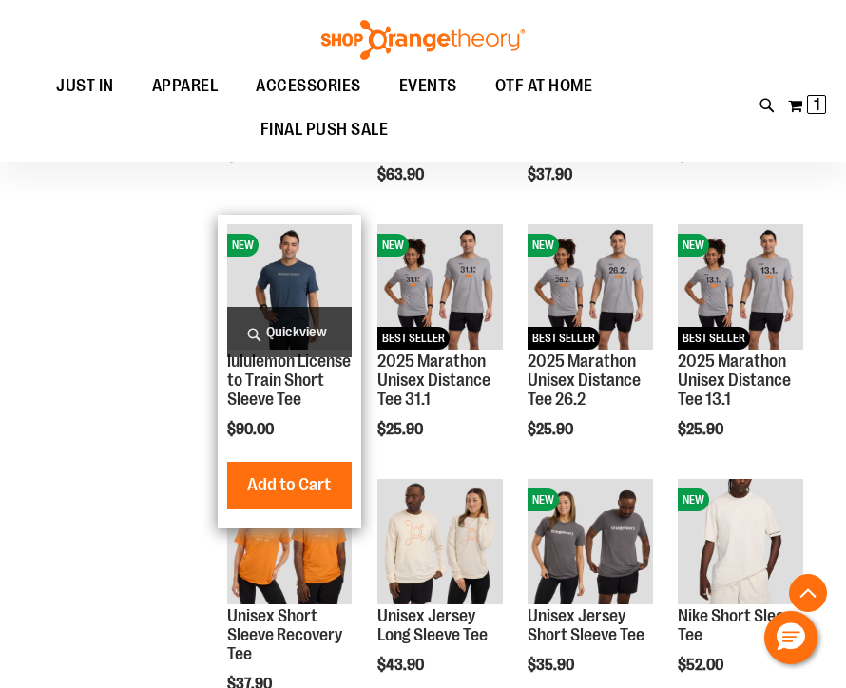
click at [307, 271] on img "product" at bounding box center [289, 286] width 125 height 125
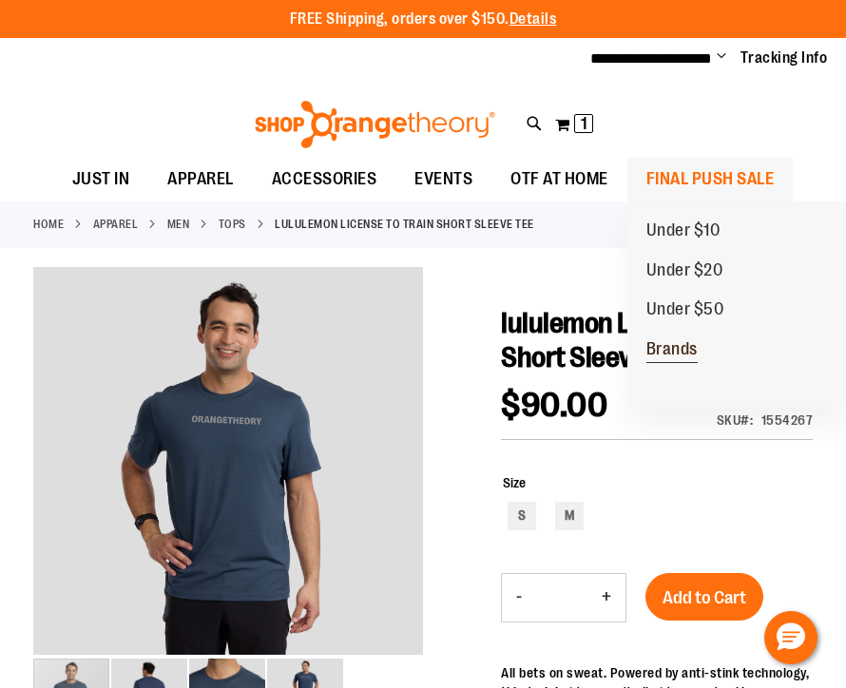
click at [682, 343] on span "Brands" at bounding box center [671, 351] width 51 height 24
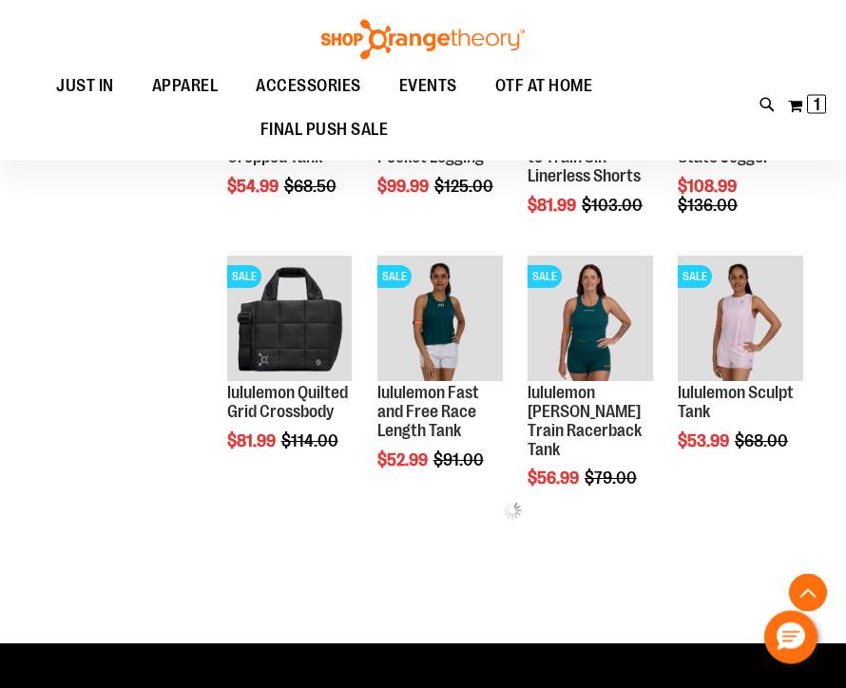
scroll to position [631, 0]
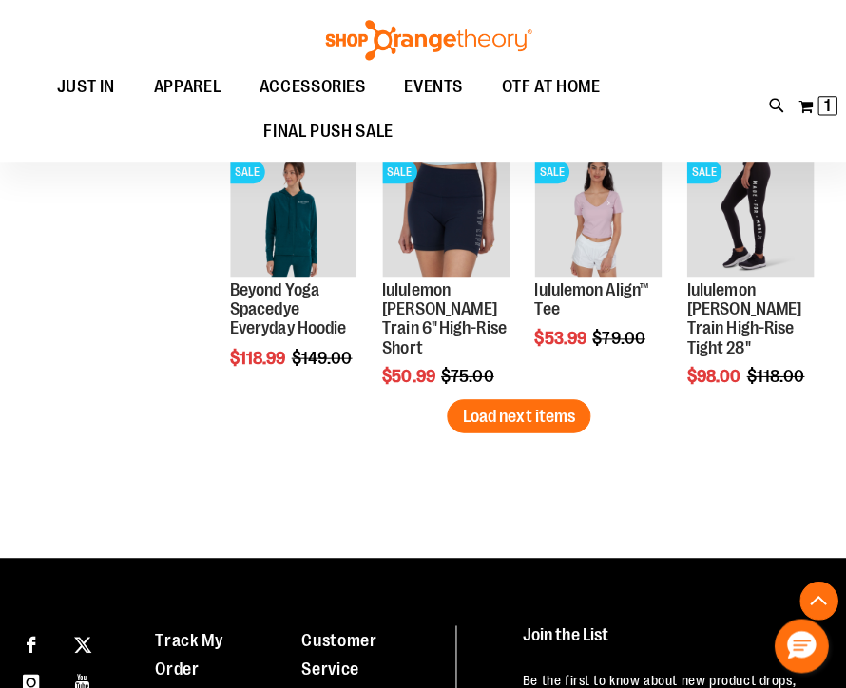
scroll to position [2265, 0]
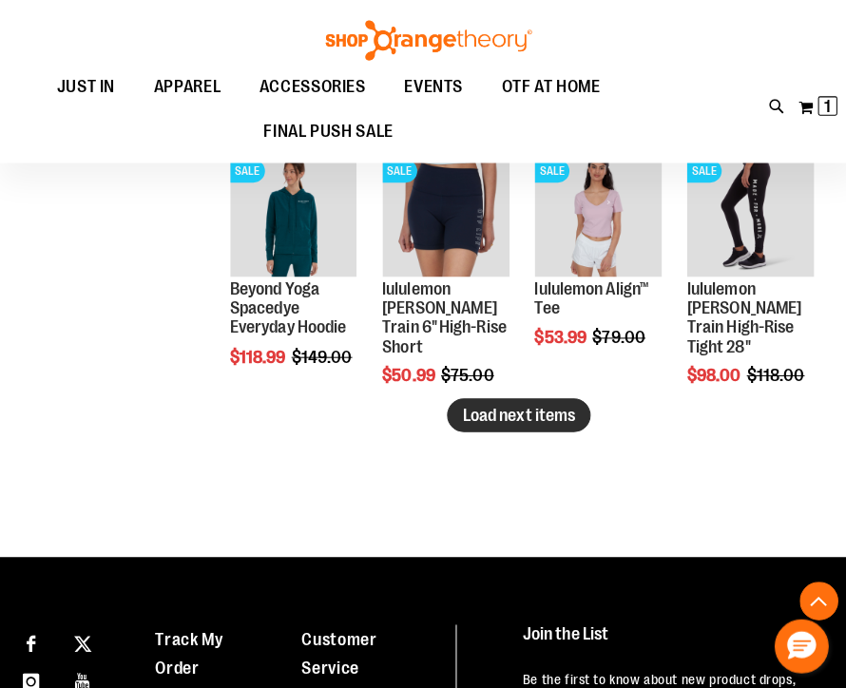
click at [543, 409] on span "Load next items" at bounding box center [511, 409] width 111 height 19
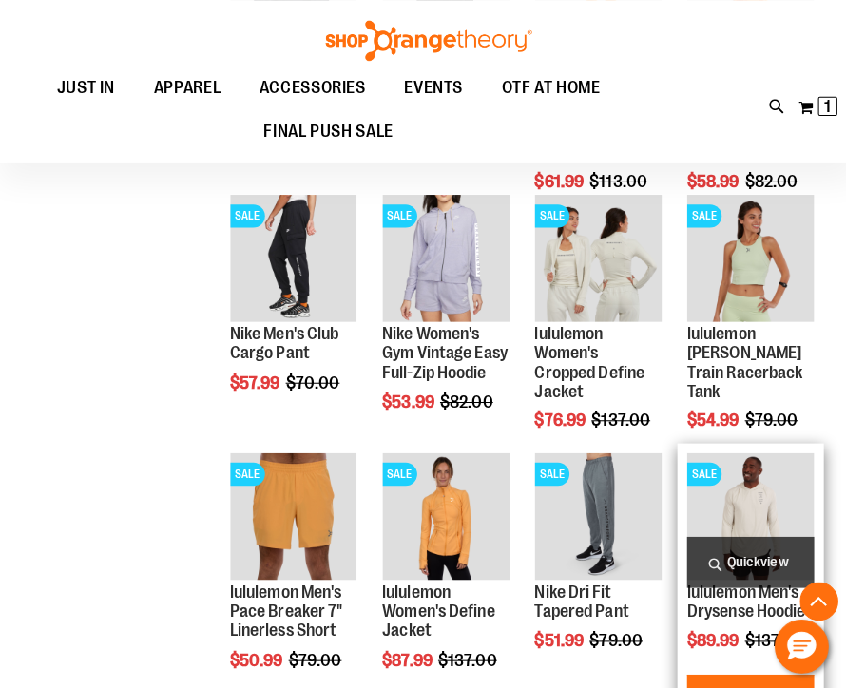
scroll to position [1203, 0]
click at [756, 461] on img "product" at bounding box center [739, 509] width 125 height 125
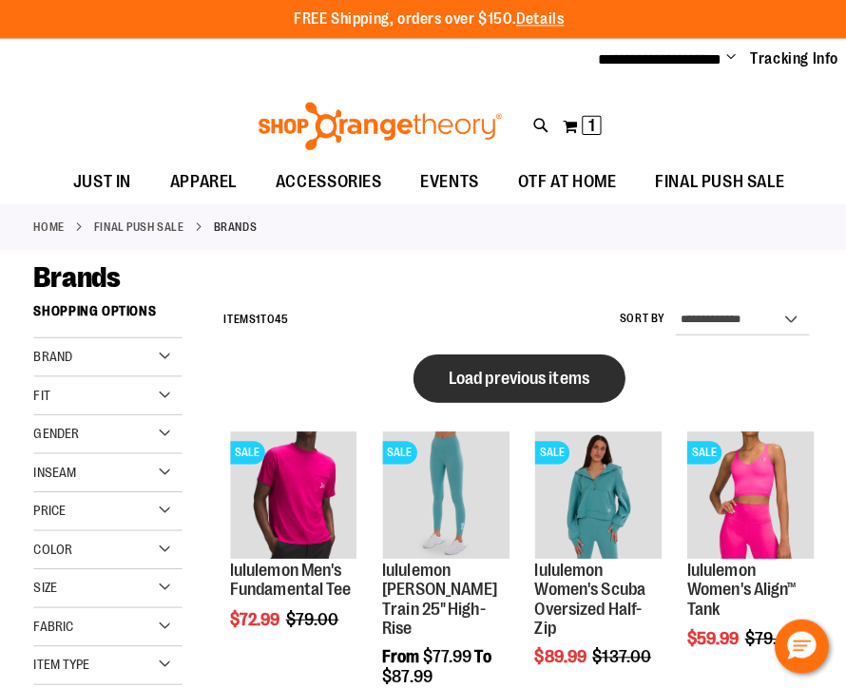
click at [560, 364] on span "Load previous items" at bounding box center [512, 373] width 139 height 19
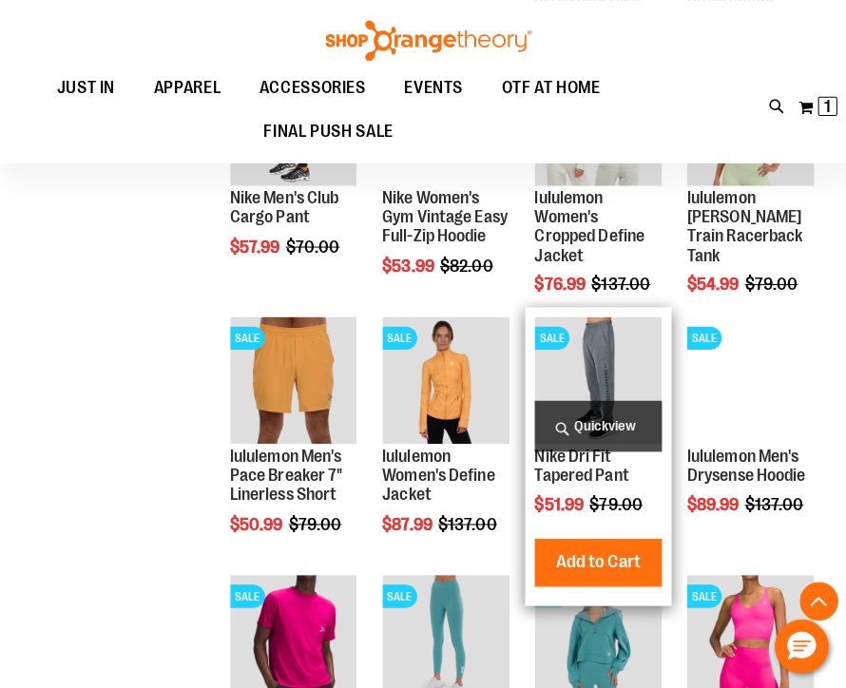
scroll to position [421, 0]
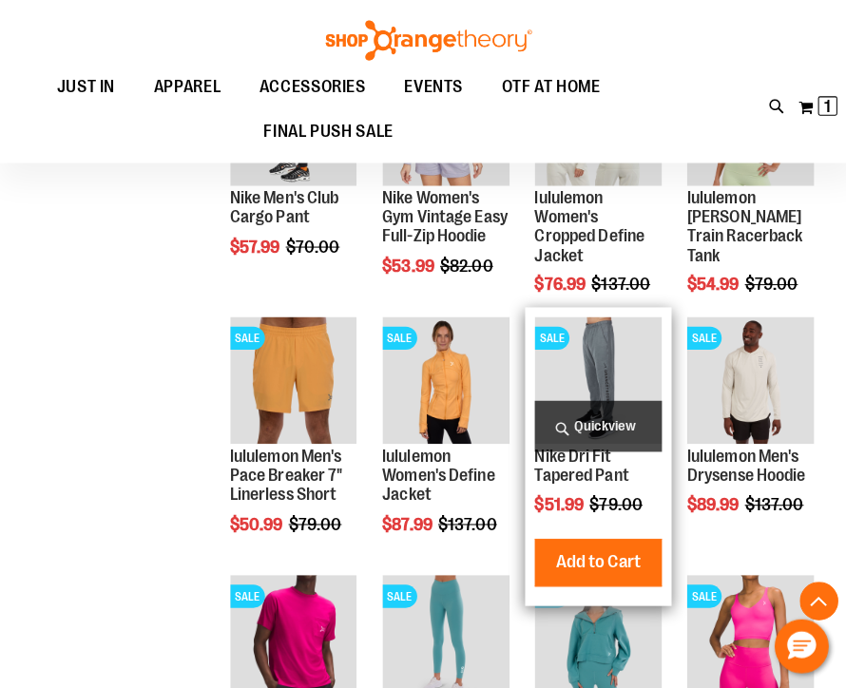
click at [610, 350] on img "product" at bounding box center [589, 375] width 125 height 125
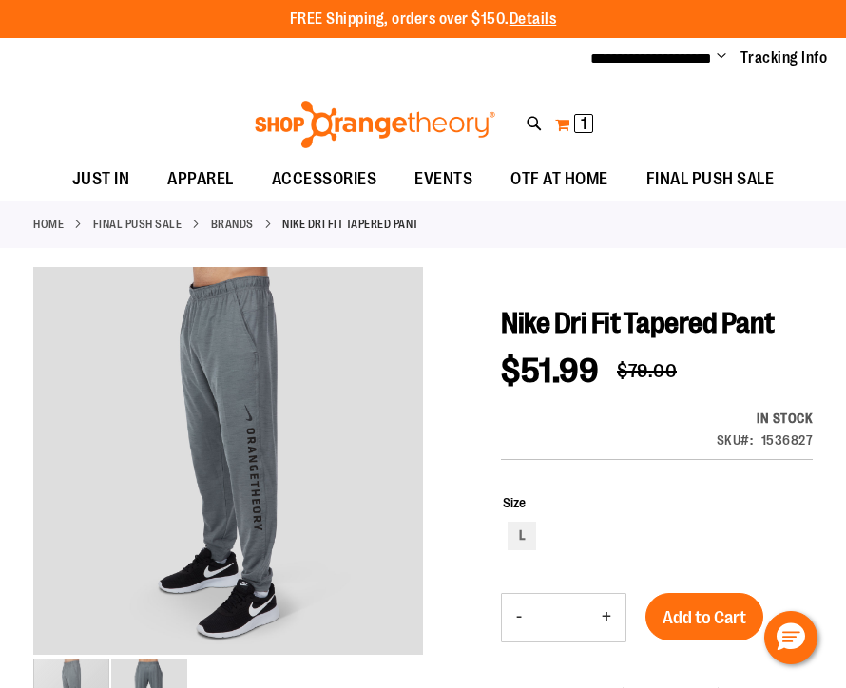
click at [570, 131] on button "My Cart 1 1 items" at bounding box center [574, 124] width 40 height 30
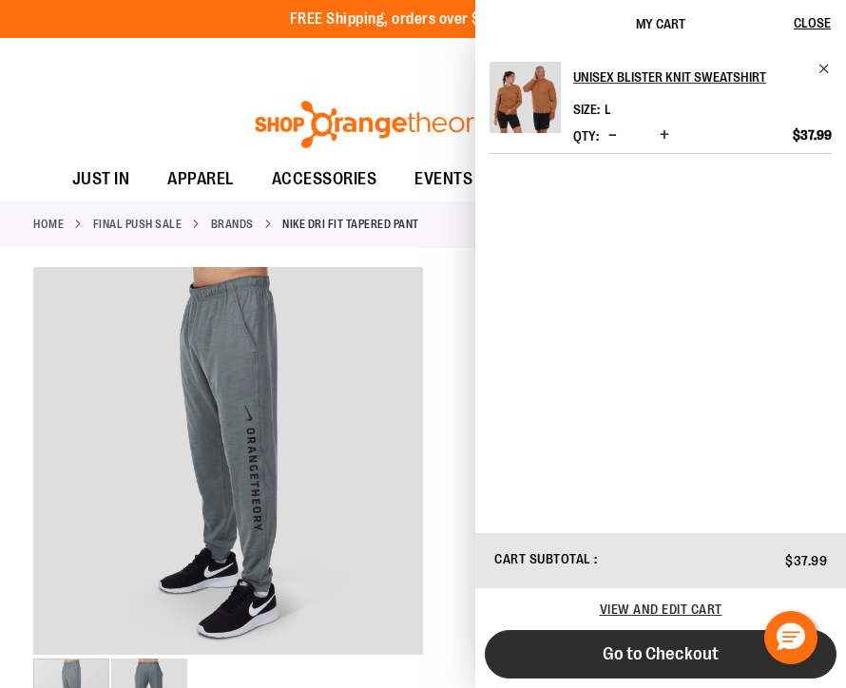
click at [677, 648] on span "Go to Checkout" at bounding box center [660, 653] width 116 height 21
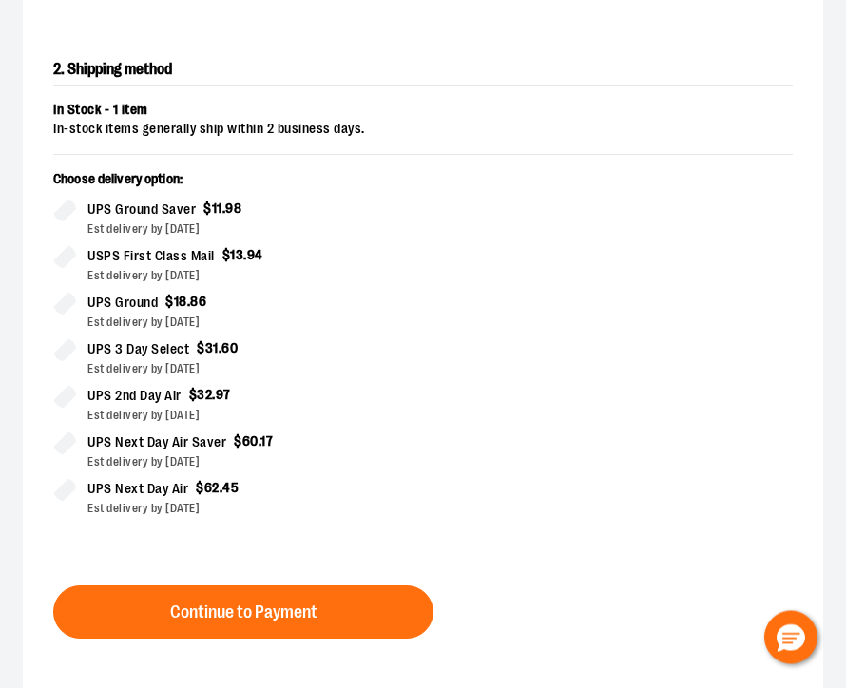
scroll to position [657, 0]
click at [351, 616] on button "Continue to Payment" at bounding box center [243, 611] width 380 height 53
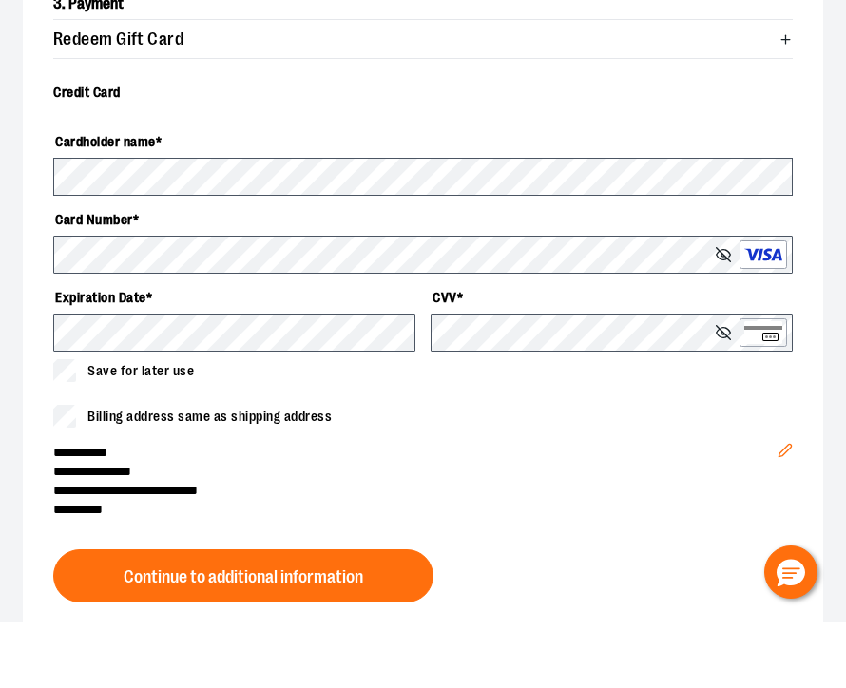
scroll to position [849, 0]
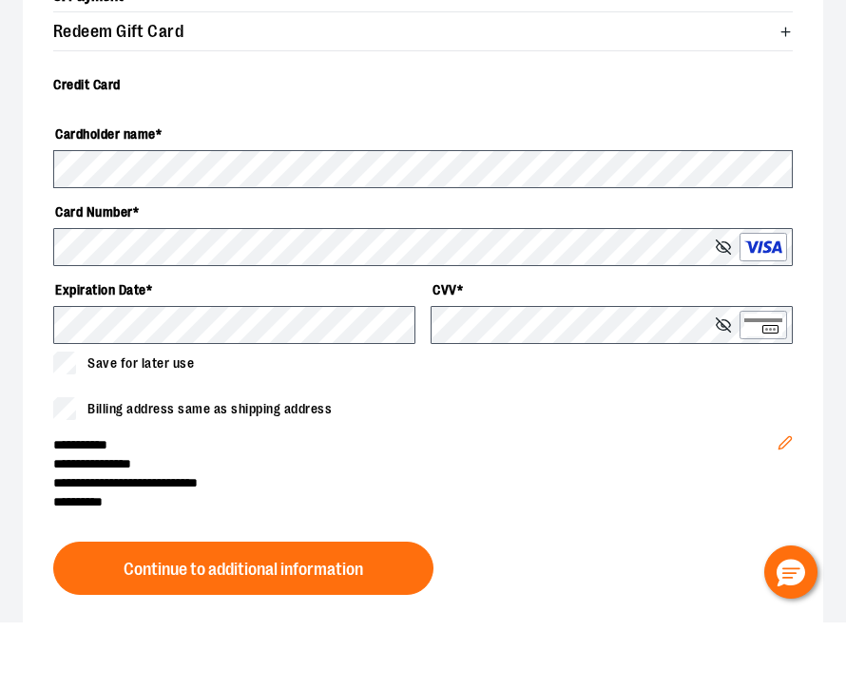
click at [365, 607] on button "Continue to additional information" at bounding box center [243, 633] width 380 height 53
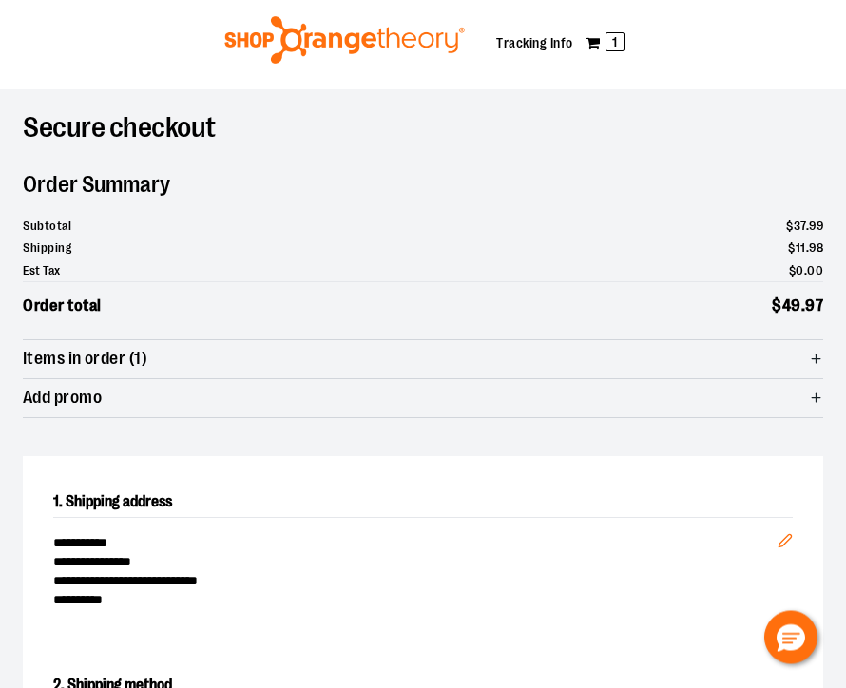
scroll to position [0, 0]
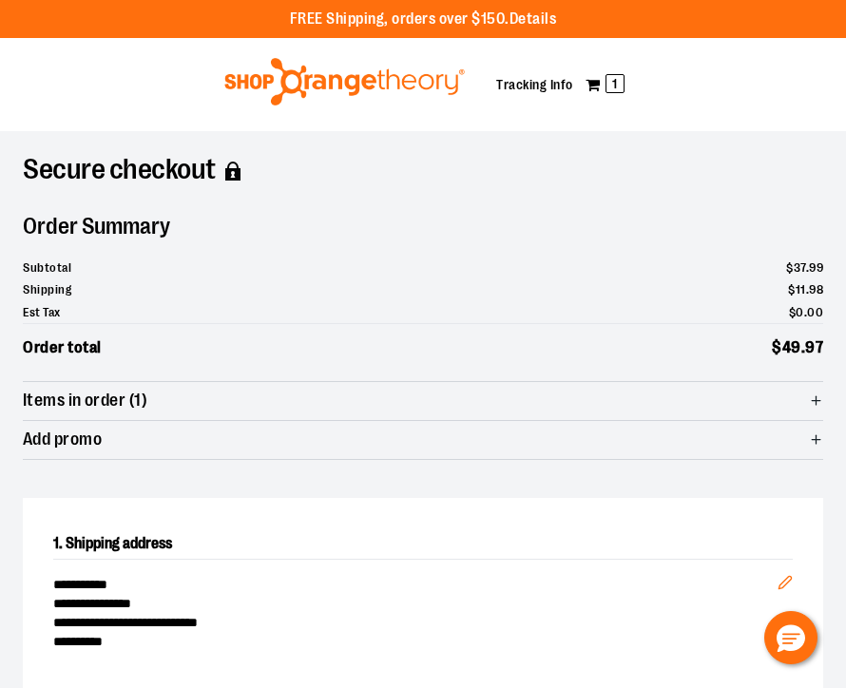
click at [818, 388] on span "Items in order (1)" at bounding box center [423, 401] width 800 height 38
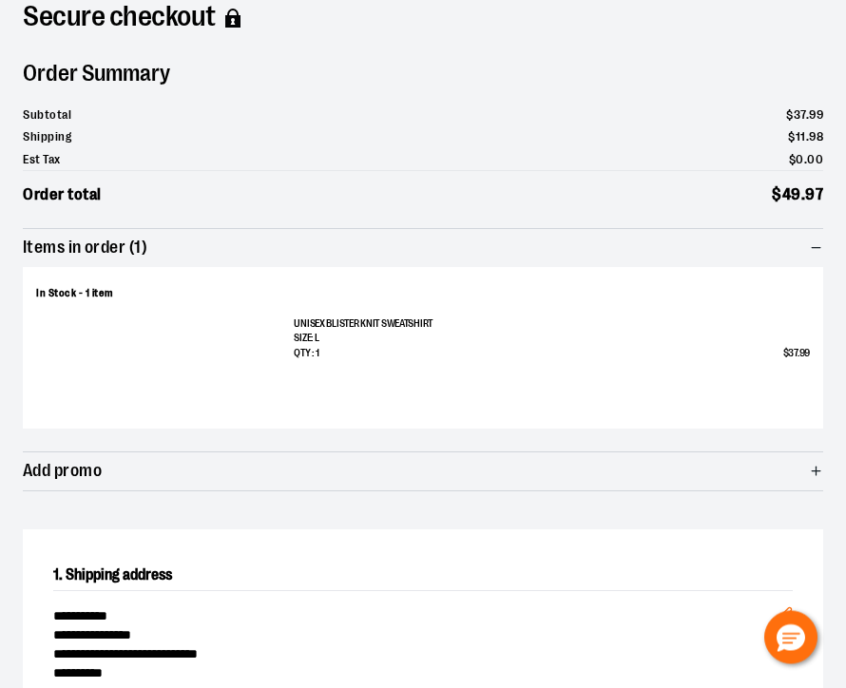
scroll to position [153, 0]
click at [822, 467] on icon "button" at bounding box center [815, 471] width 14 height 14
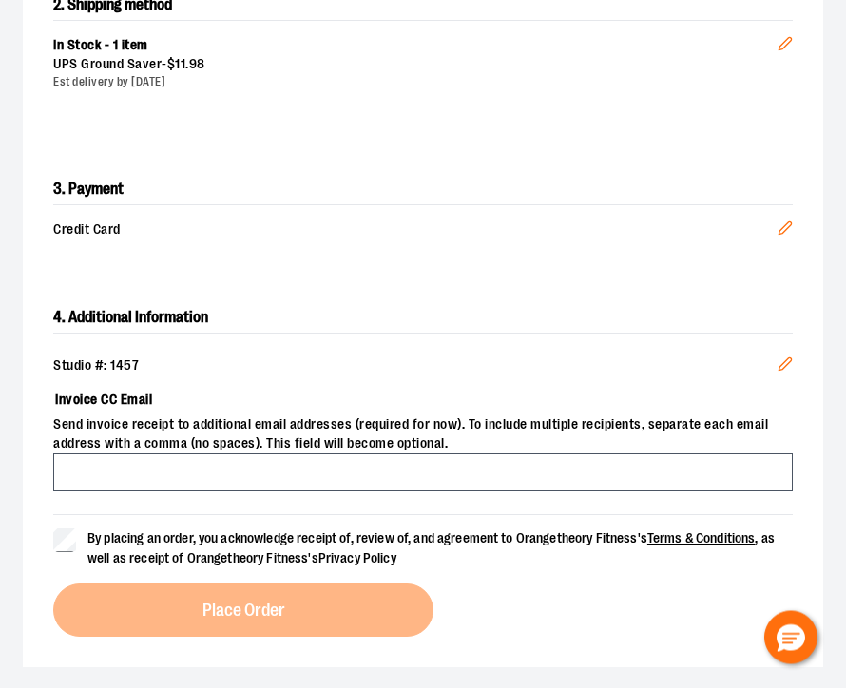
scroll to position [970, 0]
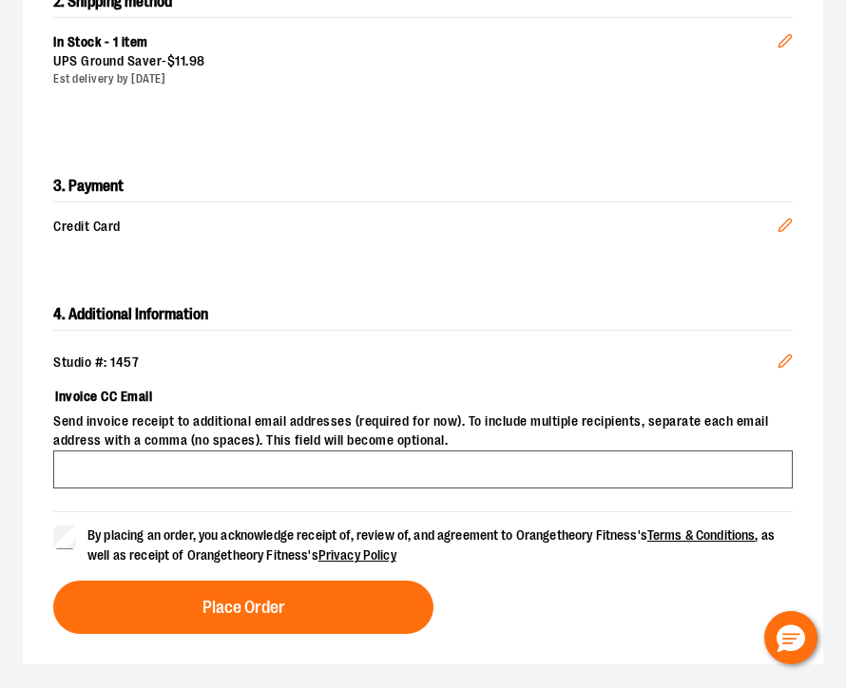
click at [277, 599] on span "Place Order" at bounding box center [243, 608] width 83 height 18
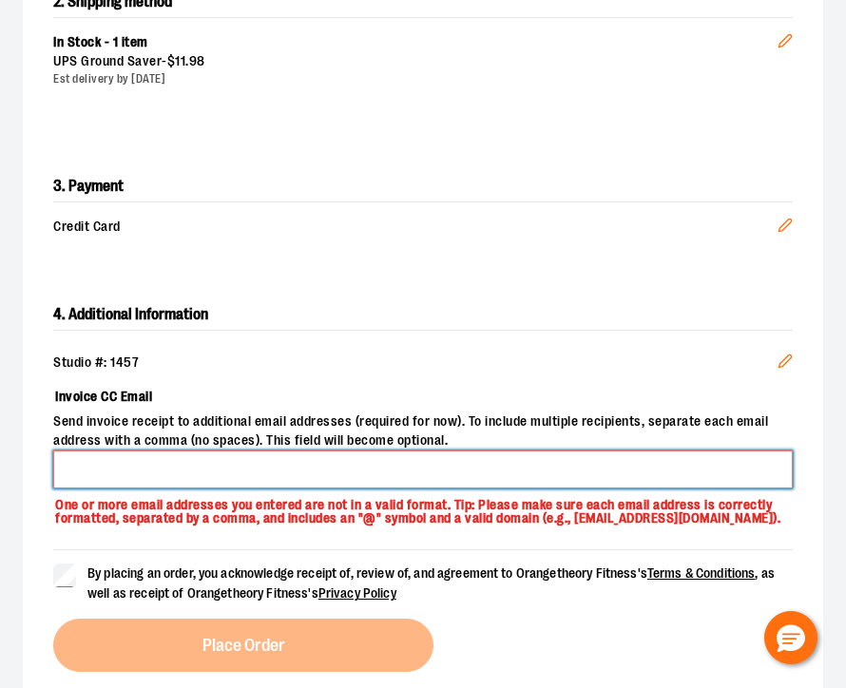
click at [505, 468] on input "Invoice CC Email" at bounding box center [422, 469] width 739 height 38
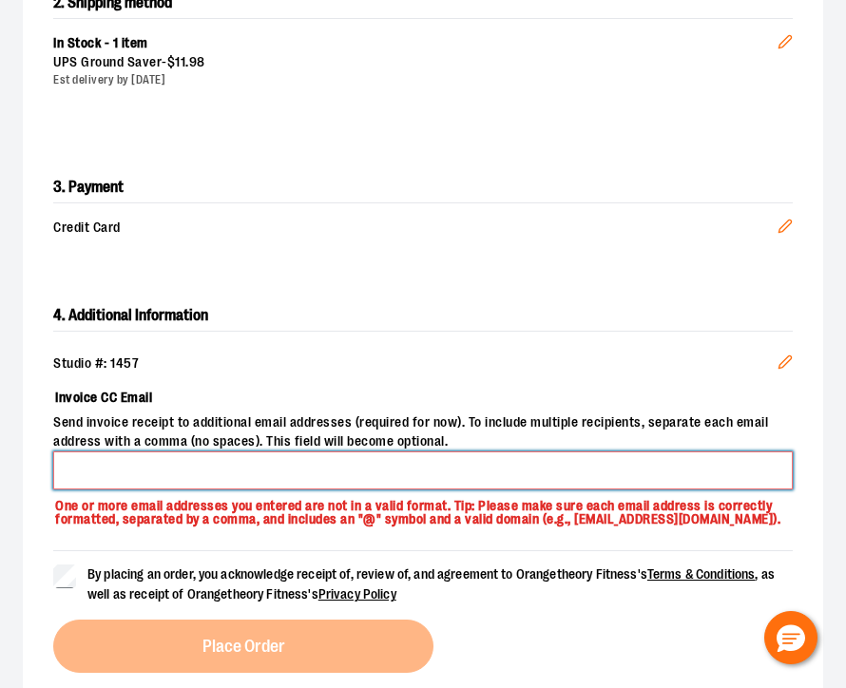
type input "*"
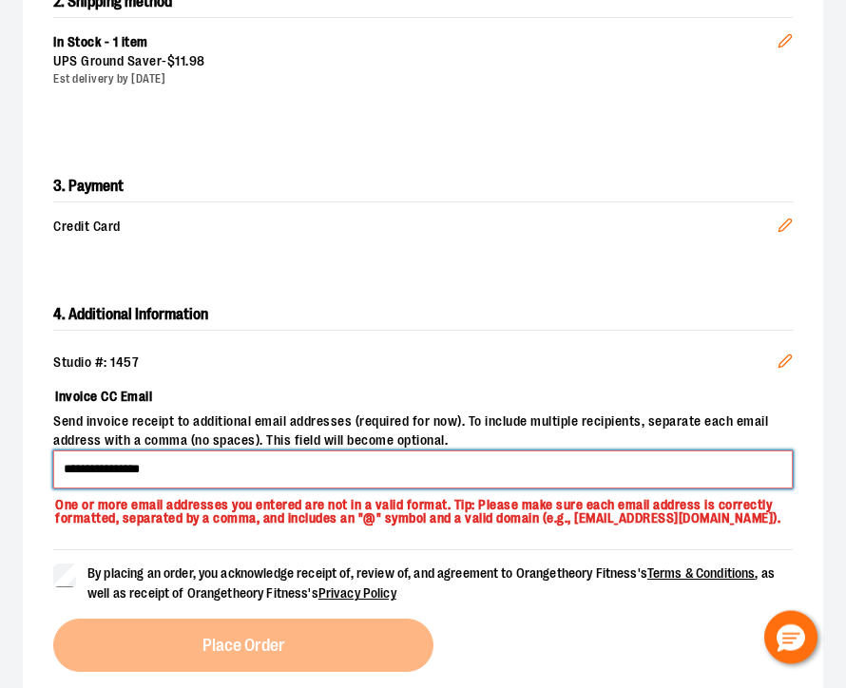
click at [268, 469] on input "**********" at bounding box center [422, 470] width 739 height 38
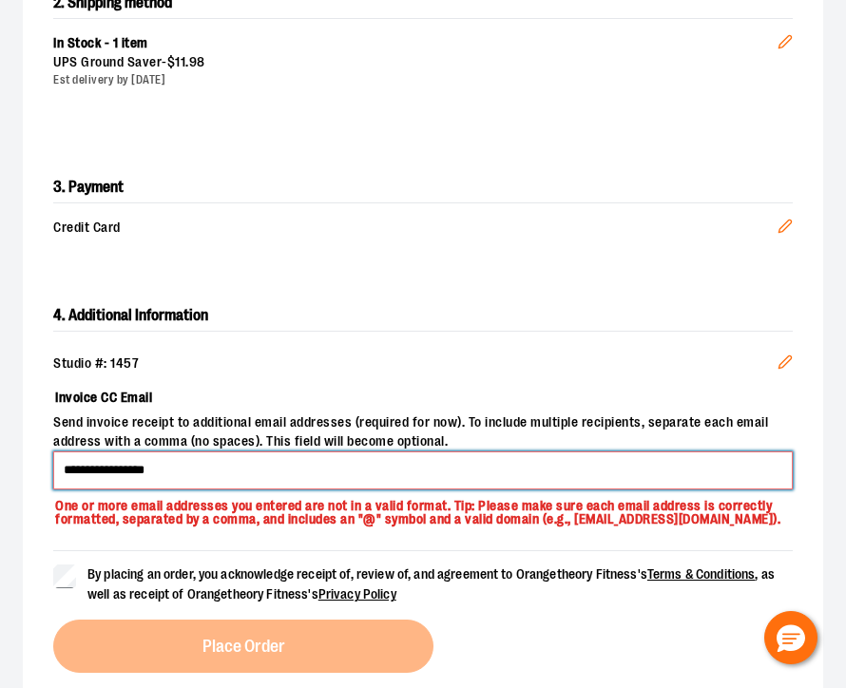
type input "**********"
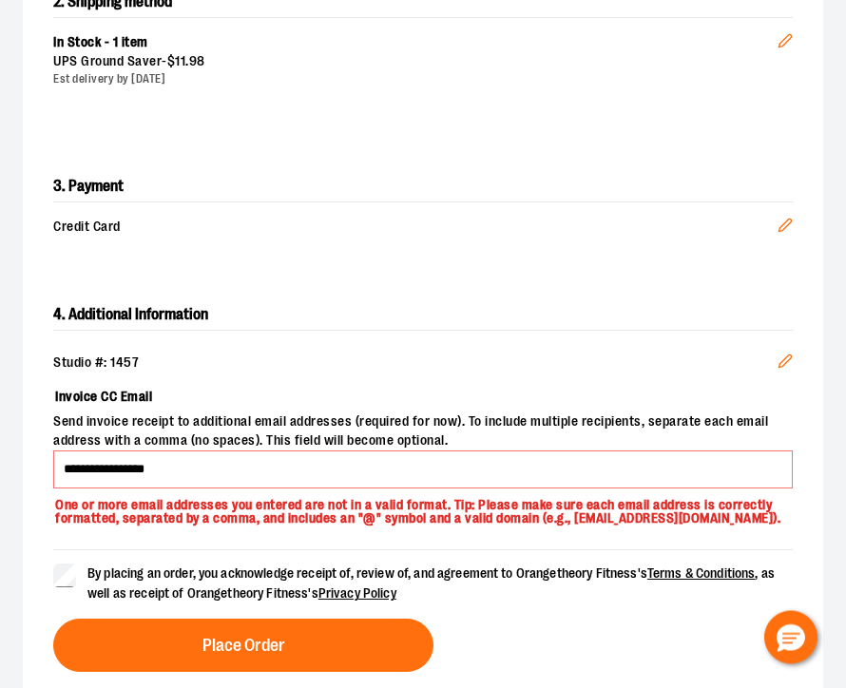
click at [302, 656] on button "Place Order" at bounding box center [243, 645] width 380 height 53
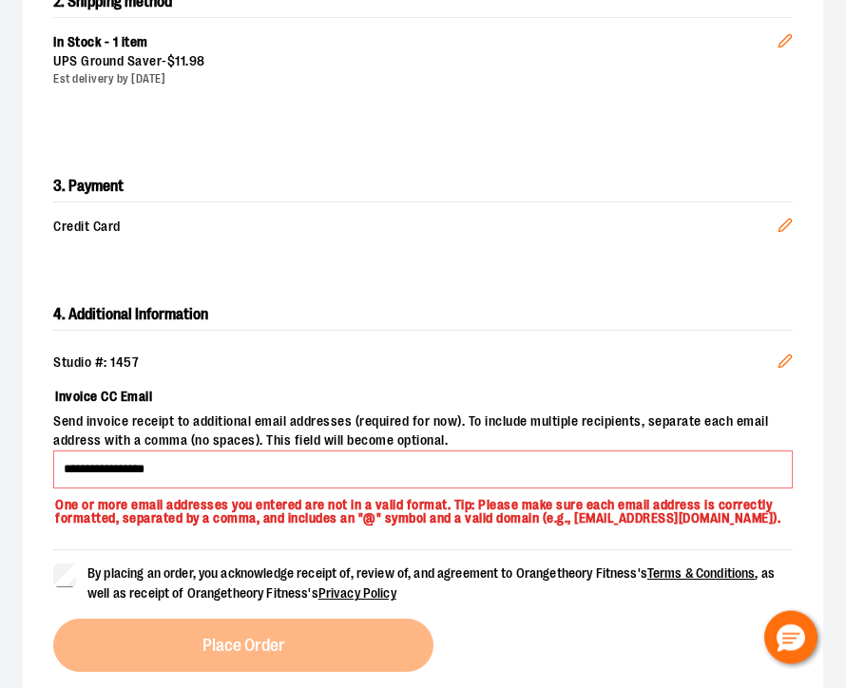
scroll to position [970, 0]
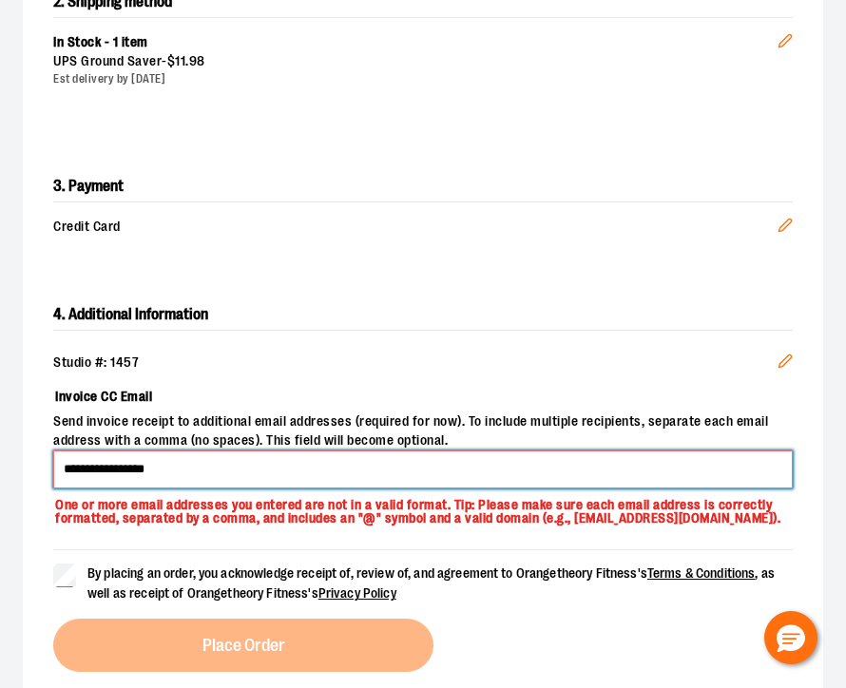
click at [257, 456] on input "**********" at bounding box center [422, 469] width 739 height 38
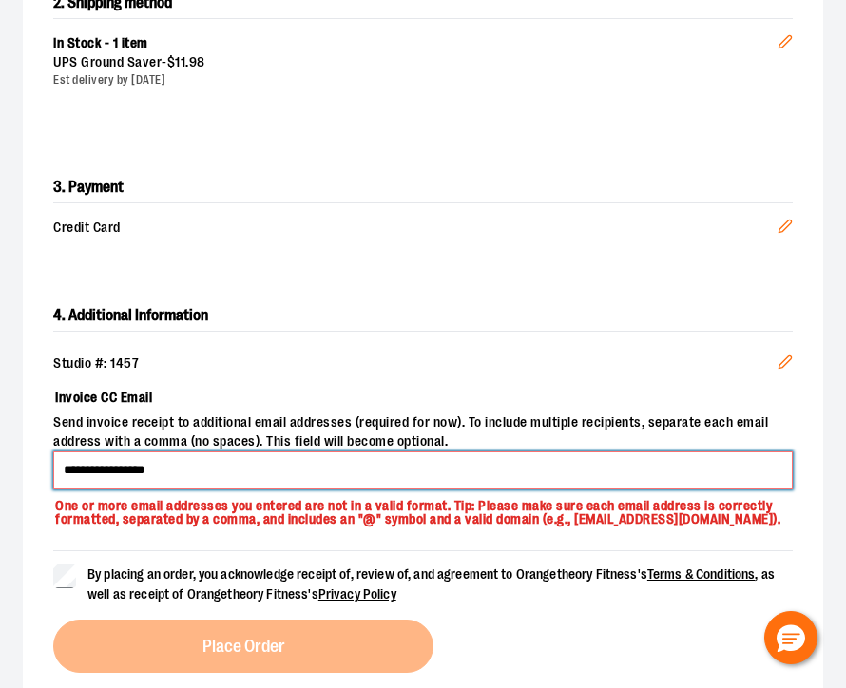
click at [356, 451] on input "**********" at bounding box center [422, 470] width 739 height 38
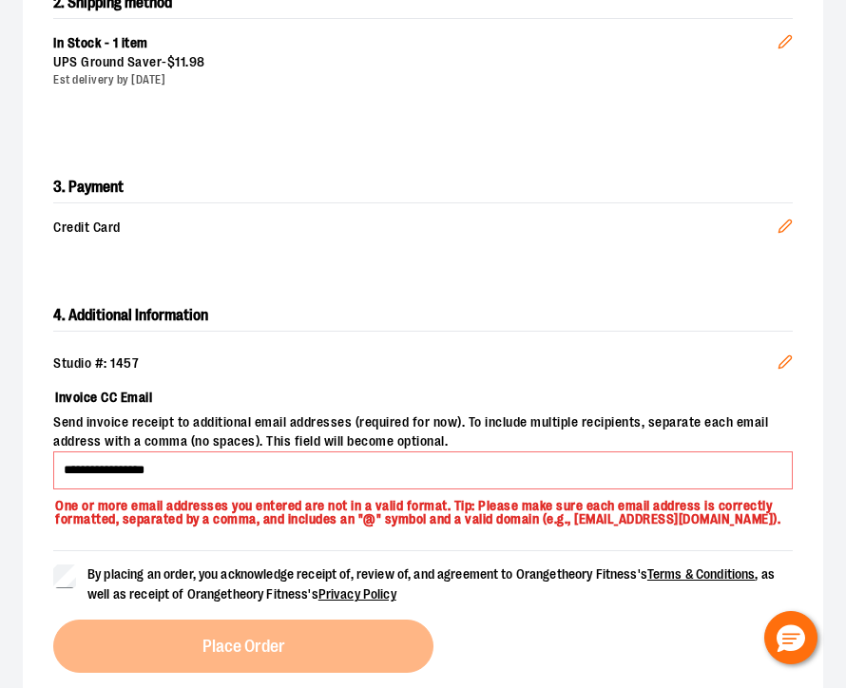
click at [791, 354] on icon "Edit" at bounding box center [784, 361] width 15 height 15
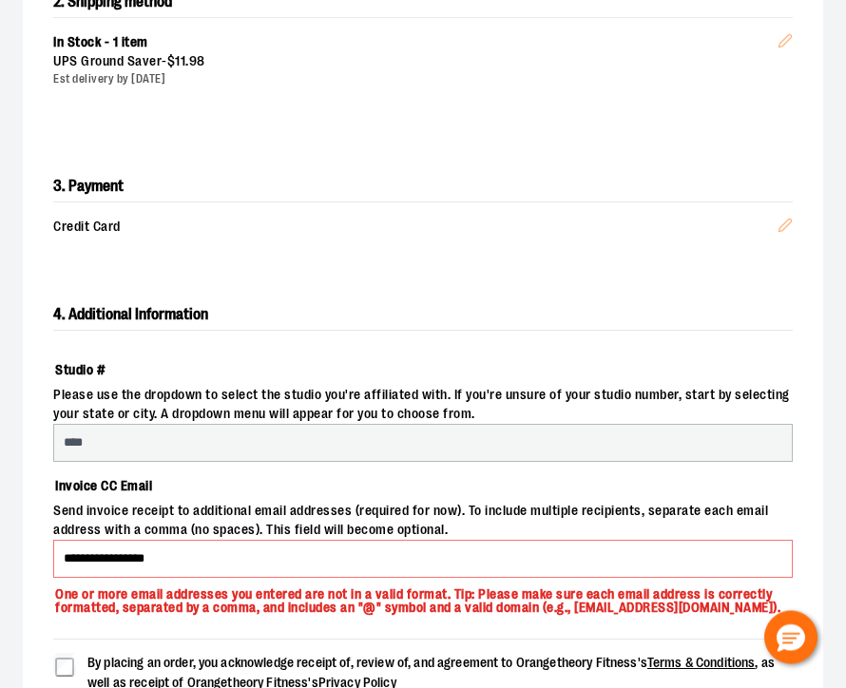
scroll to position [970, 0]
select select "***"
select select "******"
select select "********"
select select "****"
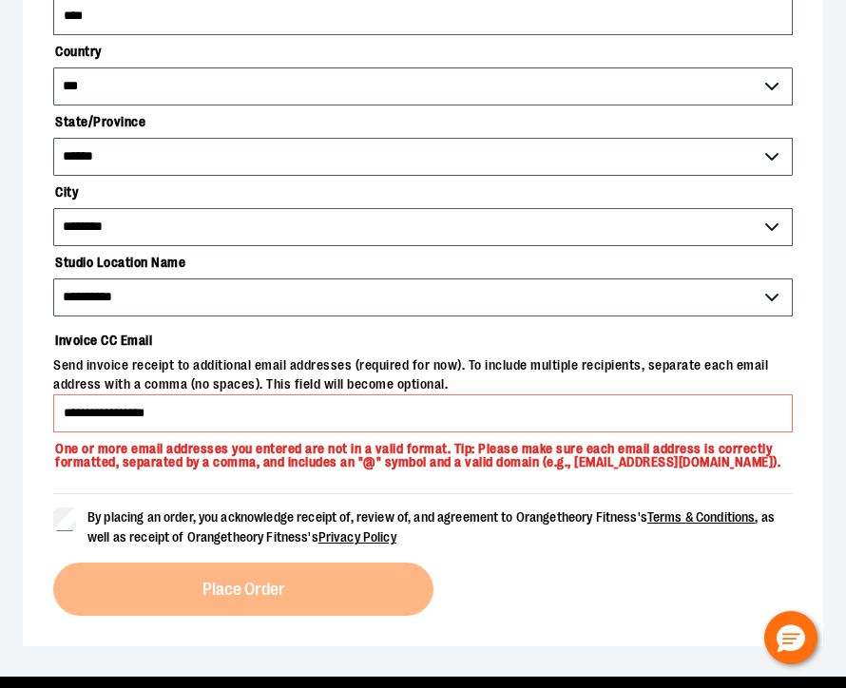
scroll to position [1403, 0]
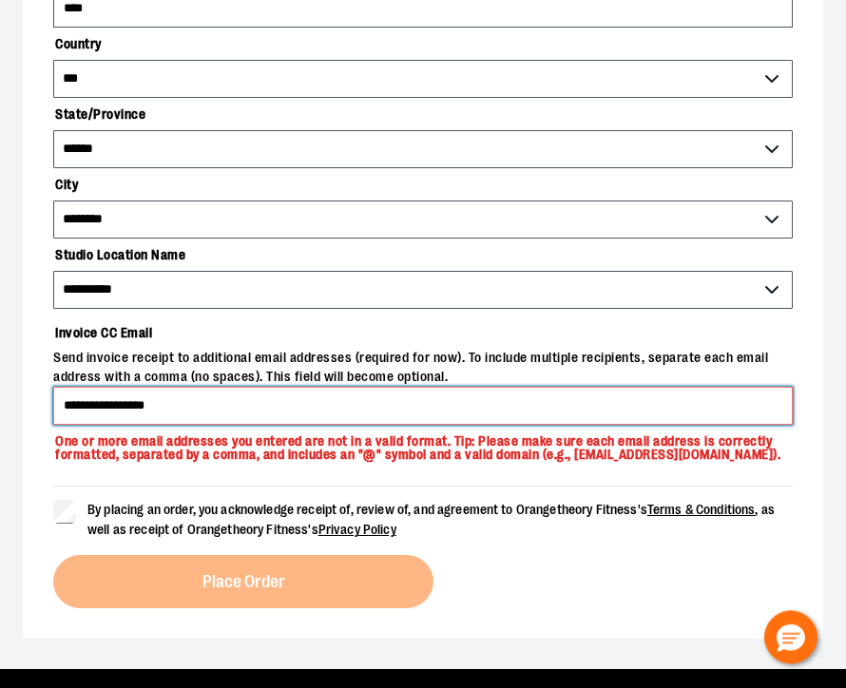
click at [735, 397] on input "**********" at bounding box center [422, 407] width 739 height 38
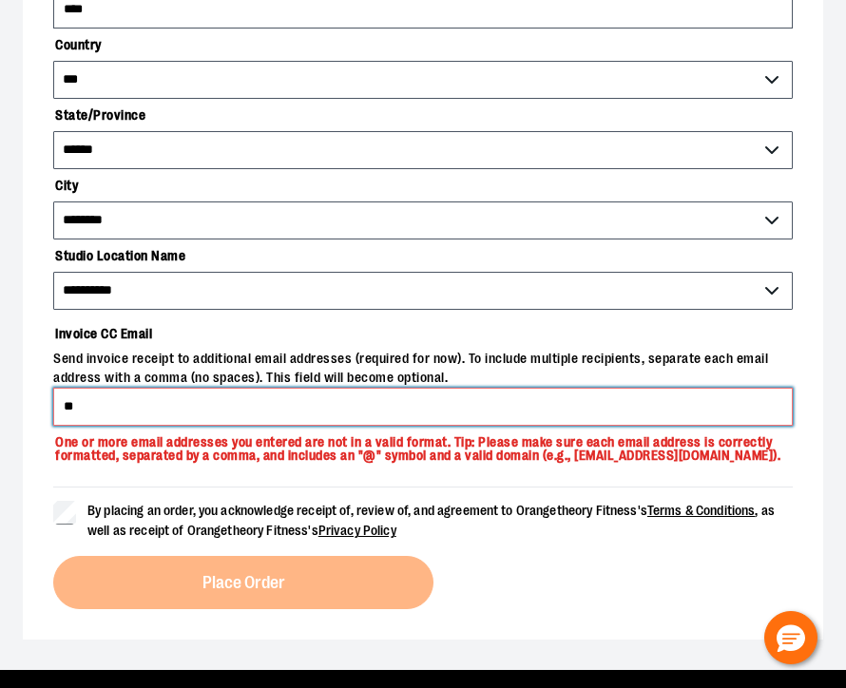
type input "*"
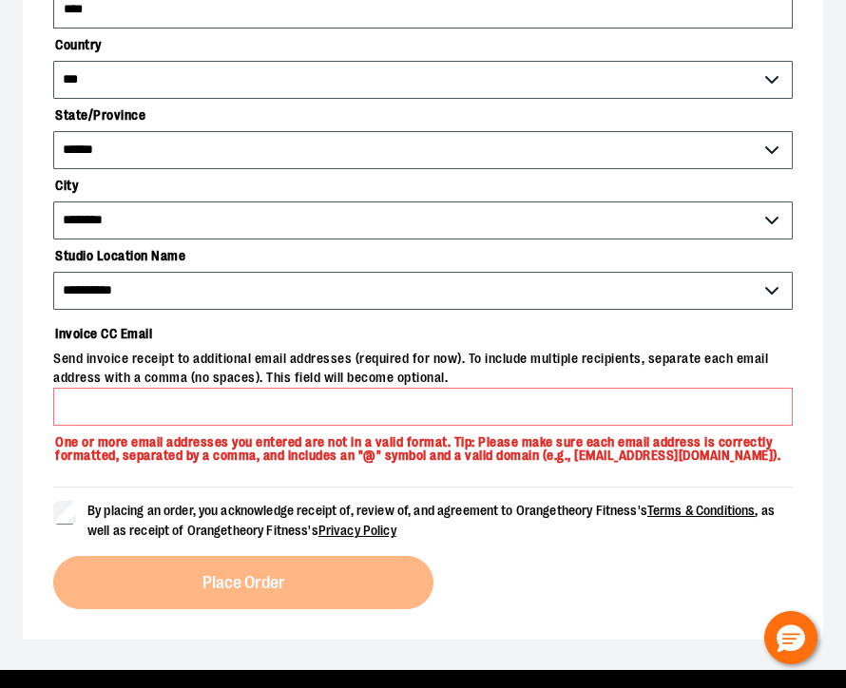
click at [317, 580] on div "By placing an order, you acknowledge receipt of, review of, and agreement to Or…" at bounding box center [422, 547] width 739 height 123
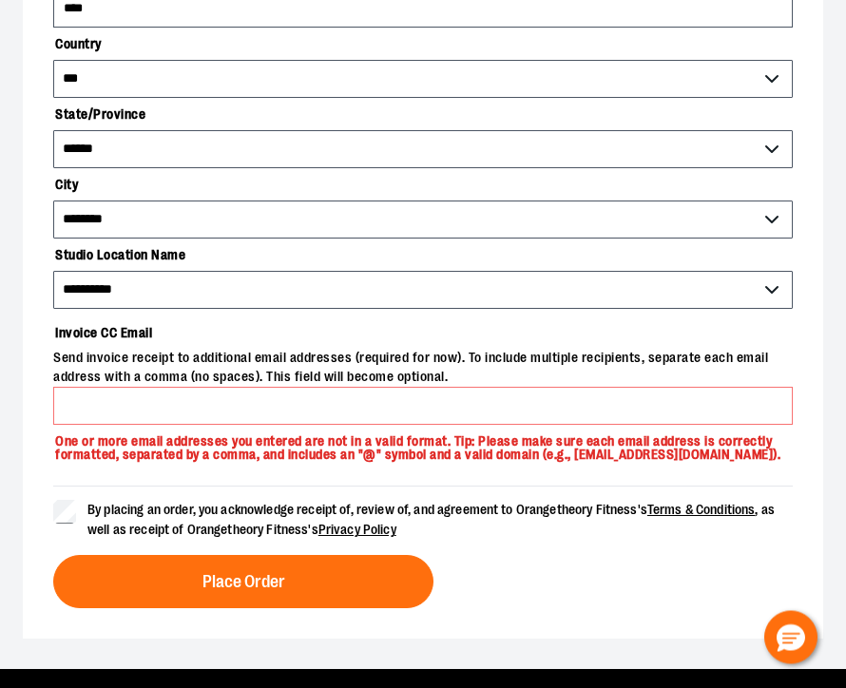
click at [282, 582] on span "Place Order" at bounding box center [243, 583] width 83 height 18
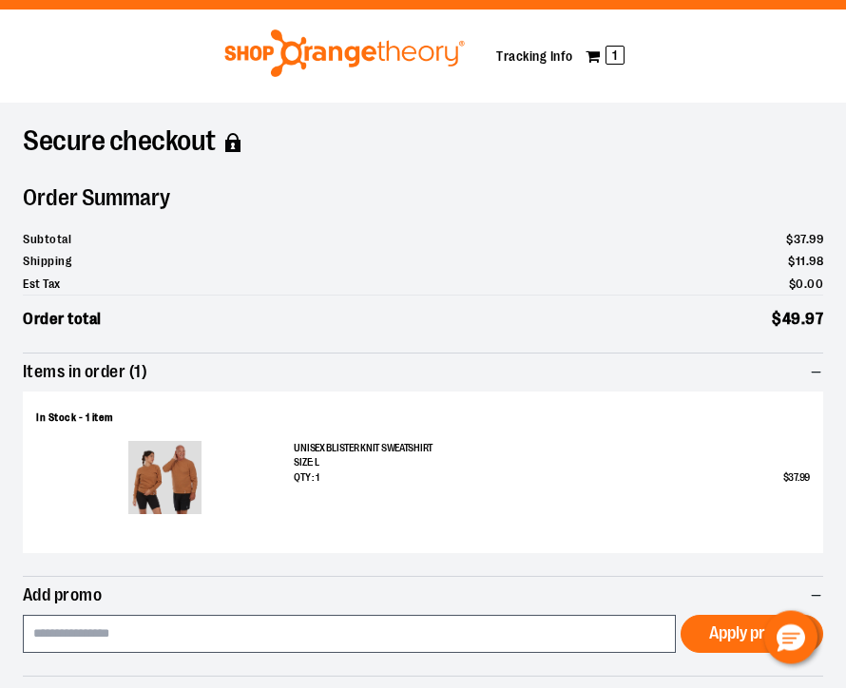
scroll to position [0, 0]
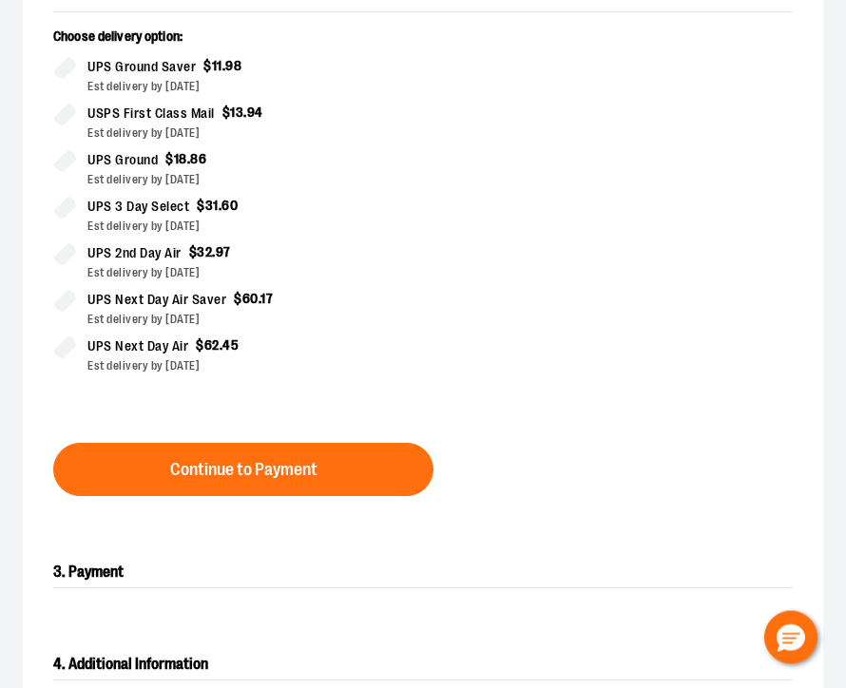
scroll to position [801, 0]
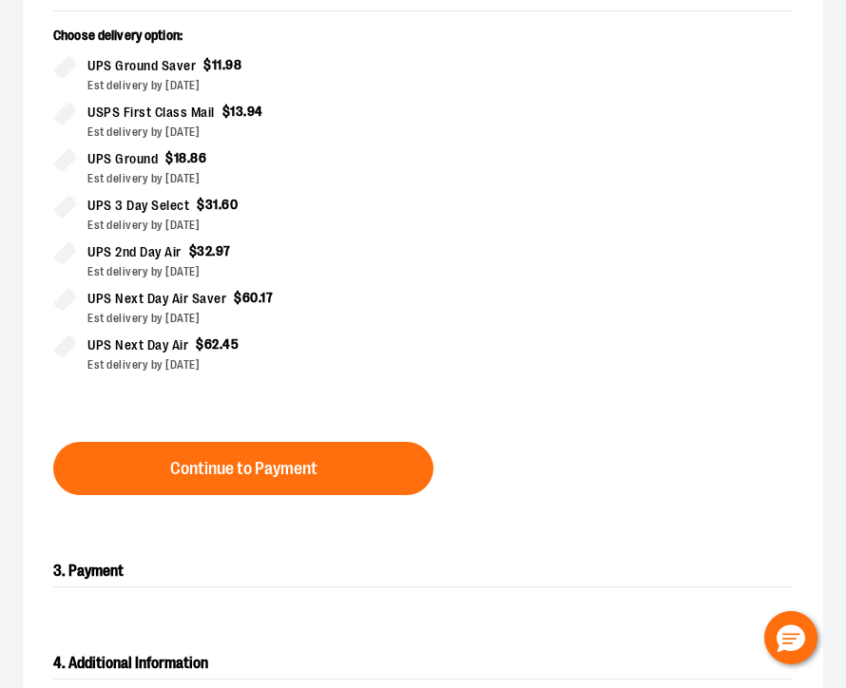
click at [351, 459] on button "Continue to Payment" at bounding box center [243, 468] width 380 height 53
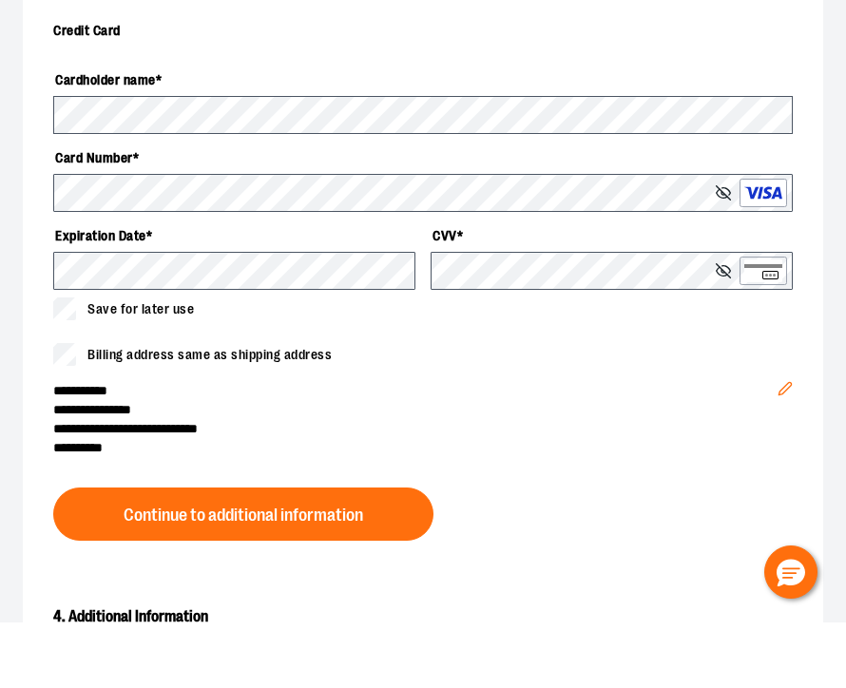
scroll to position [952, 0]
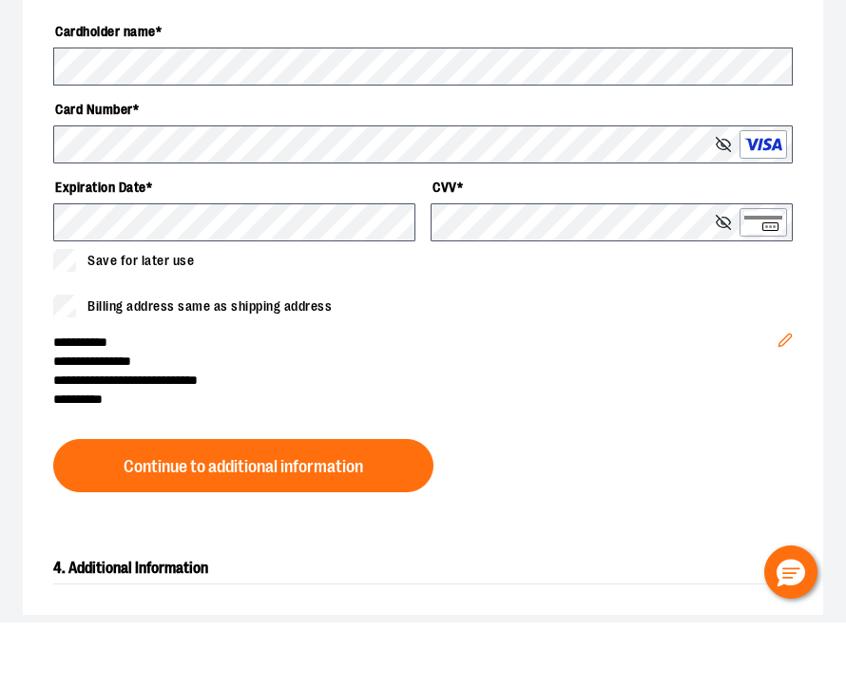
click at [370, 504] on button "Continue to additional information" at bounding box center [243, 530] width 380 height 53
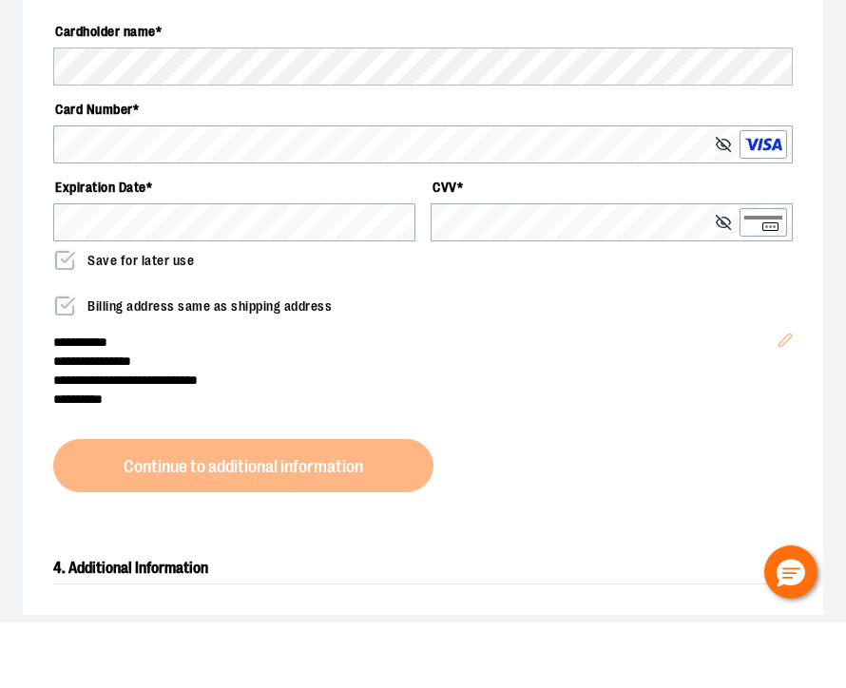
scroll to position [1017, 0]
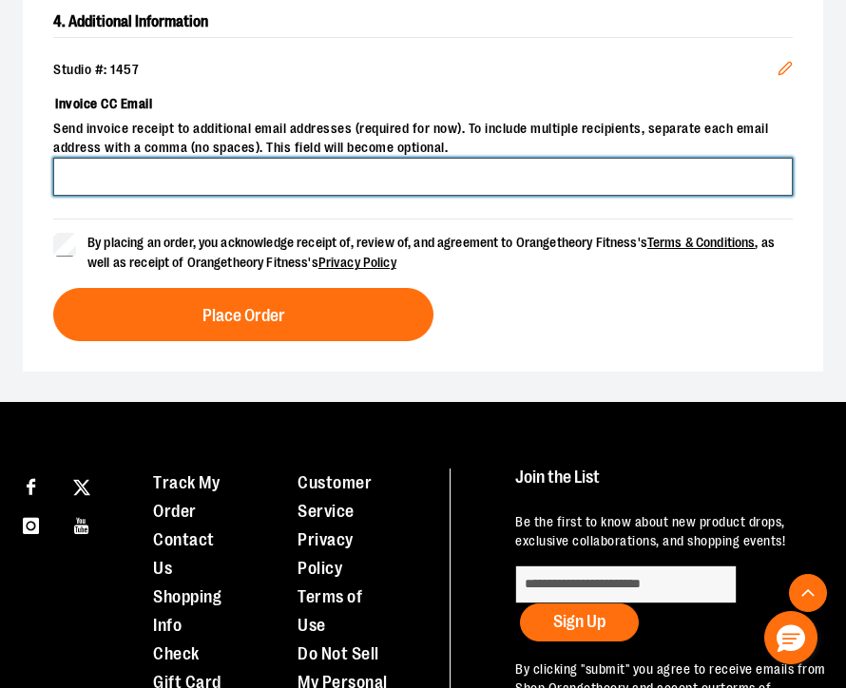
click at [155, 175] on input "Invoice CC Email" at bounding box center [422, 177] width 739 height 38
type input "**********"
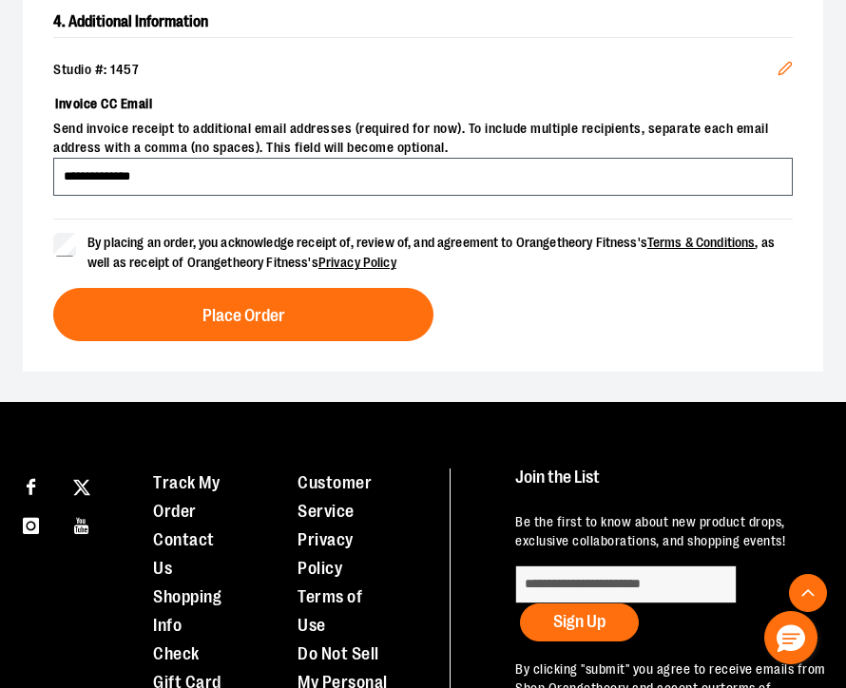
click at [271, 311] on span "Place Order" at bounding box center [243, 316] width 83 height 18
